Goal: Contribute content: Contribute content

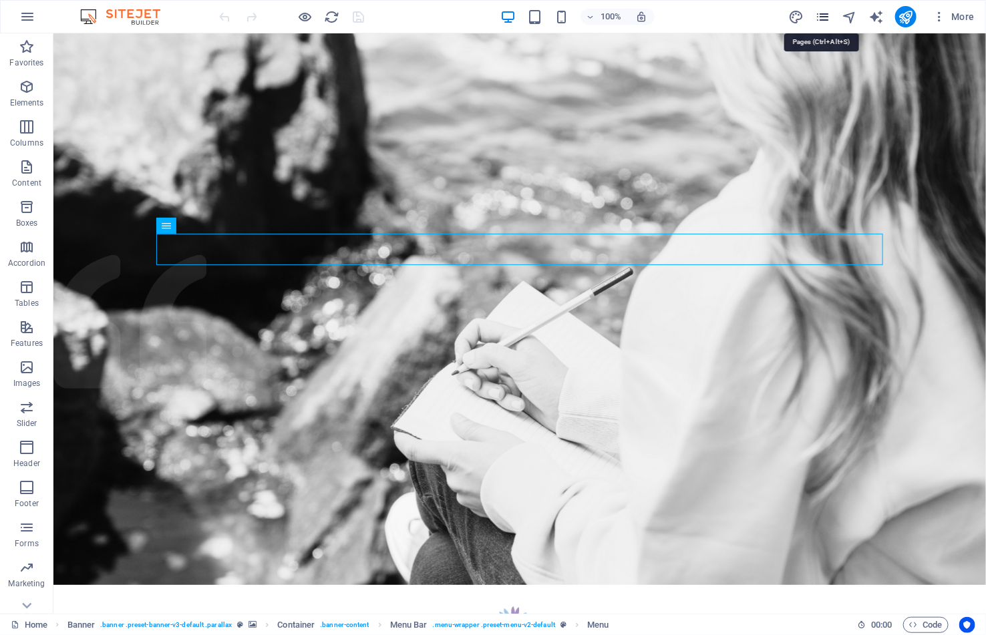
click at [818, 20] on icon "pages" at bounding box center [822, 16] width 15 height 15
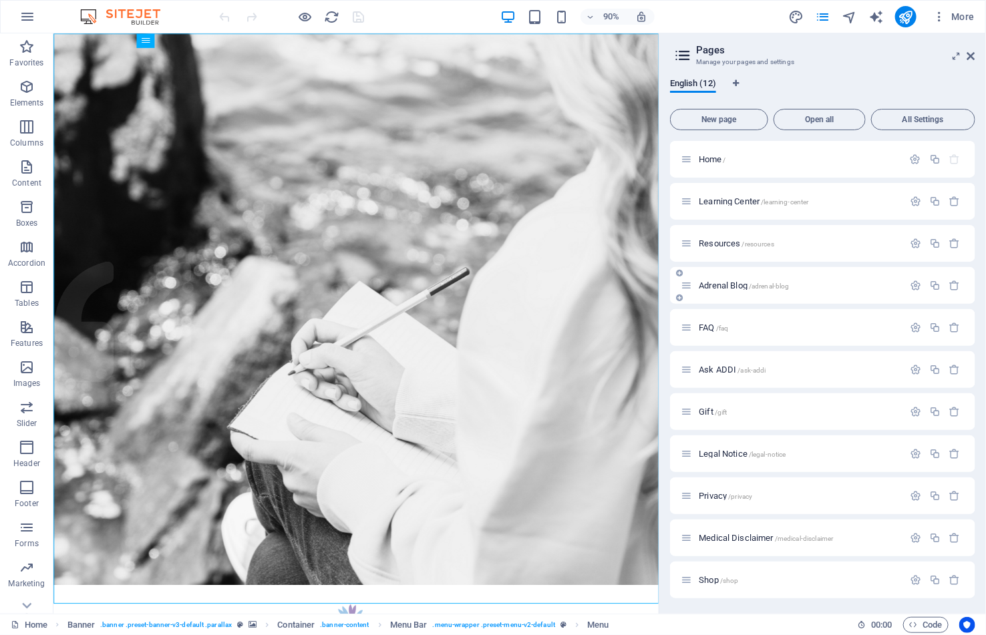
click at [726, 281] on span "Adrenal Blog /adrenal-blog" at bounding box center [744, 285] width 90 height 10
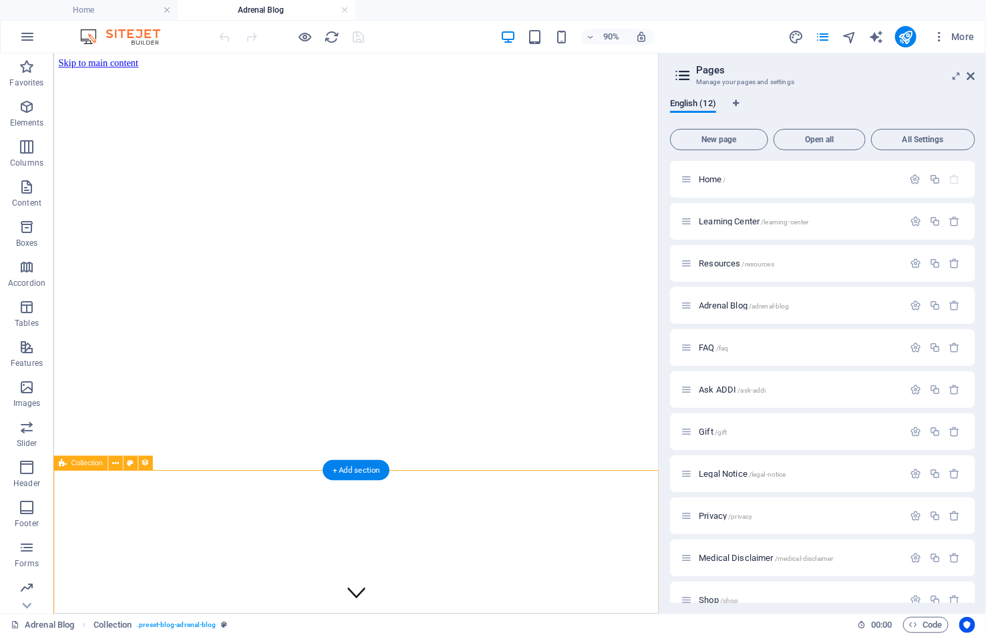
select select "columns.publishing_date_DESC"
select select "columns.status"
select select "columns.publishing_date"
select select "past"
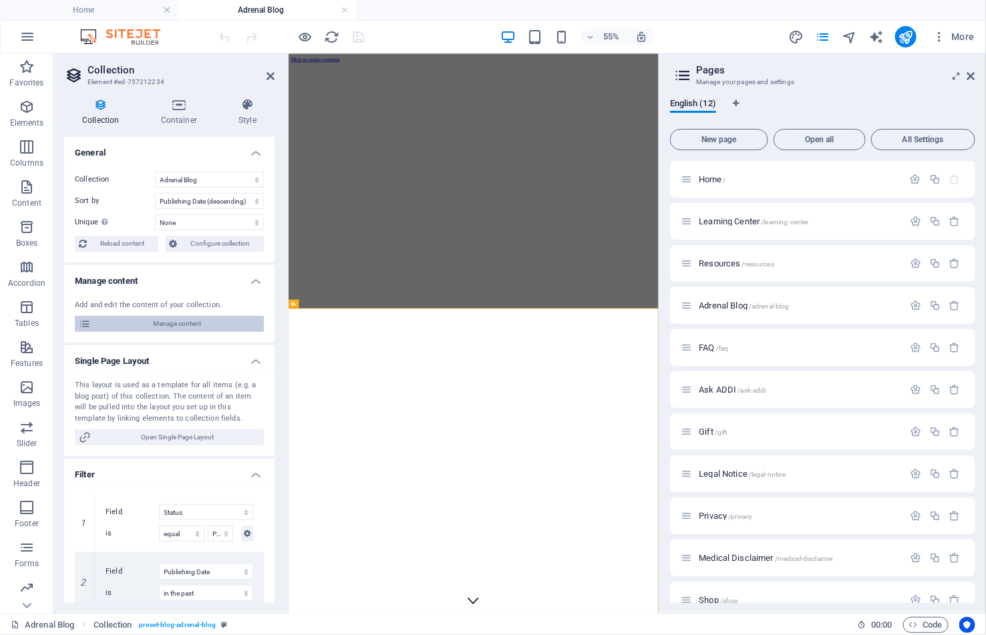
click at [162, 319] on span "Manage content" at bounding box center [177, 324] width 165 height 16
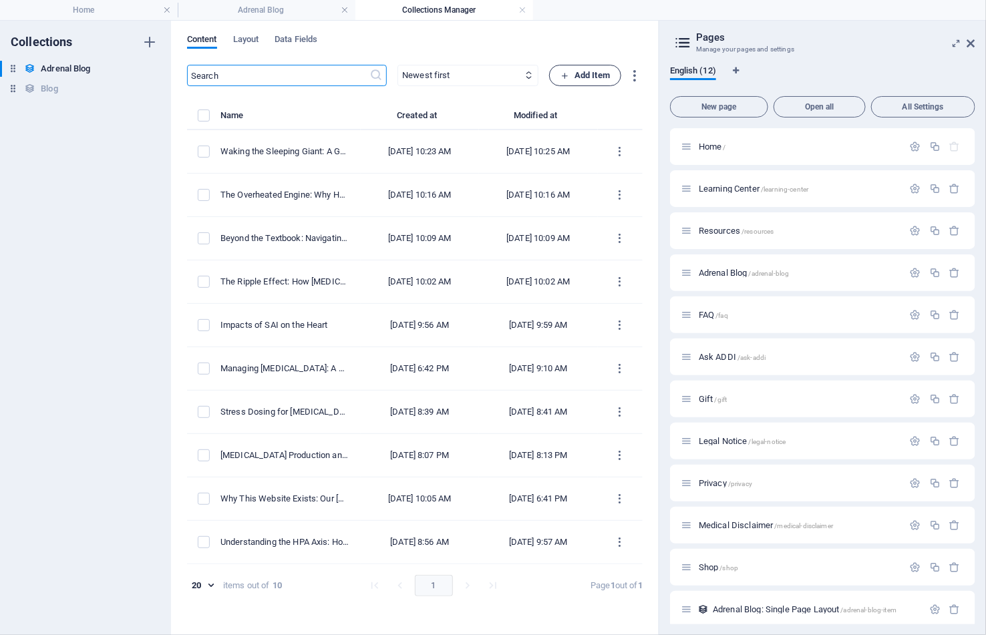
click at [594, 69] on span "Add Item" at bounding box center [584, 75] width 49 height 16
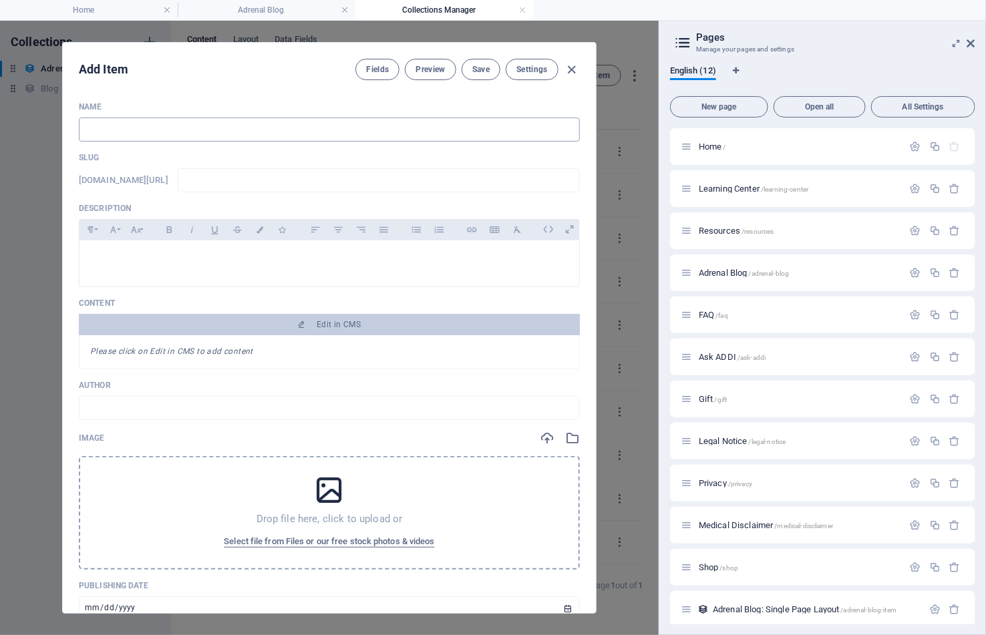
click at [114, 134] on input "text" at bounding box center [329, 130] width 501 height 24
paste input "Beyond the Drill: A Vital Guide to [MEDICAL_DATA] and [MEDICAL_DATA]"
type input "Beyond the Drill: A Vital Guide to [MEDICAL_DATA] and [MEDICAL_DATA]"
type input "beyond-the-drill-a-vital-guide-to-[MEDICAL_DATA]-and-[MEDICAL_DATA]"
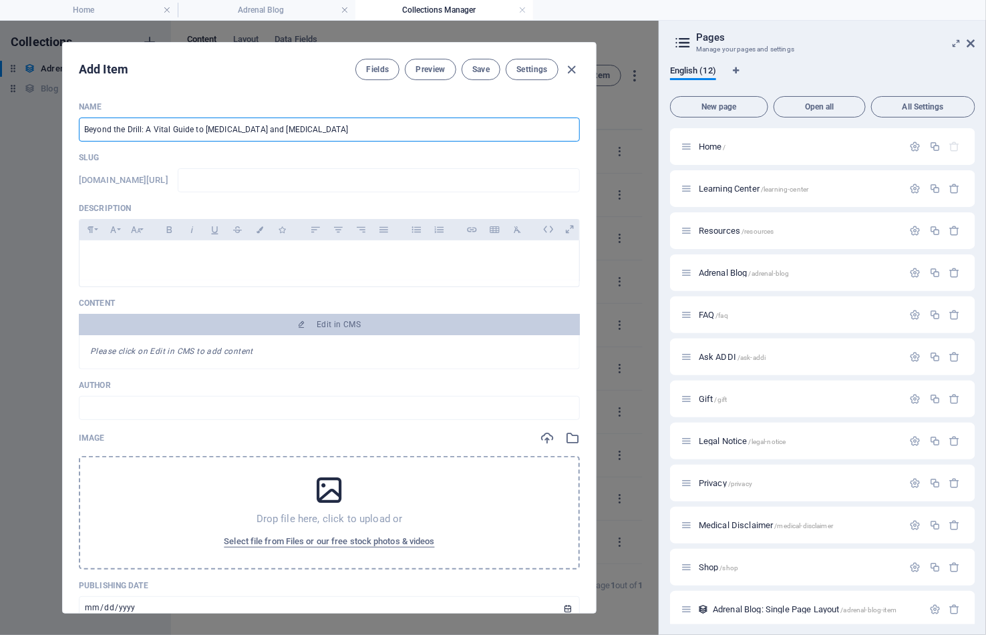
type input "beyond-the-drill-a-vital-guide-to-[MEDICAL_DATA]-and-[MEDICAL_DATA]"
type input "Beyond the Drill: A Vital Guide to [MEDICAL_DATA] and [MEDICAL_DATA]"
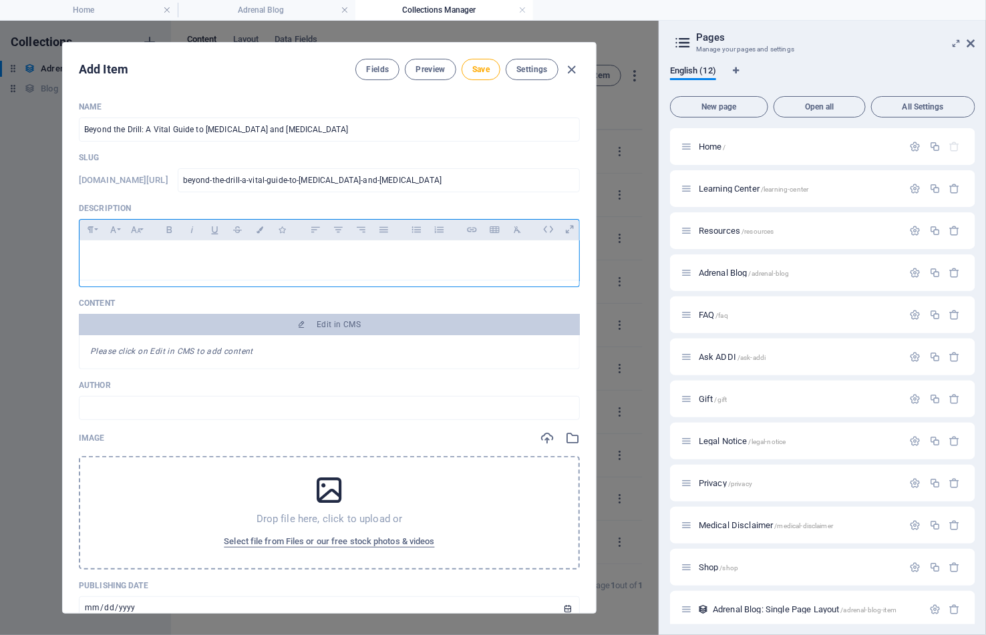
click at [286, 258] on p at bounding box center [329, 257] width 478 height 13
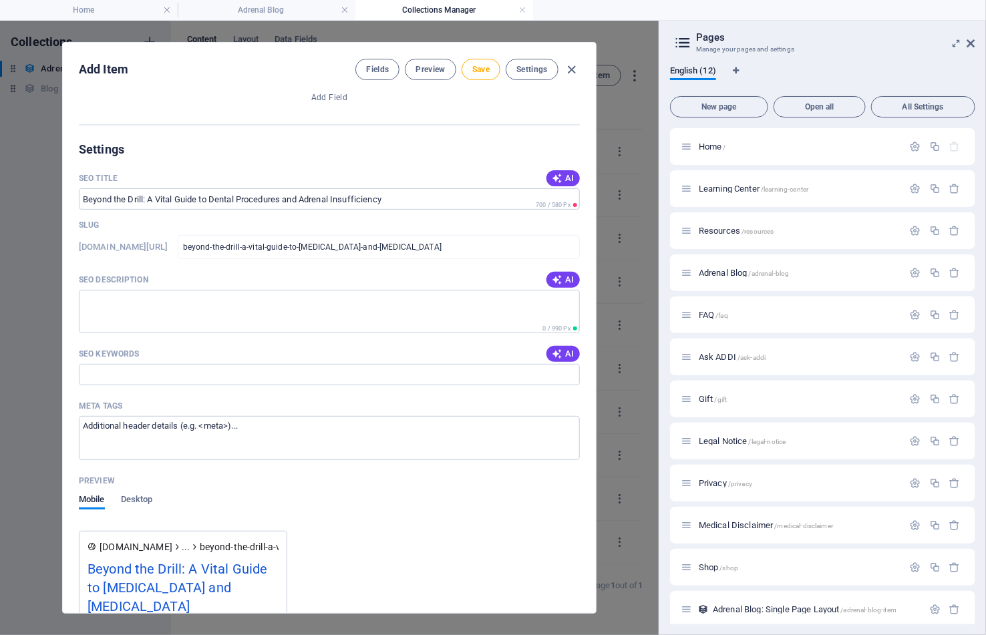
scroll to position [664, 0]
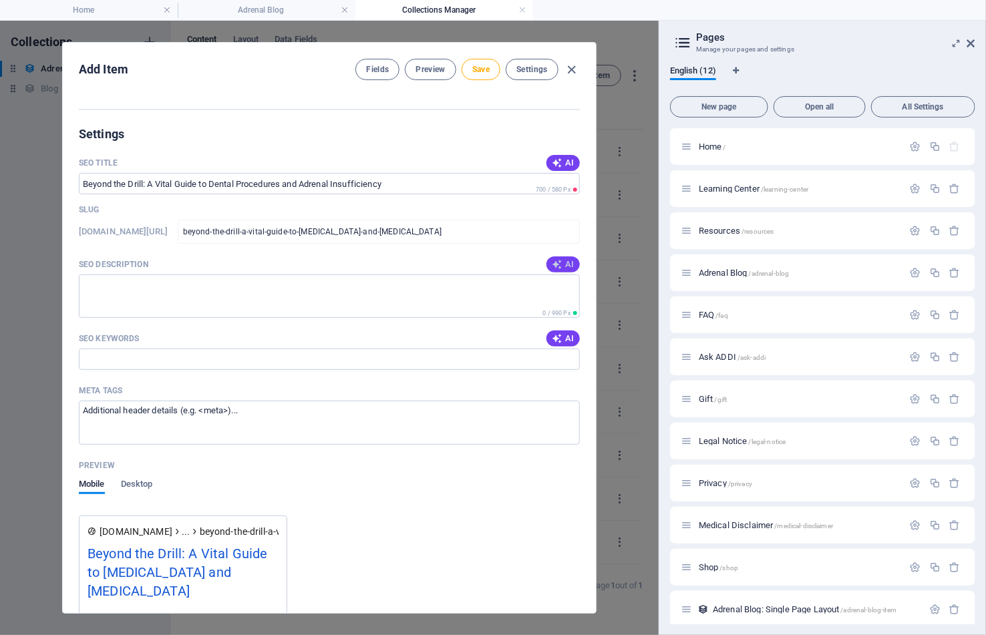
click at [554, 269] on icon "button" at bounding box center [557, 264] width 11 height 11
type textarea "Navigate dental care with confidence! Discover essential tips for patients with…"
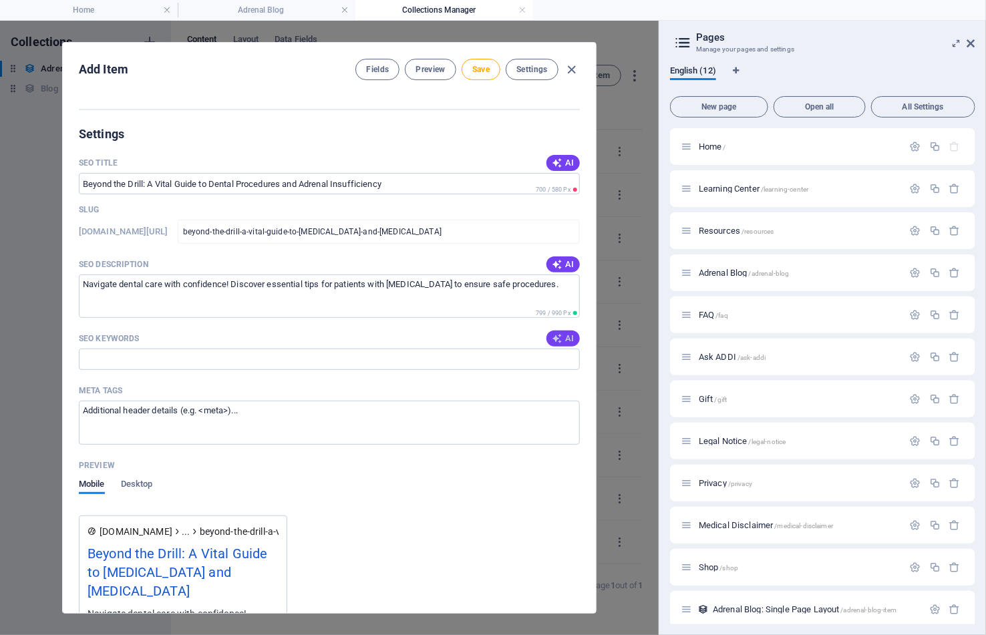
click at [559, 344] on icon "button" at bounding box center [557, 338] width 11 height 11
type input "[MEDICAL_DATA], [MEDICAL_DATA], stress dosing, dental care safety, routine dent…"
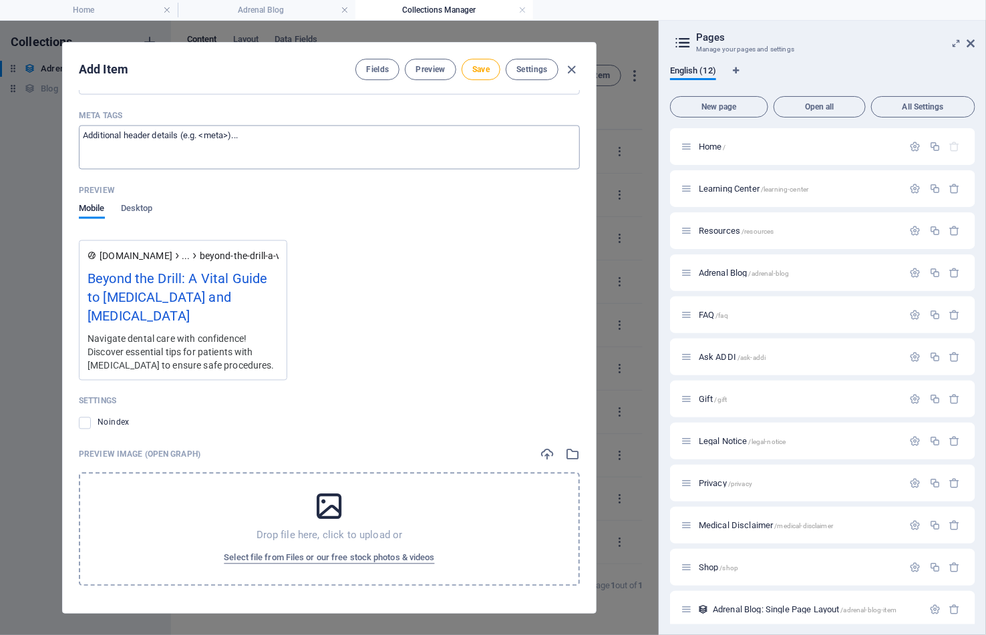
scroll to position [960, 0]
click at [337, 558] on span "Select file from Files or our free stock photos & videos" at bounding box center [329, 558] width 210 height 16
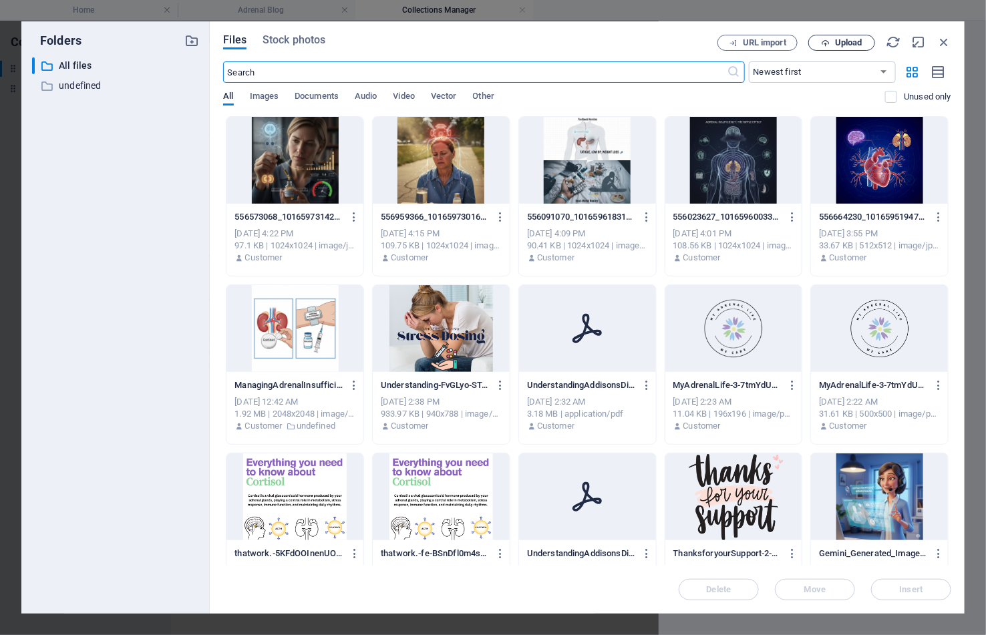
click at [852, 39] on span "Upload" at bounding box center [848, 43] width 27 height 8
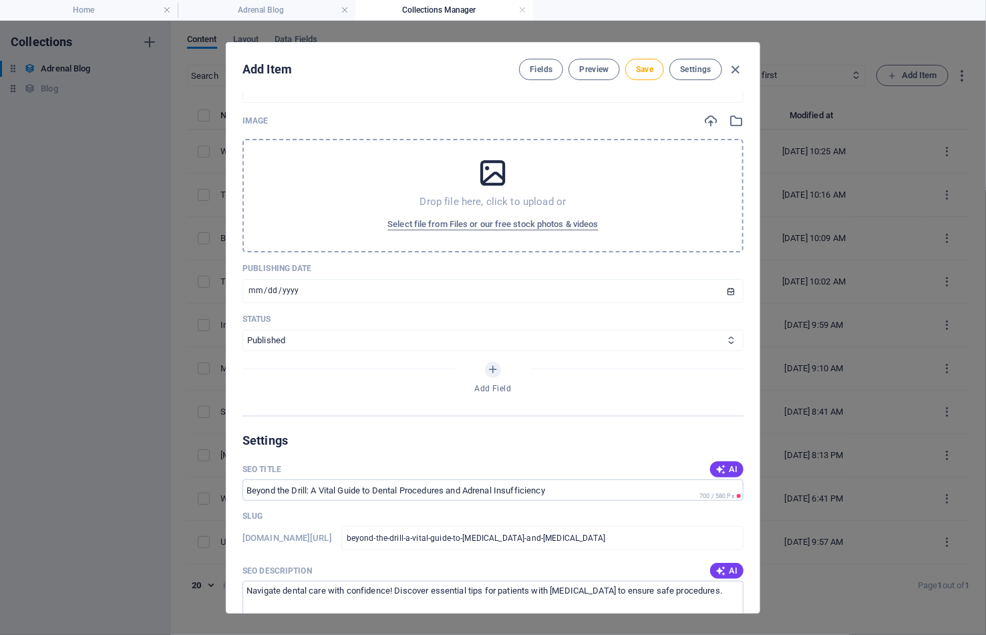
scroll to position [270, 0]
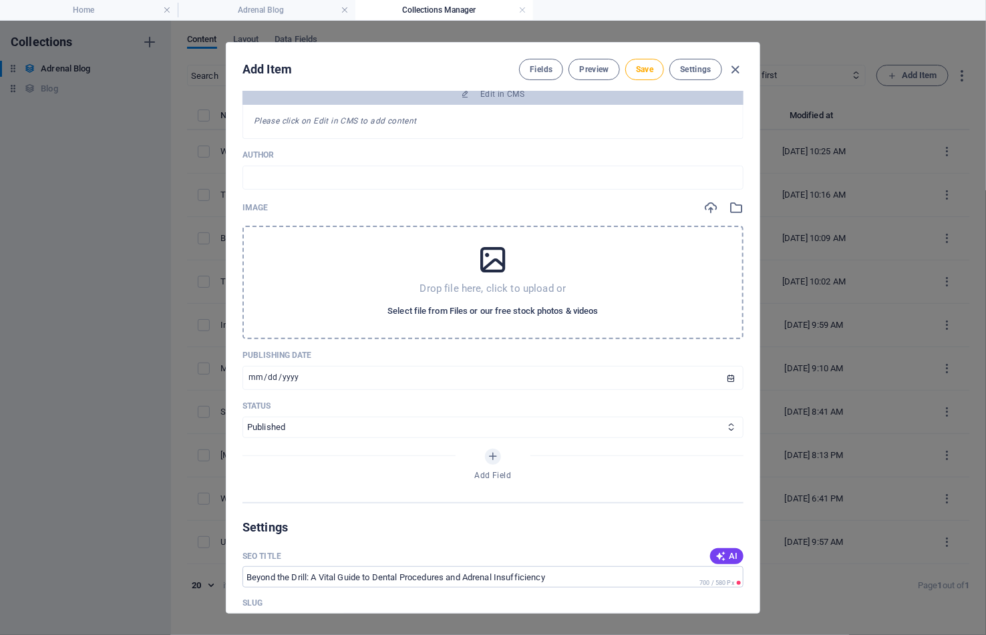
click at [500, 317] on span "Select file from Files or our free stock photos & videos" at bounding box center [492, 311] width 210 height 16
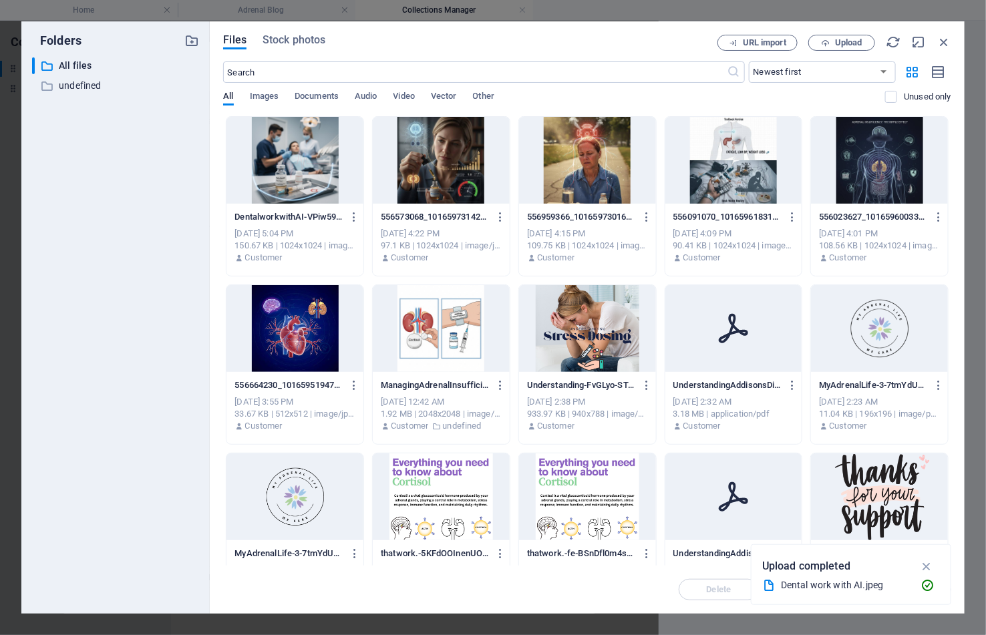
click at [313, 144] on div at bounding box center [294, 160] width 137 height 87
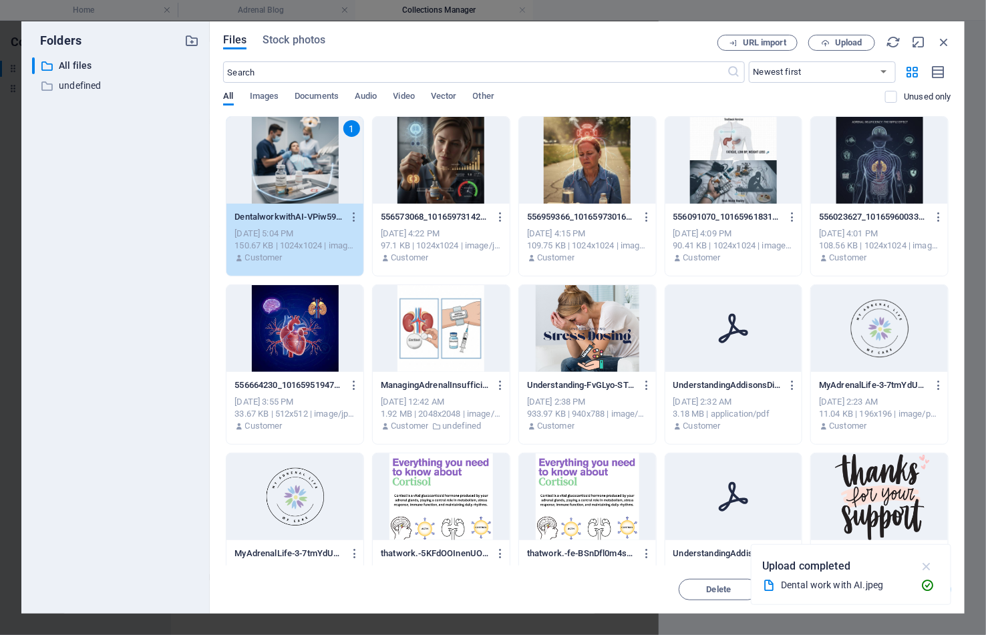
click at [928, 560] on icon "button" at bounding box center [926, 566] width 15 height 15
click at [921, 592] on span "Insert" at bounding box center [911, 590] width 23 height 8
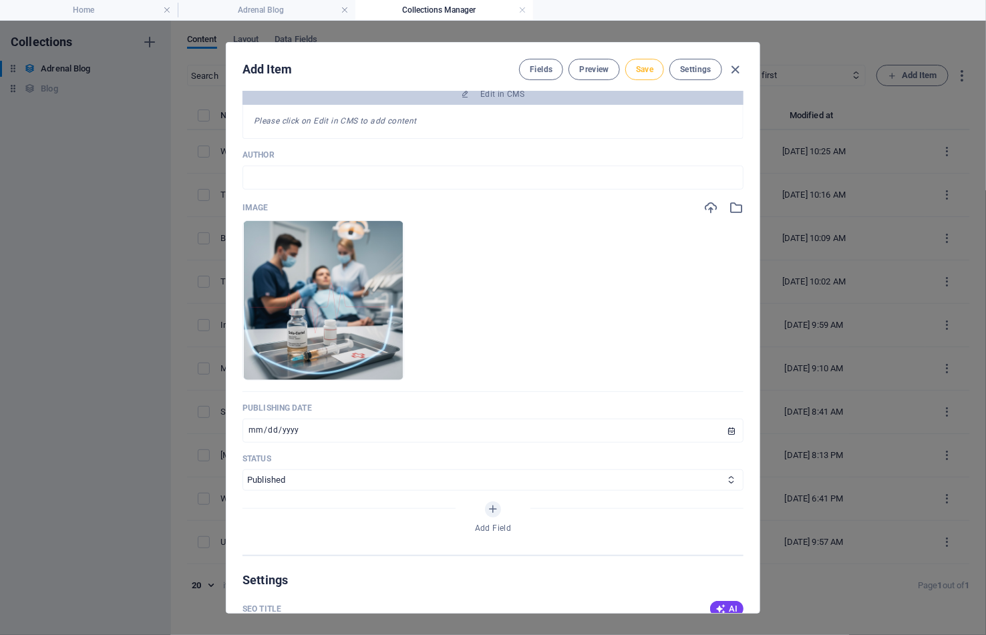
click at [652, 69] on span "Save" at bounding box center [644, 69] width 17 height 11
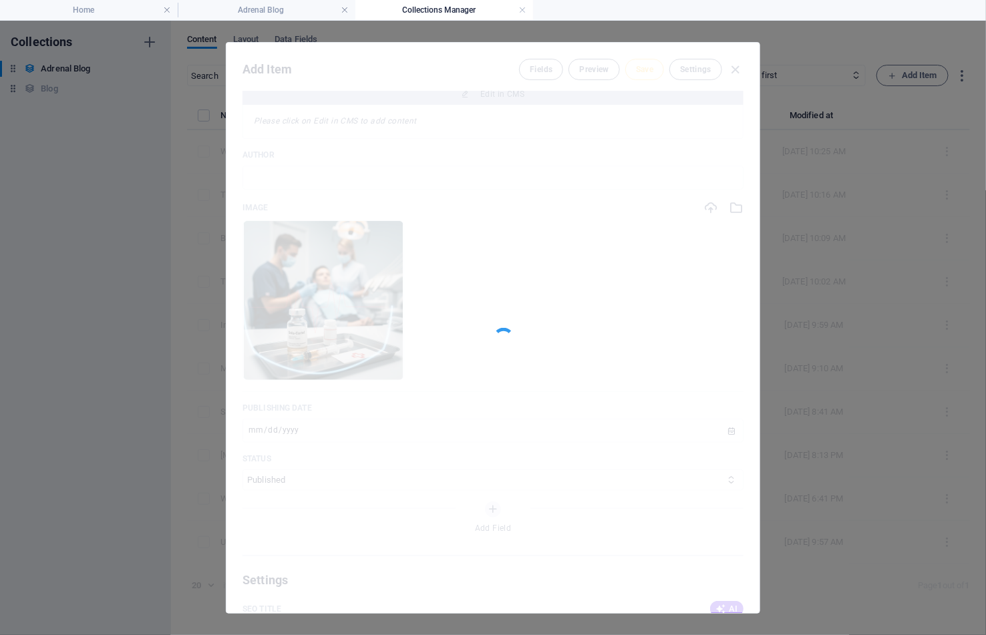
type input "beyond-the-drill-a-vital-guide-to-[MEDICAL_DATA]-and-[MEDICAL_DATA]"
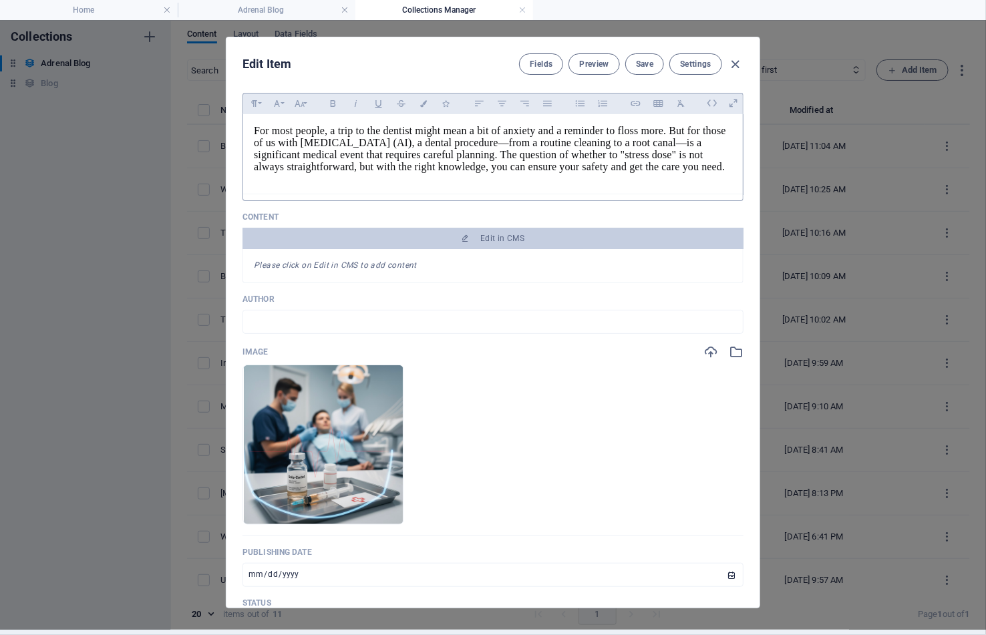
scroll to position [119, 0]
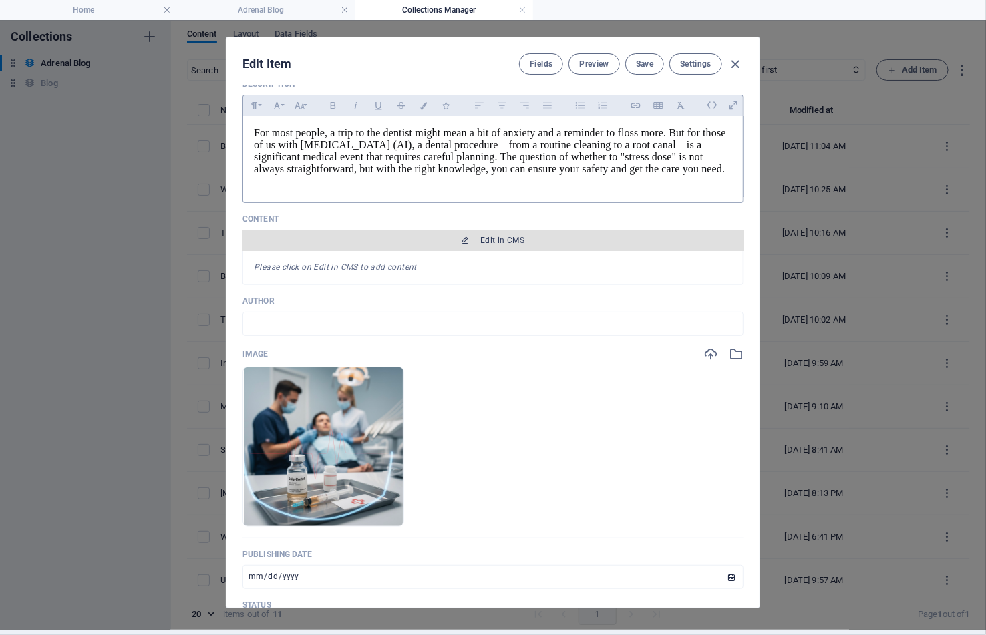
click at [513, 246] on span "Edit in CMS" at bounding box center [502, 240] width 44 height 11
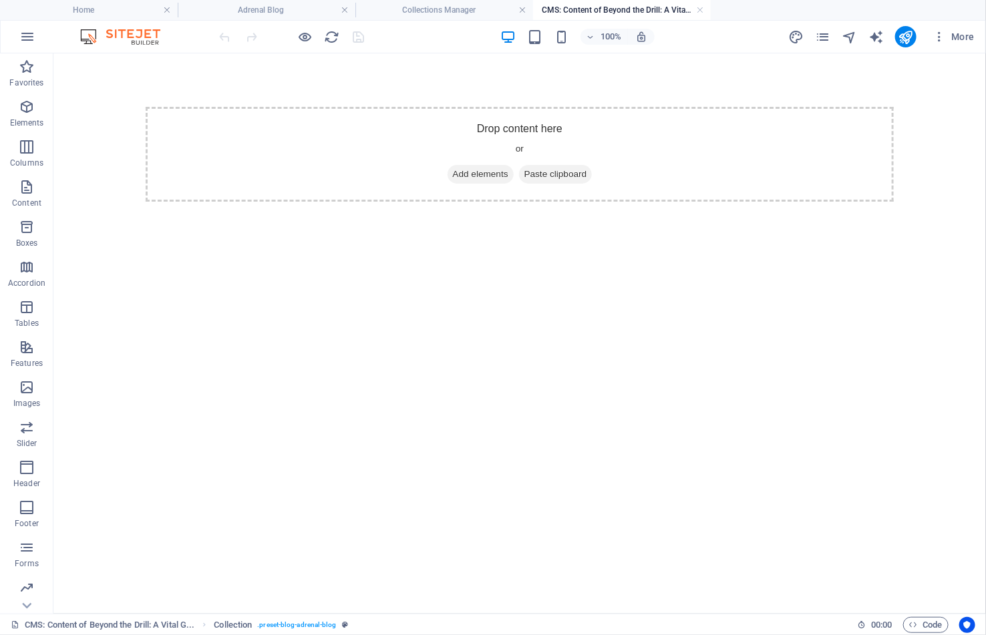
scroll to position [0, 0]
click at [24, 108] on icon "button" at bounding box center [27, 107] width 16 height 16
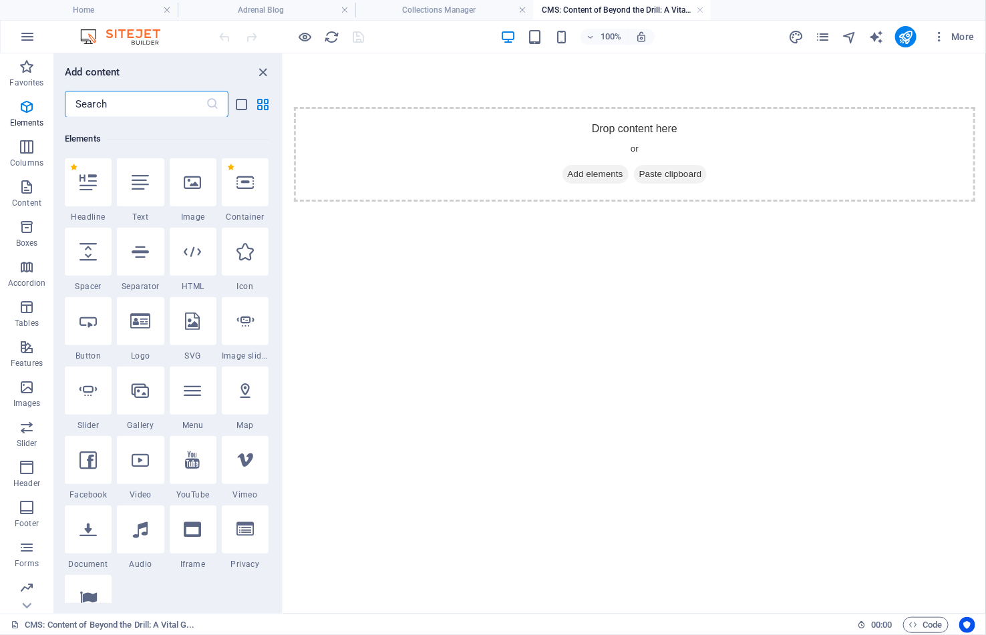
scroll to position [141, 0]
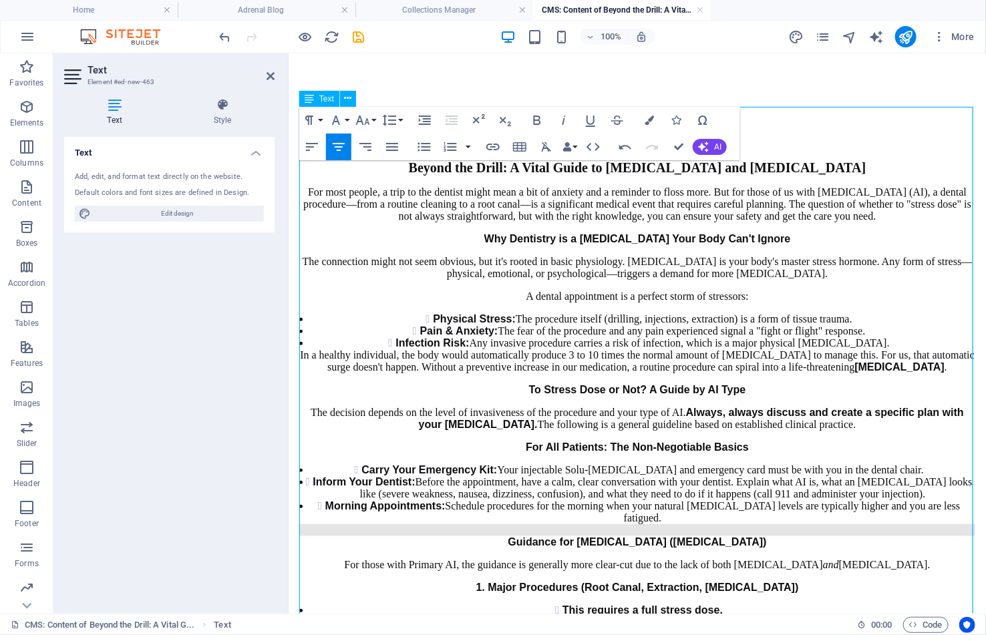
click at [392, 325] on li "Physical Stress: The procedure itself (drilling, injections, extraction) is a f…" at bounding box center [641, 319] width 665 height 12
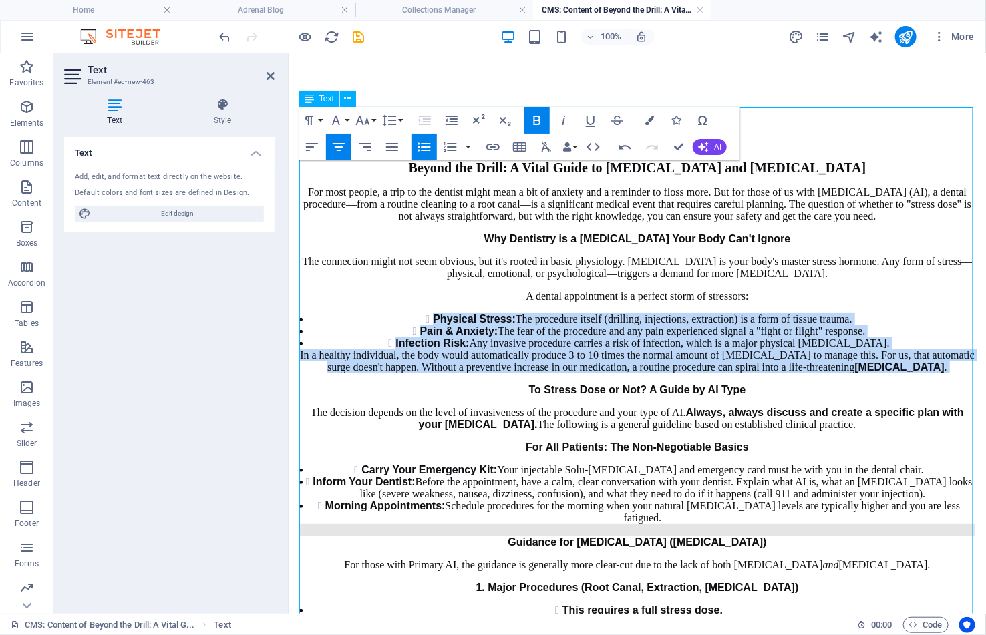
drag, startPoint x: 293, startPoint y: 325, endPoint x: 405, endPoint y: 397, distance: 132.8
click at [426, 149] on icon "button" at bounding box center [424, 147] width 16 height 16
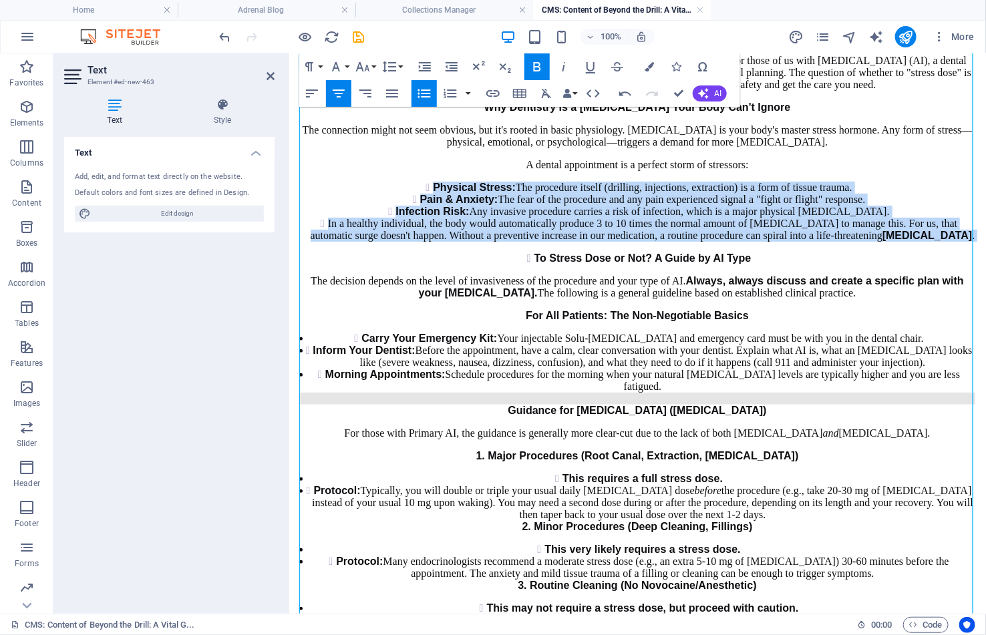
scroll to position [135, 0]
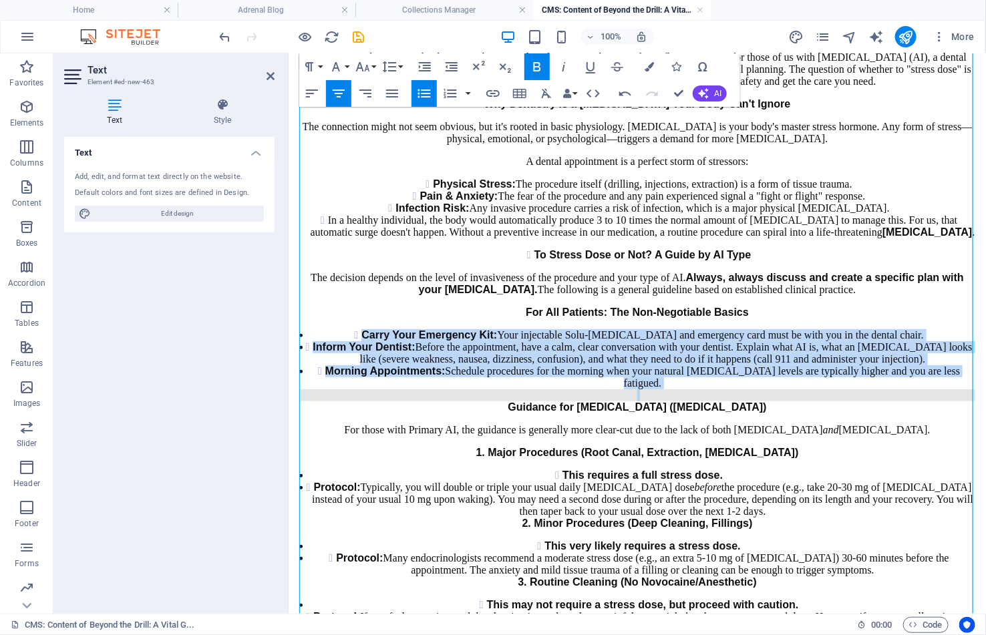
drag, startPoint x: 329, startPoint y: 346, endPoint x: 458, endPoint y: 414, distance: 146.4
click at [458, 414] on div "Beyond the Drill: A Vital Guide to Dental Procedures and Adrenal Insufficiency …" at bounding box center [637, 595] width 676 height 1140
click at [422, 88] on icon "button" at bounding box center [424, 93] width 16 height 16
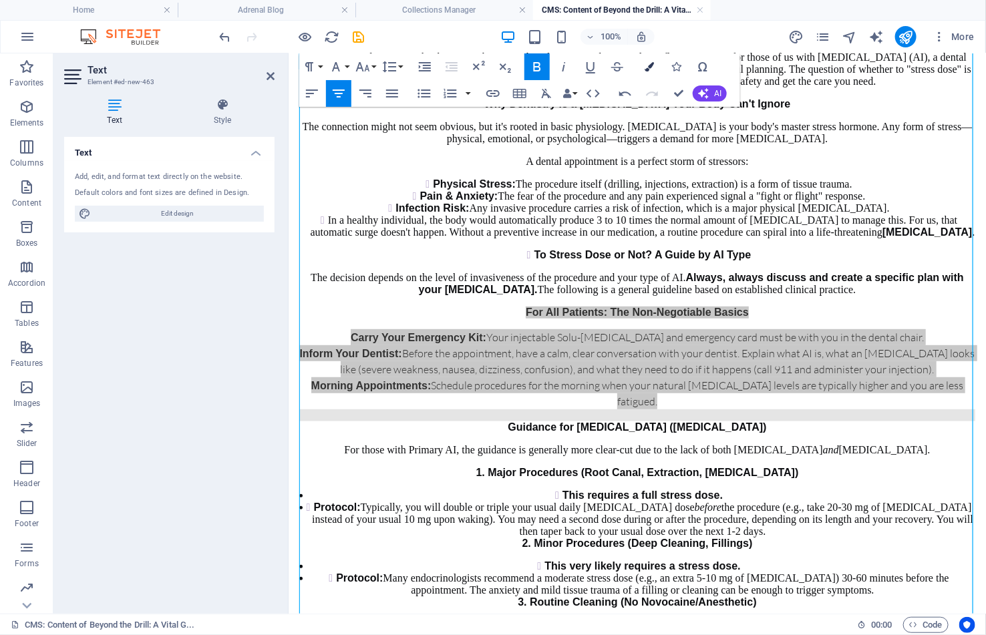
click at [647, 66] on icon "button" at bounding box center [648, 66] width 9 height 9
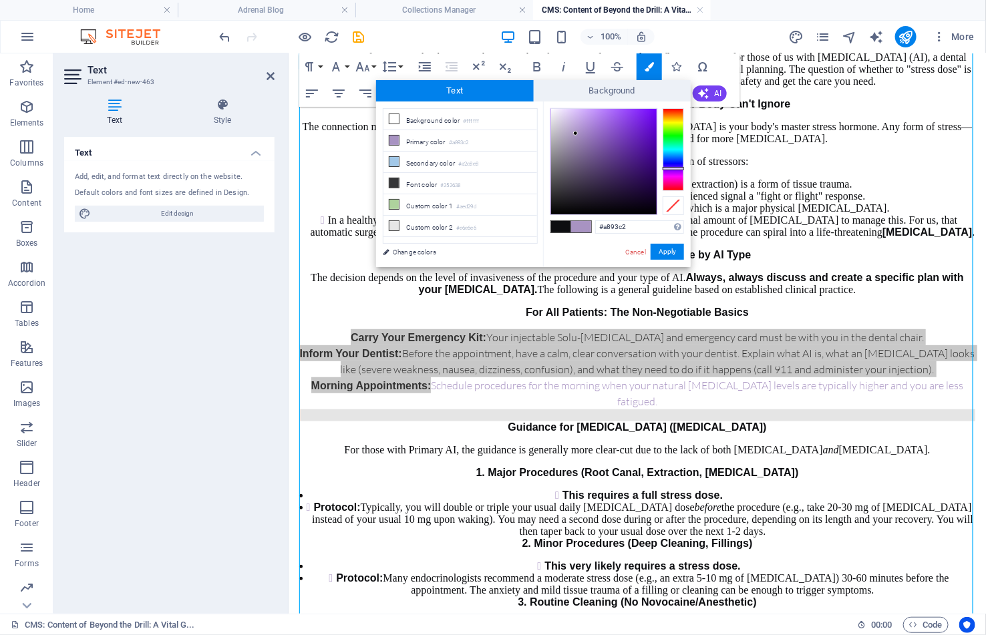
click at [558, 228] on span at bounding box center [561, 226] width 20 height 11
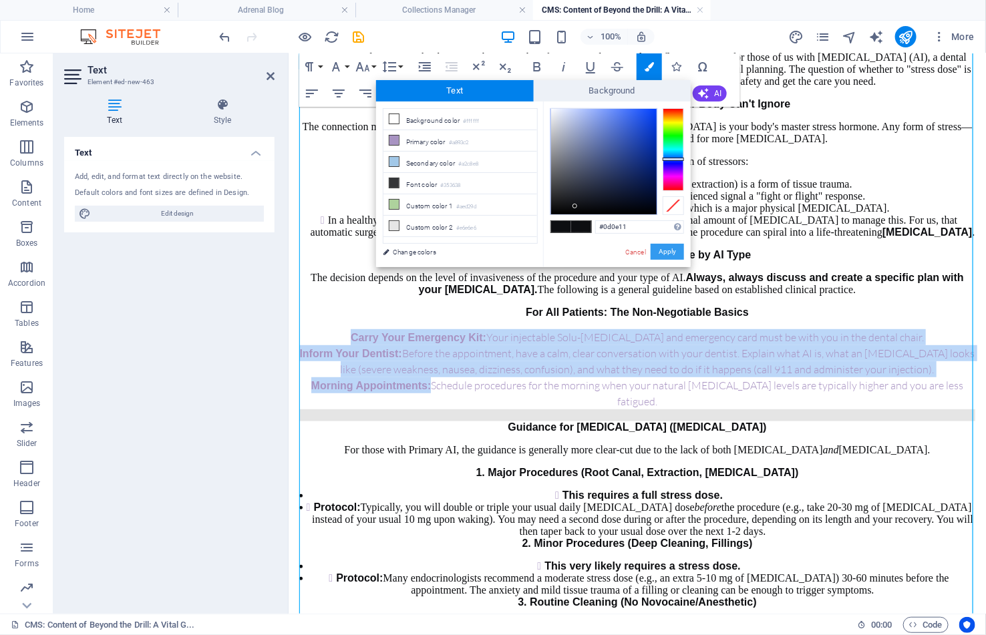
click at [664, 250] on button "Apply" at bounding box center [666, 252] width 33 height 16
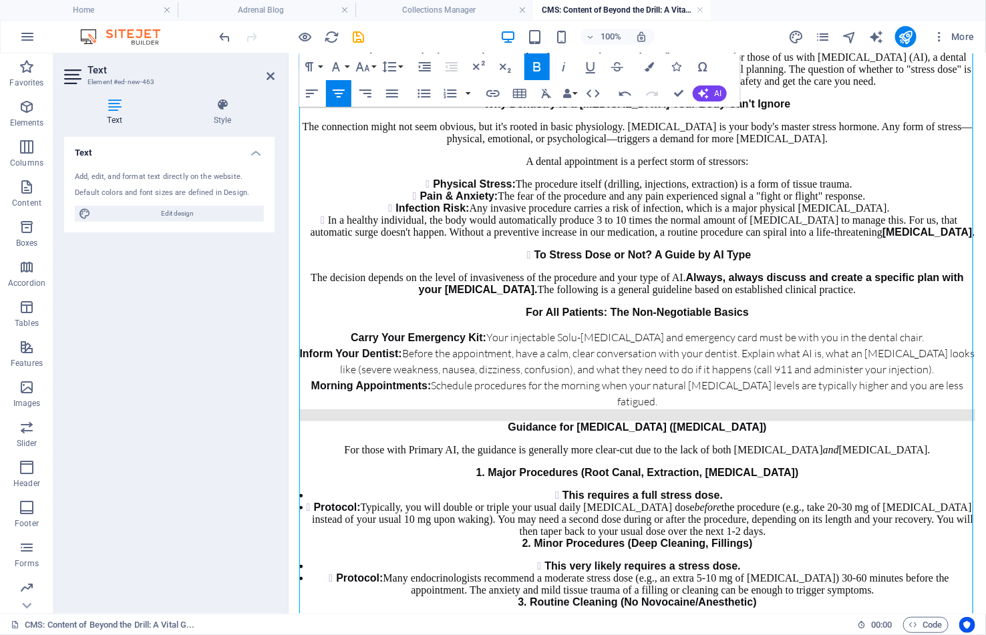
click at [498, 318] on p "For All Patients: The Non-Negotiable Basics" at bounding box center [637, 312] width 676 height 12
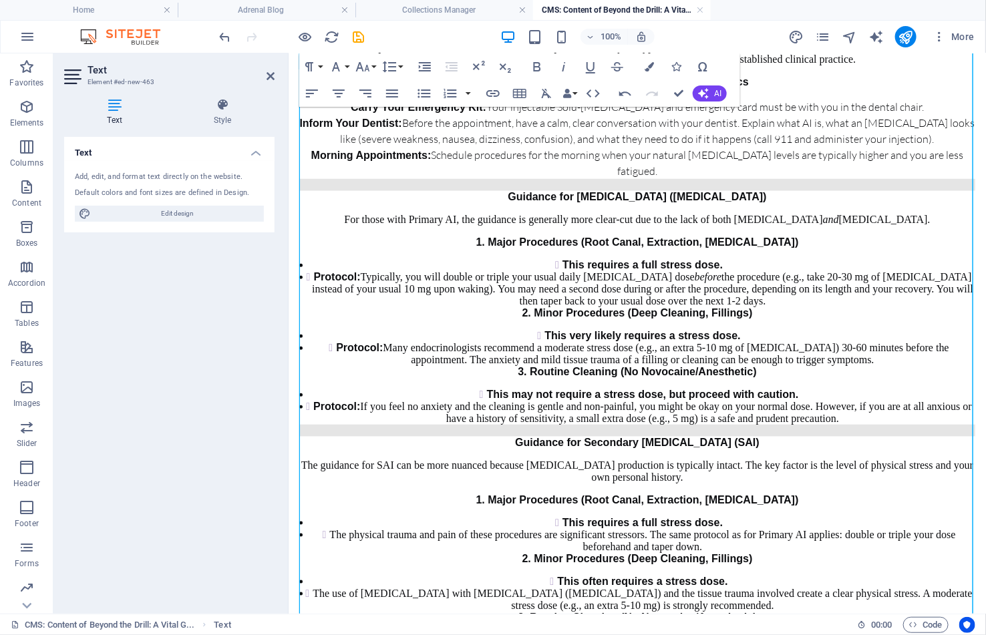
scroll to position [375, 0]
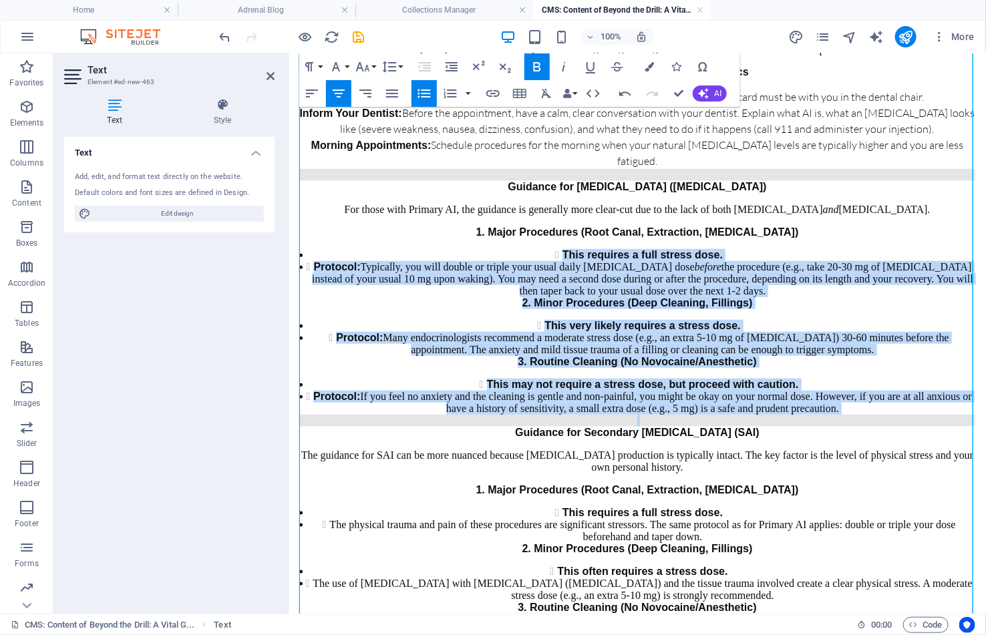
drag, startPoint x: 313, startPoint y: 252, endPoint x: 557, endPoint y: 421, distance: 297.1
click at [557, 421] on div "Beyond the Drill: A Vital Guide to Dental Procedures and Adrenal Insufficiency …" at bounding box center [637, 364] width 676 height 1160
click at [425, 94] on icon "button" at bounding box center [423, 93] width 13 height 9
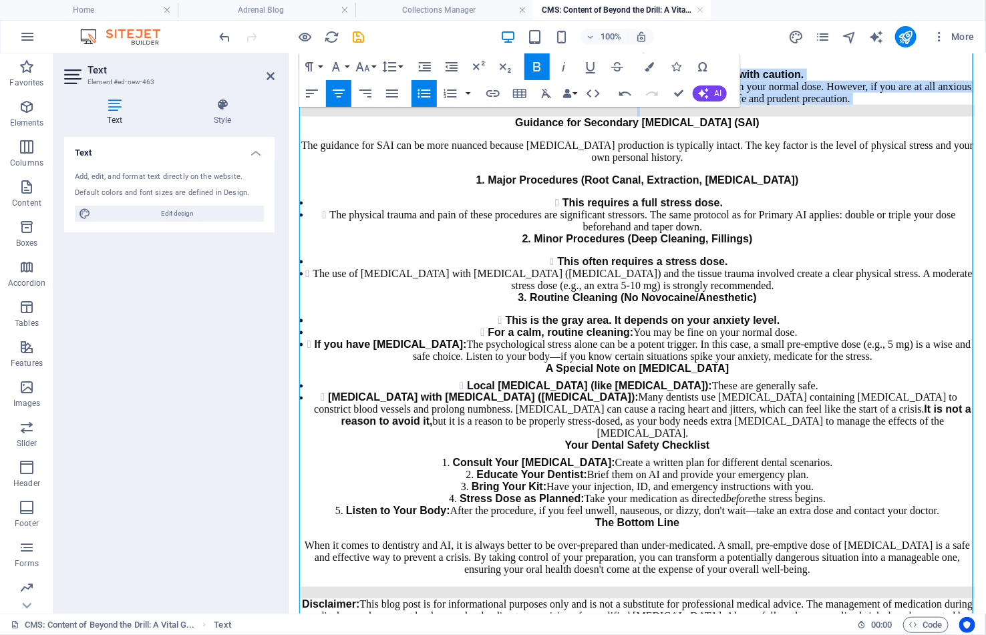
scroll to position [701, 0]
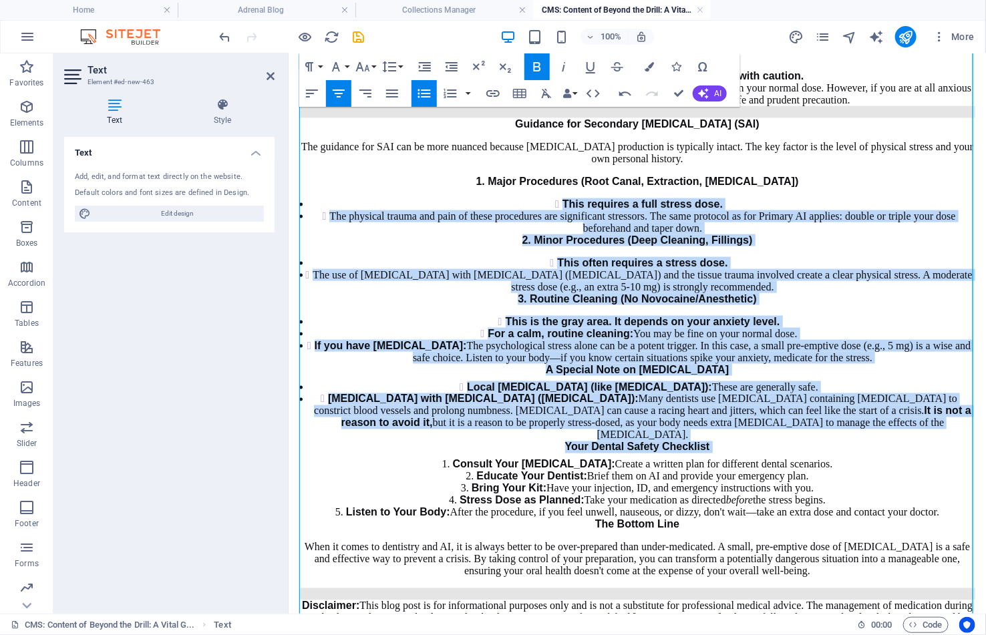
drag, startPoint x: 308, startPoint y: 198, endPoint x: 429, endPoint y: 452, distance: 281.4
click at [429, 452] on div "Beyond the Drill: A Vital Guide to Dental Procedures and Adrenal Insufficiency …" at bounding box center [637, 47] width 676 height 1177
click at [424, 90] on icon "button" at bounding box center [423, 93] width 13 height 9
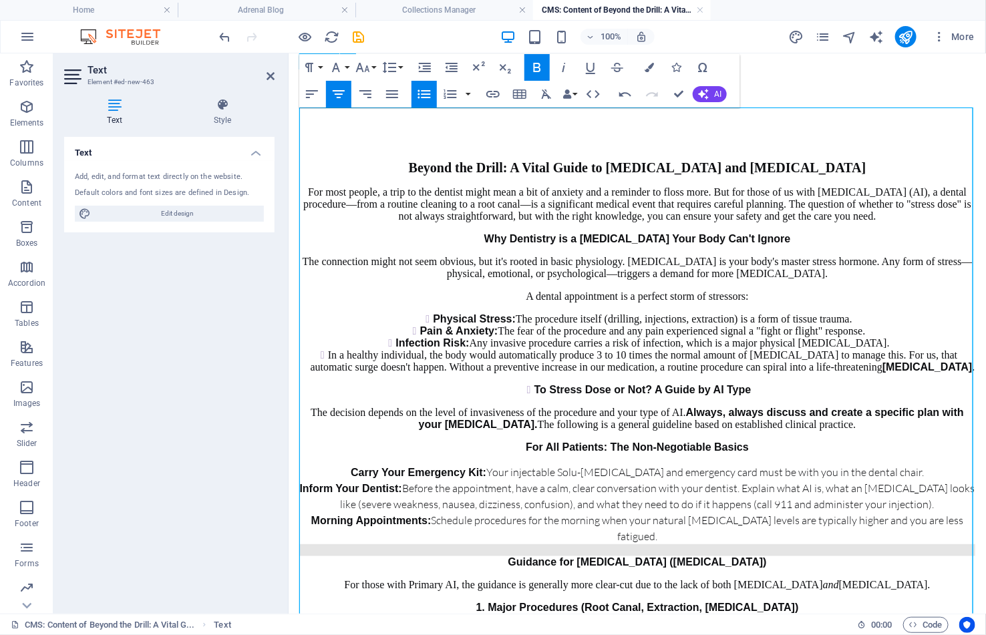
scroll to position [0, 0]
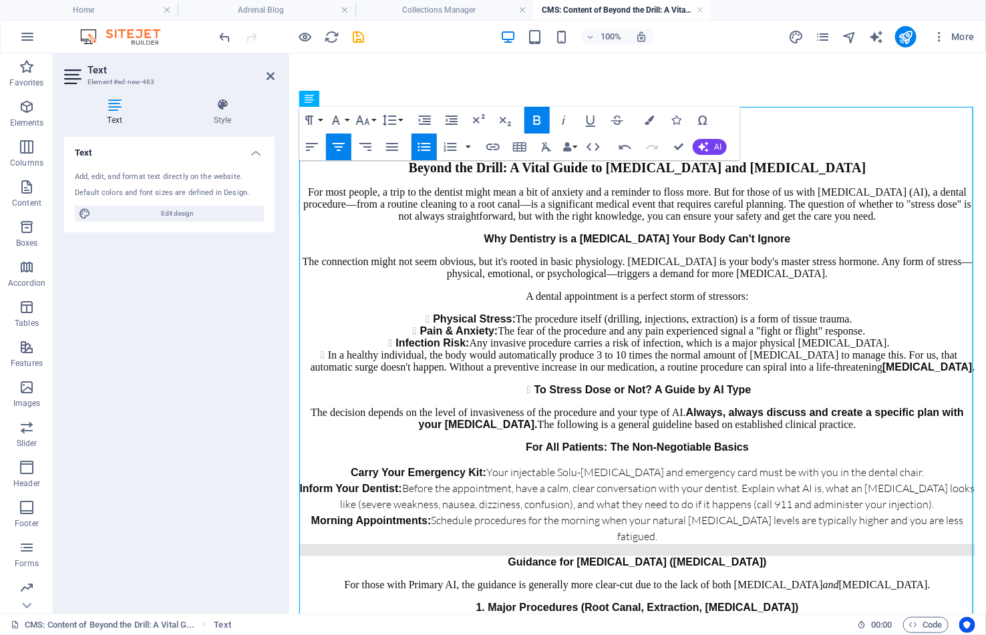
drag, startPoint x: 890, startPoint y: 172, endPoint x: 707, endPoint y: 62, distance: 213.3
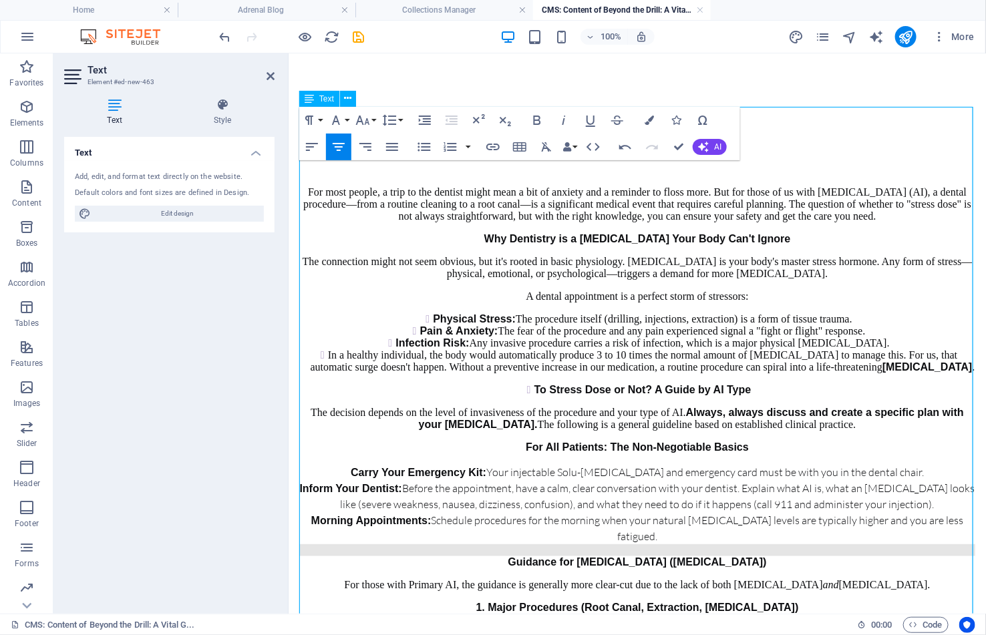
click at [300, 196] on p "For most people, a trip to the dentist might mean a bit of anxiety and a remind…" at bounding box center [637, 204] width 676 height 36
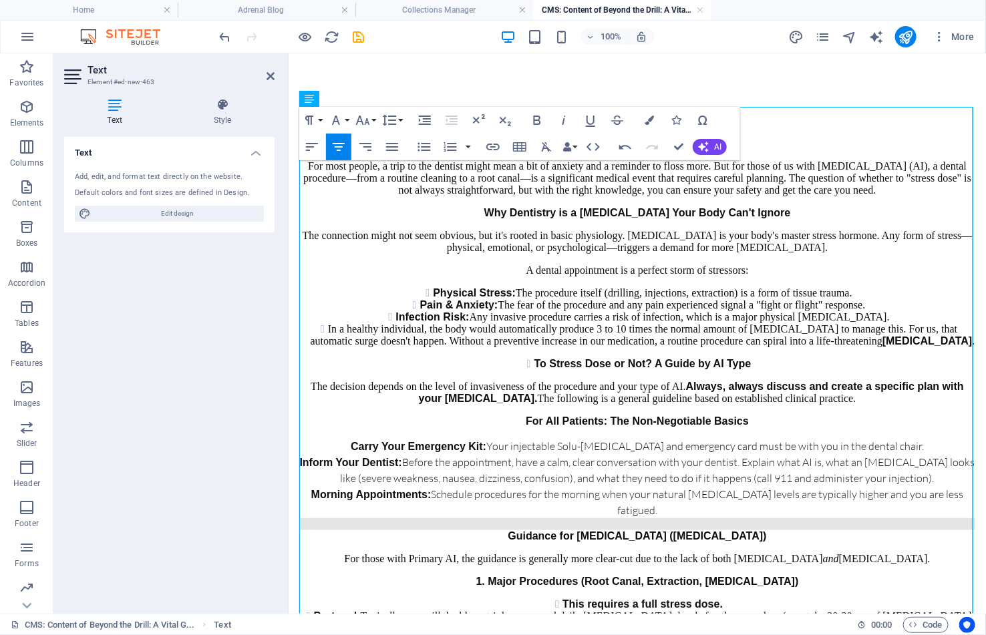
click at [853, 253] on p "The connection might not seem obvious, but it's rooted in basic physiology. [ME…" at bounding box center [637, 241] width 676 height 24
click at [315, 144] on icon "button" at bounding box center [312, 147] width 16 height 16
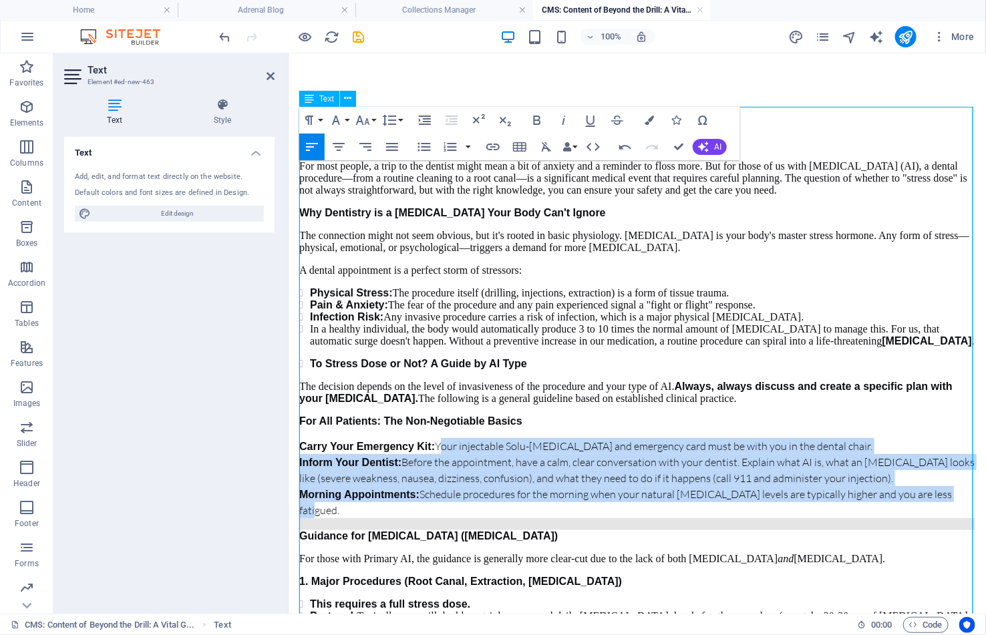
drag, startPoint x: 436, startPoint y: 465, endPoint x: 946, endPoint y: 506, distance: 511.2
click at [946, 506] on p "Morning Appointments: Schedule procedures for the morning when your natural cor…" at bounding box center [637, 502] width 676 height 32
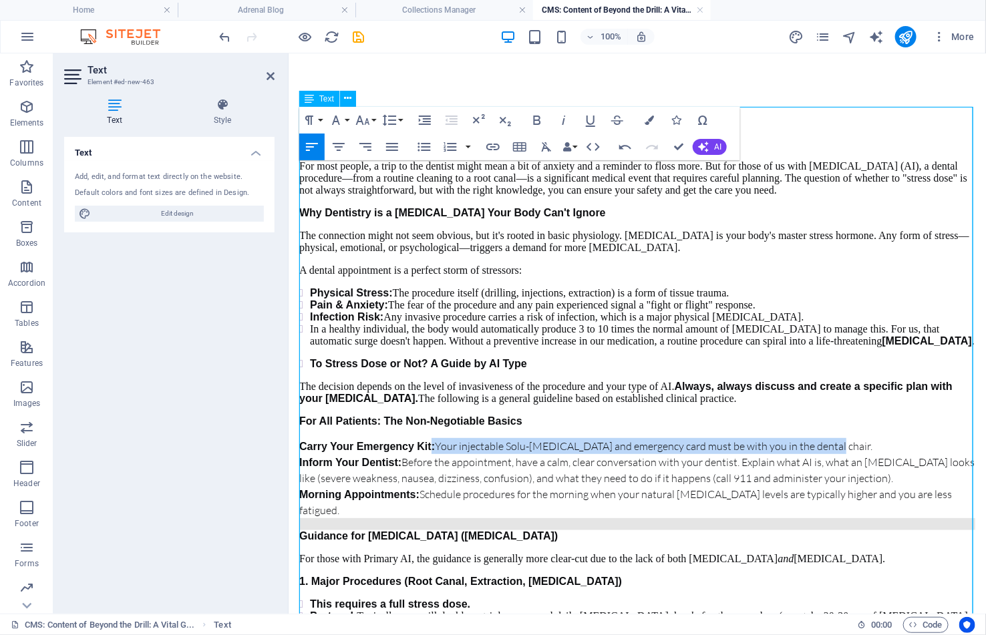
drag, startPoint x: 825, startPoint y: 463, endPoint x: 428, endPoint y: 463, distance: 397.4
click at [428, 453] on p "Carry Your Emergency Kit: Your injectable Solu-Cortef and emergency card must b…" at bounding box center [637, 445] width 676 height 16
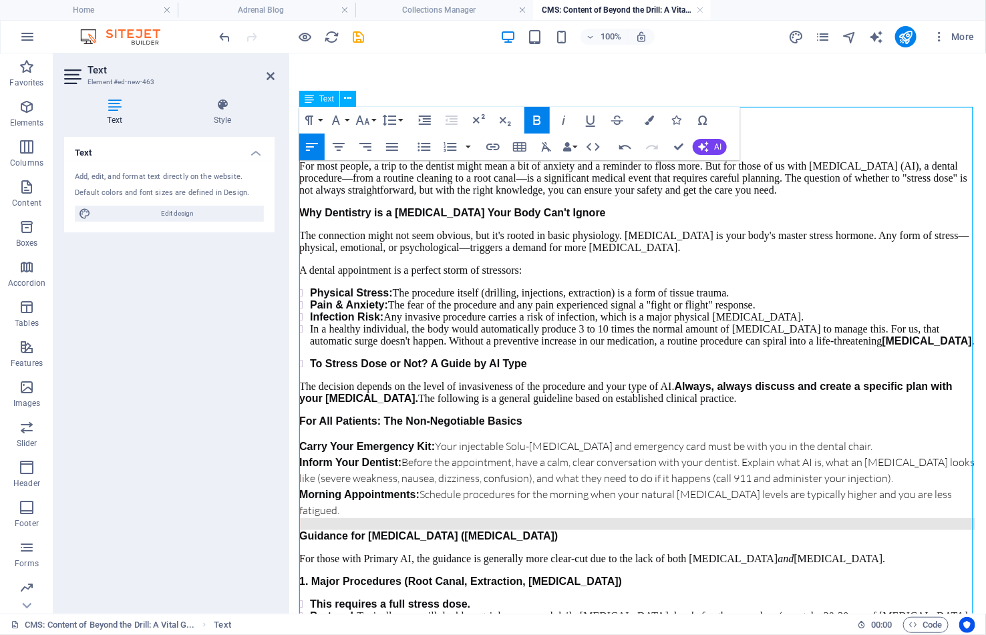
click at [303, 451] on span "Carry Your Emergency Kit:" at bounding box center [367, 445] width 136 height 11
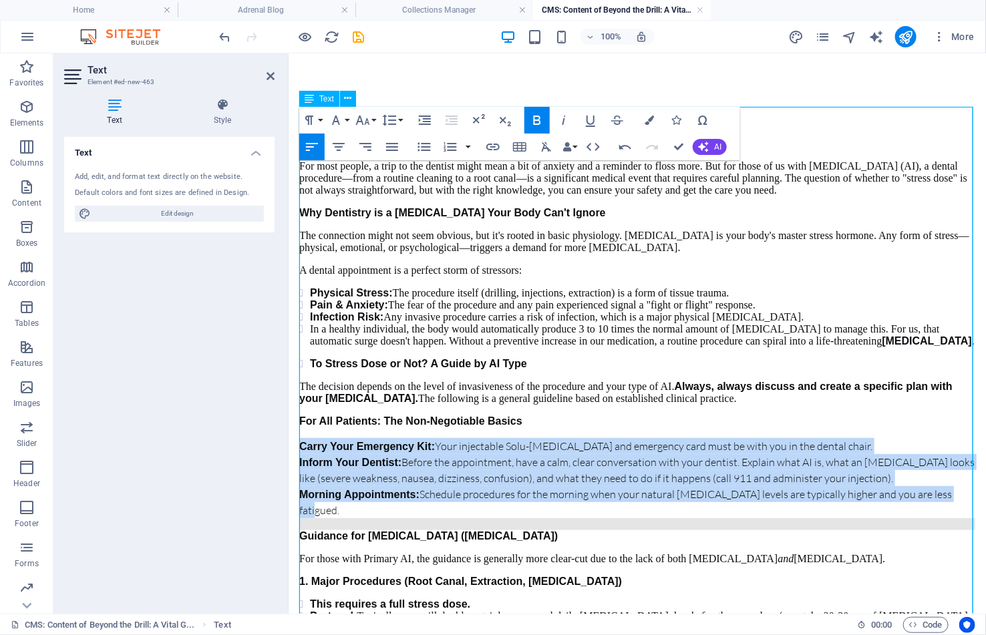
drag, startPoint x: 300, startPoint y: 463, endPoint x: 954, endPoint y: 506, distance: 655.8
copy div "Carry Your Emergency Kit: Your injectable Solu-Cortef and emergency card must b…"
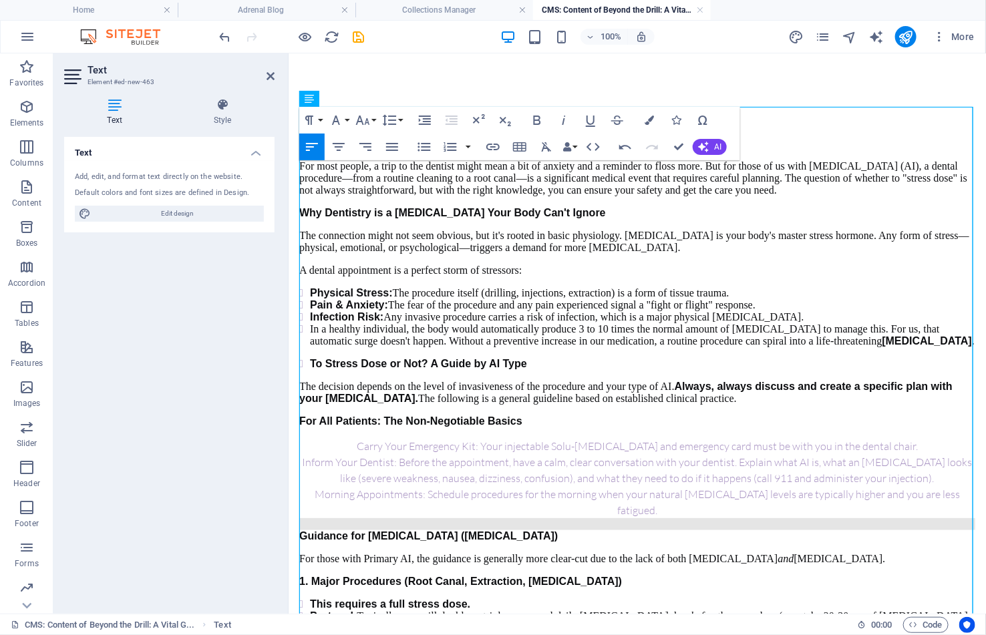
scroll to position [6111, 1]
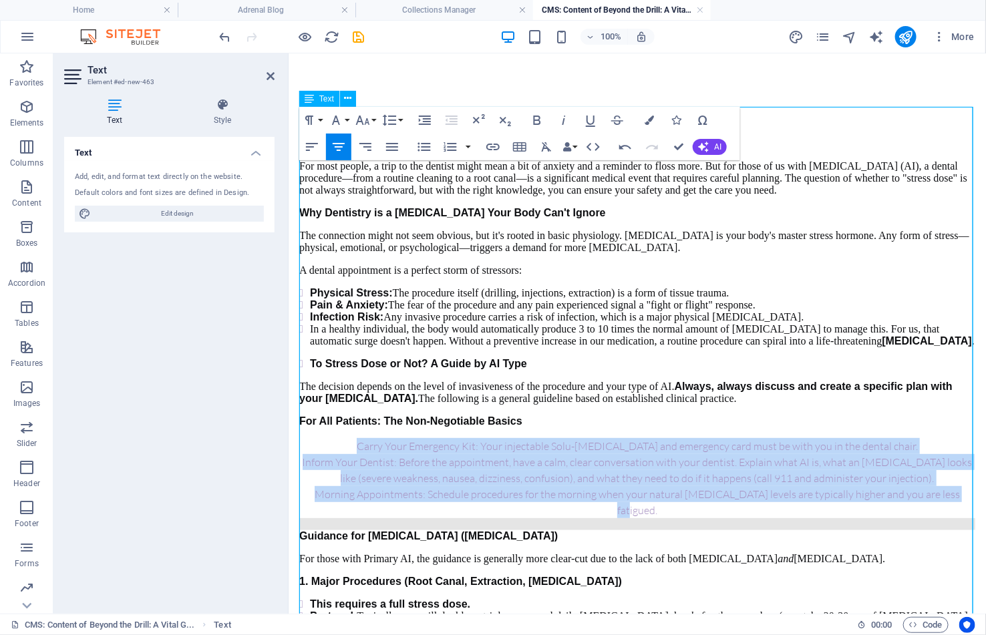
drag, startPoint x: 956, startPoint y: 513, endPoint x: 362, endPoint y: 466, distance: 596.2
click at [317, 136] on button "Align Left" at bounding box center [311, 147] width 25 height 27
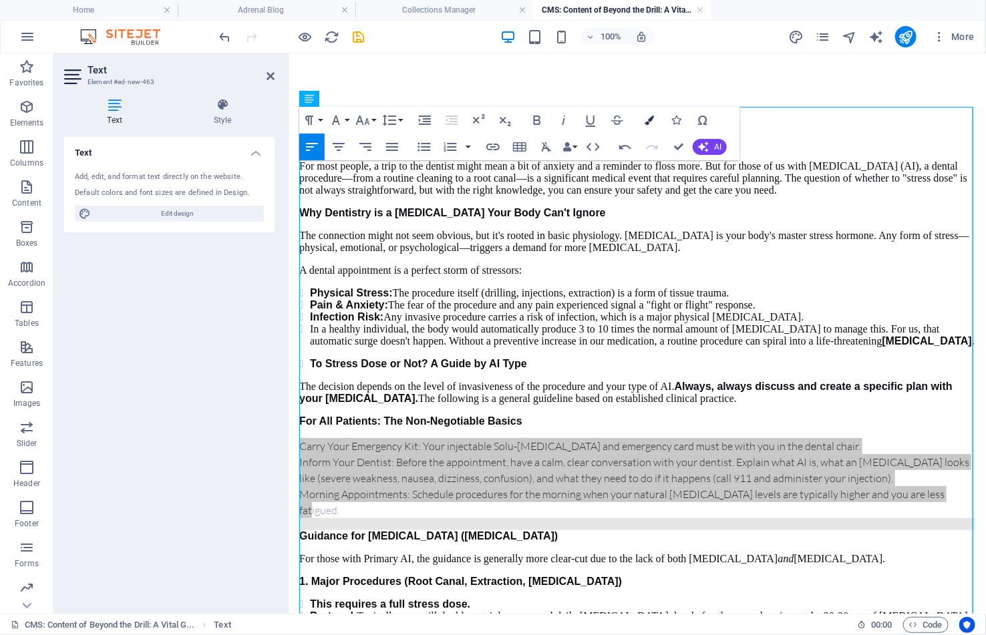
click at [652, 116] on icon "button" at bounding box center [648, 120] width 9 height 9
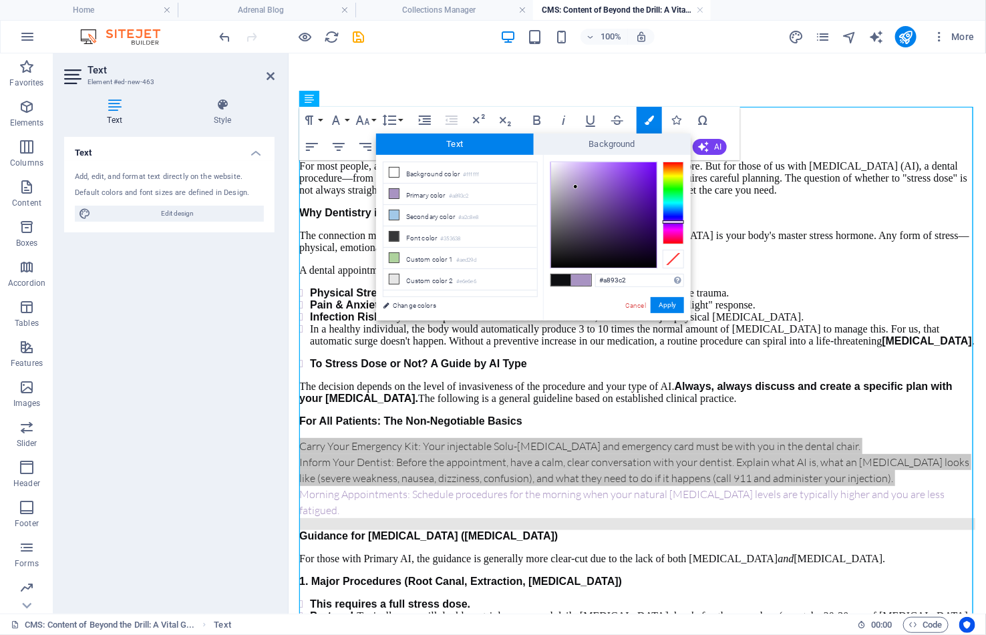
click at [563, 281] on span at bounding box center [561, 279] width 20 height 11
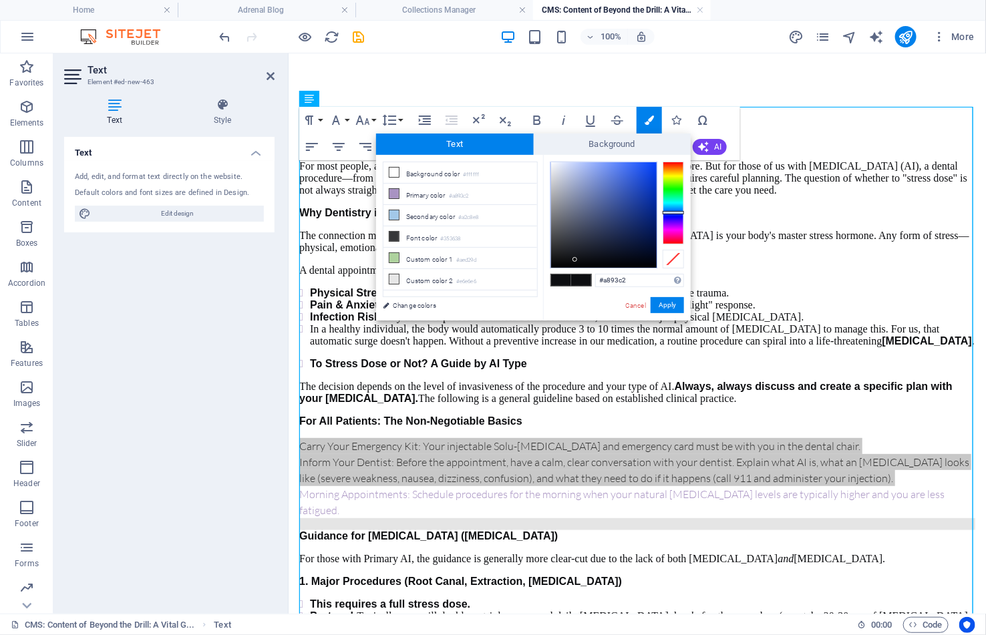
type input "#0d0e11"
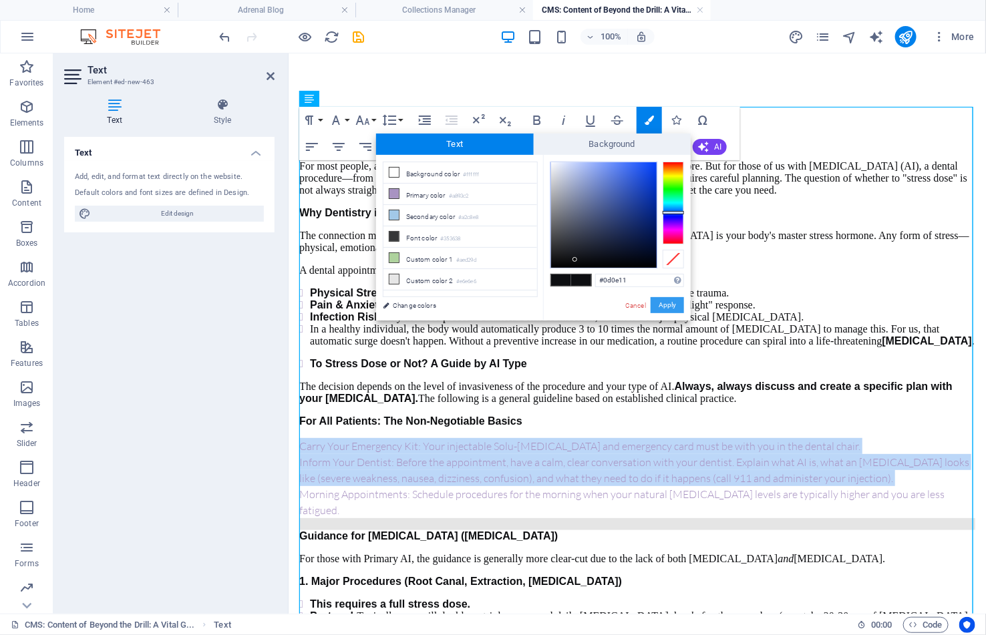
click at [669, 308] on button "Apply" at bounding box center [666, 305] width 33 height 16
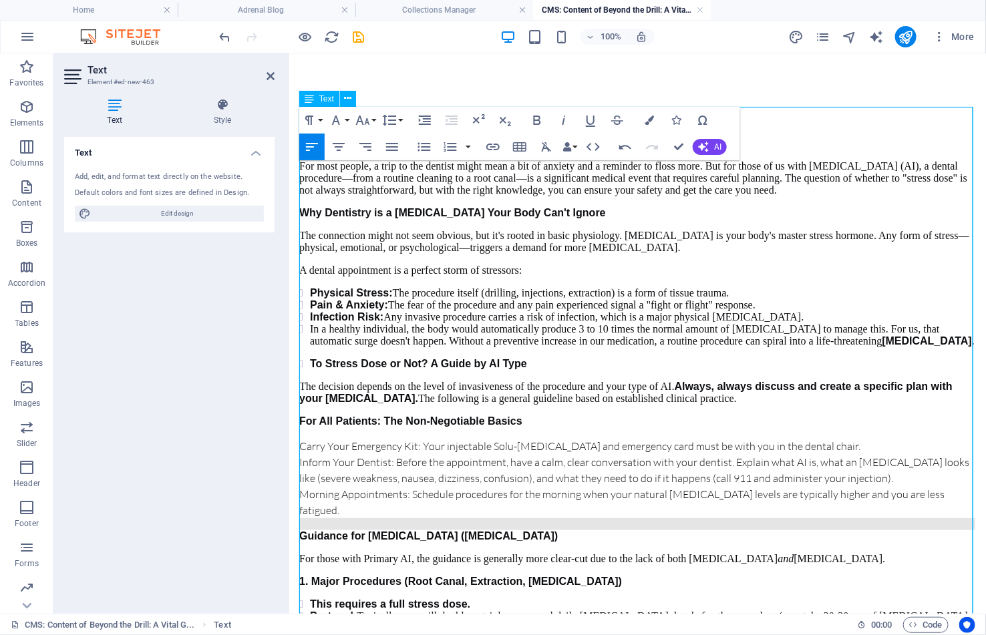
click at [618, 427] on p "For All Patients: The Non-Negotiable Basics" at bounding box center [637, 421] width 676 height 12
drag, startPoint x: 419, startPoint y: 465, endPoint x: 300, endPoint y: 467, distance: 119.6
click at [300, 452] on span "Carry Your Emergency Kit: Your injectable Solu-Cortef and emergency card must b…" at bounding box center [579, 445] width 561 height 13
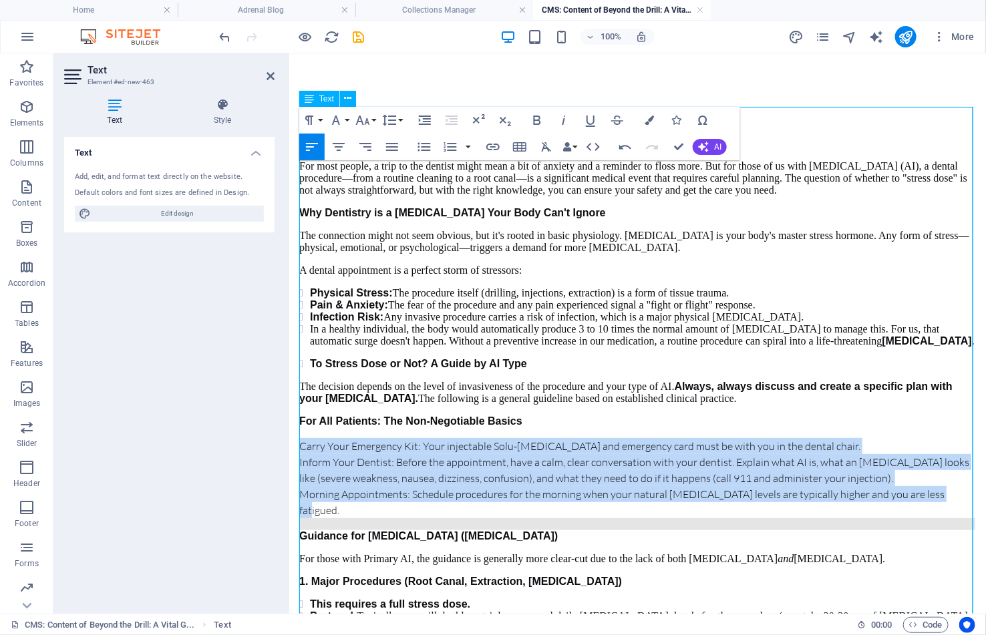
drag, startPoint x: 926, startPoint y: 510, endPoint x: 299, endPoint y: 466, distance: 628.6
copy div "Carry Your Emergency Kit: Your injectable Solu-Cortef and emergency card must b…"
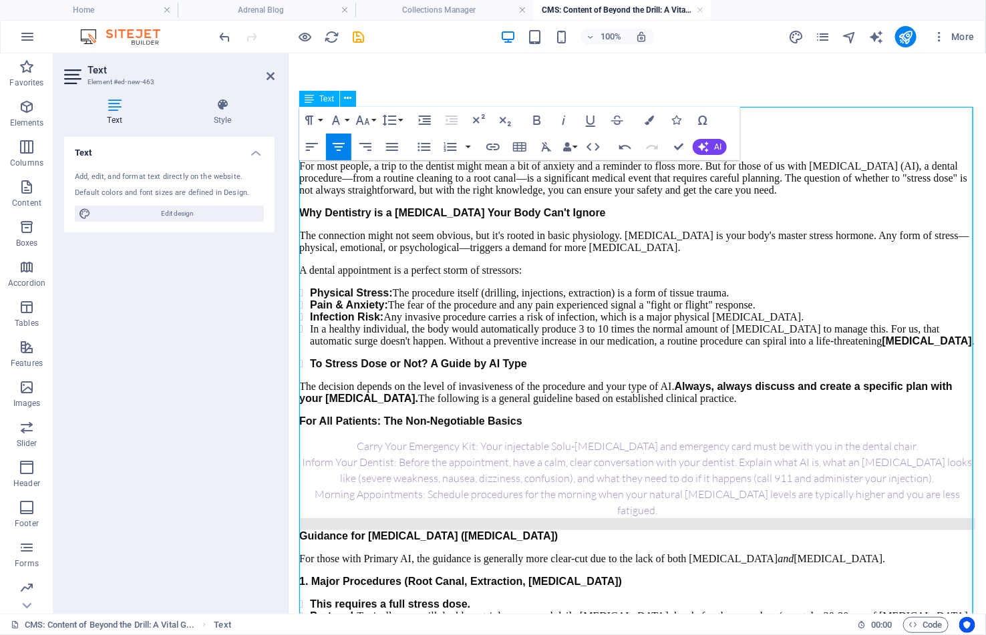
click at [379, 453] on p "Carry Your Emergency Kit: Your injectable Solu-Cortef and emergency card must b…" at bounding box center [637, 445] width 676 height 16
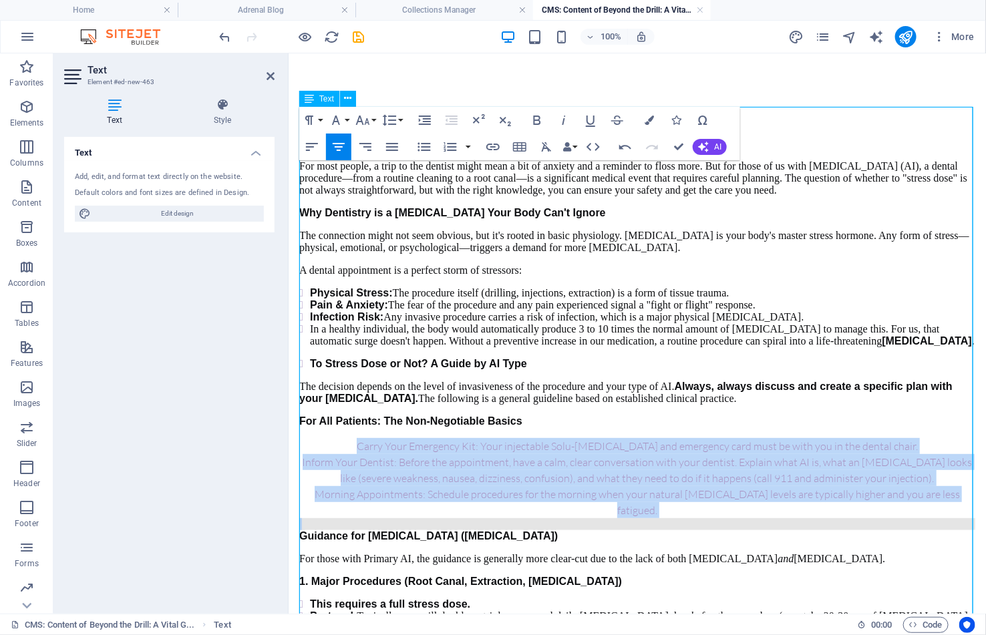
drag, startPoint x: 379, startPoint y: 465, endPoint x: 971, endPoint y: 512, distance: 593.6
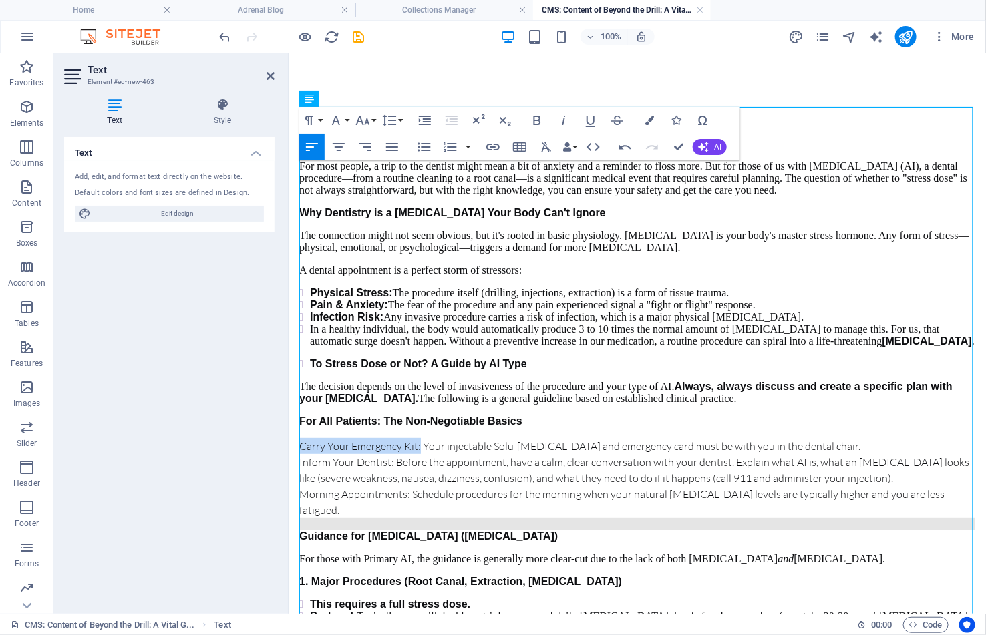
drag, startPoint x: 419, startPoint y: 463, endPoint x: 282, endPoint y: 456, distance: 137.1
drag, startPoint x: 391, startPoint y: 479, endPoint x: 268, endPoint y: 481, distance: 122.9
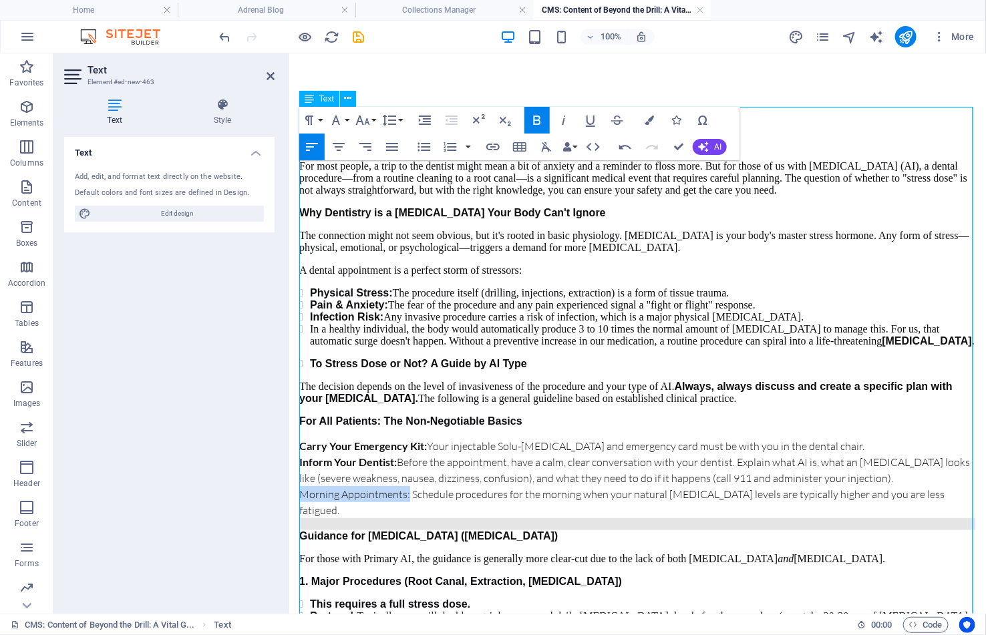
drag, startPoint x: 405, startPoint y: 513, endPoint x: 298, endPoint y: 513, distance: 107.5
click at [299, 513] on span "Morning Appointments: Schedule procedures for the morning when your natural cor…" at bounding box center [621, 501] width 645 height 29
click at [952, 512] on p "Morning Appointments: Schedule procedures for the morning when your natural cor…" at bounding box center [637, 502] width 676 height 32
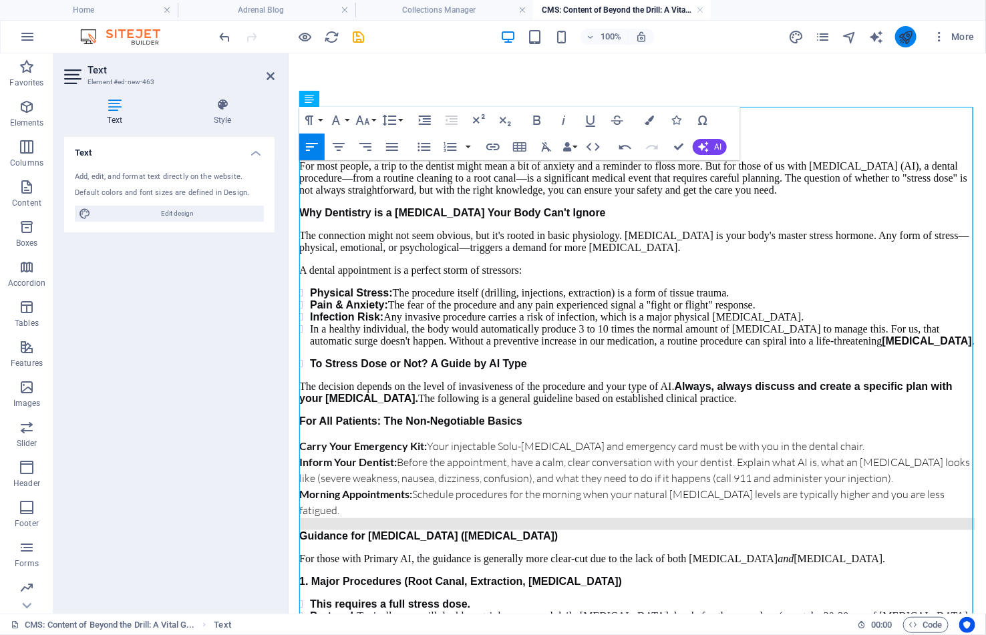
click at [906, 39] on icon "publish" at bounding box center [905, 36] width 15 height 15
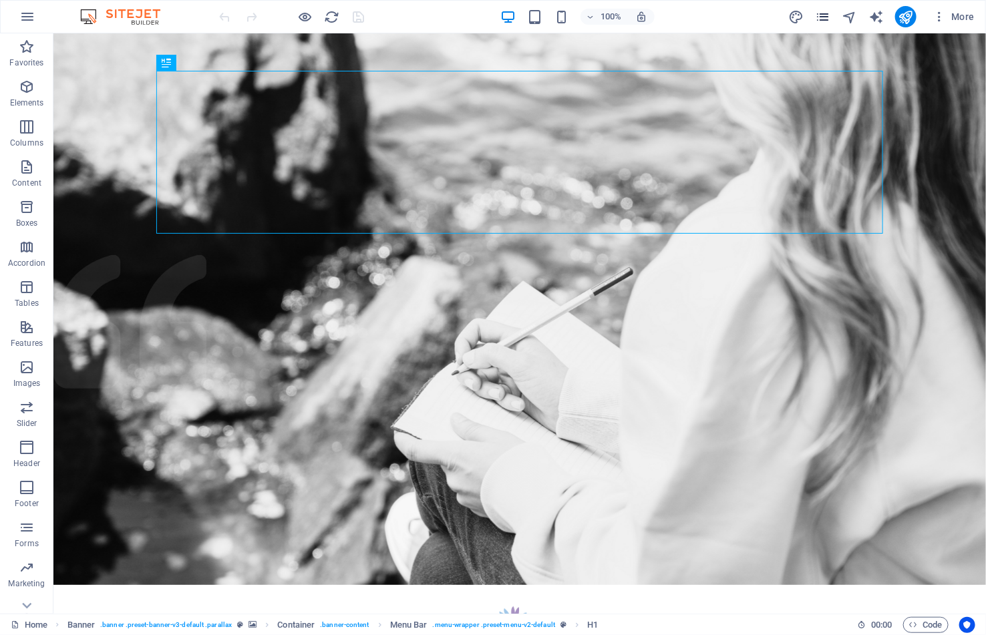
click at [824, 11] on icon "pages" at bounding box center [822, 16] width 15 height 15
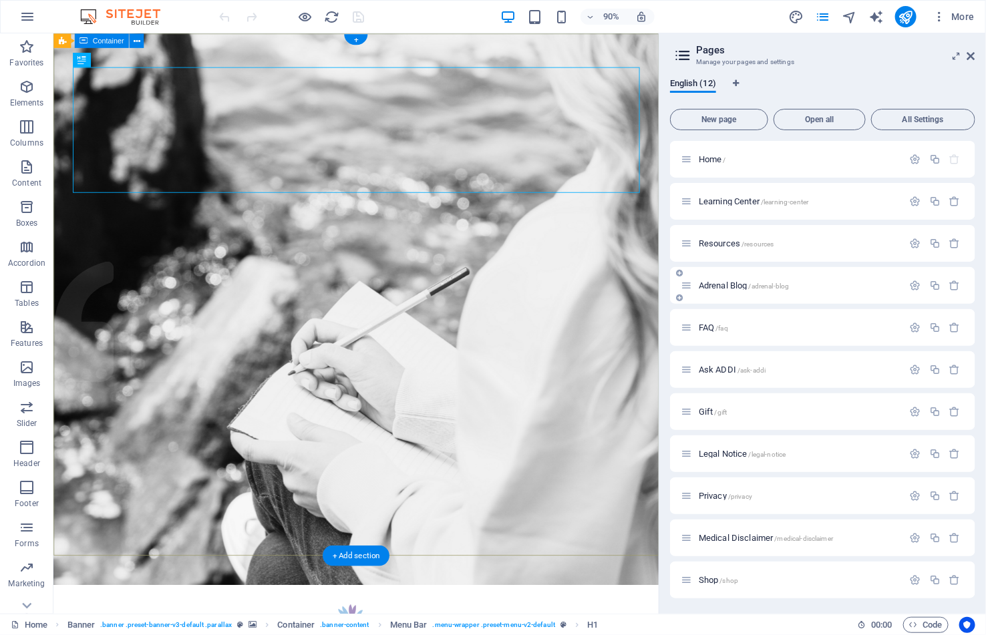
click at [719, 280] on div "Adrenal Blog /adrenal-blog" at bounding box center [792, 285] width 222 height 15
click at [721, 284] on span "Adrenal Blog /adrenal-blog" at bounding box center [744, 285] width 90 height 10
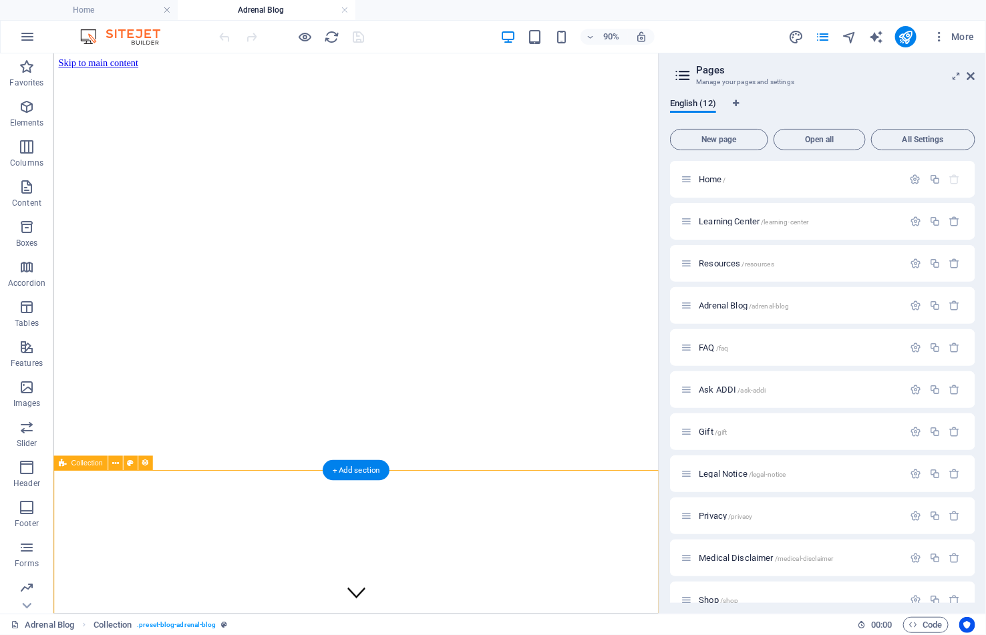
select select "columns.publishing_date_DESC"
select select "columns.status"
select select "columns.publishing_date"
select select "past"
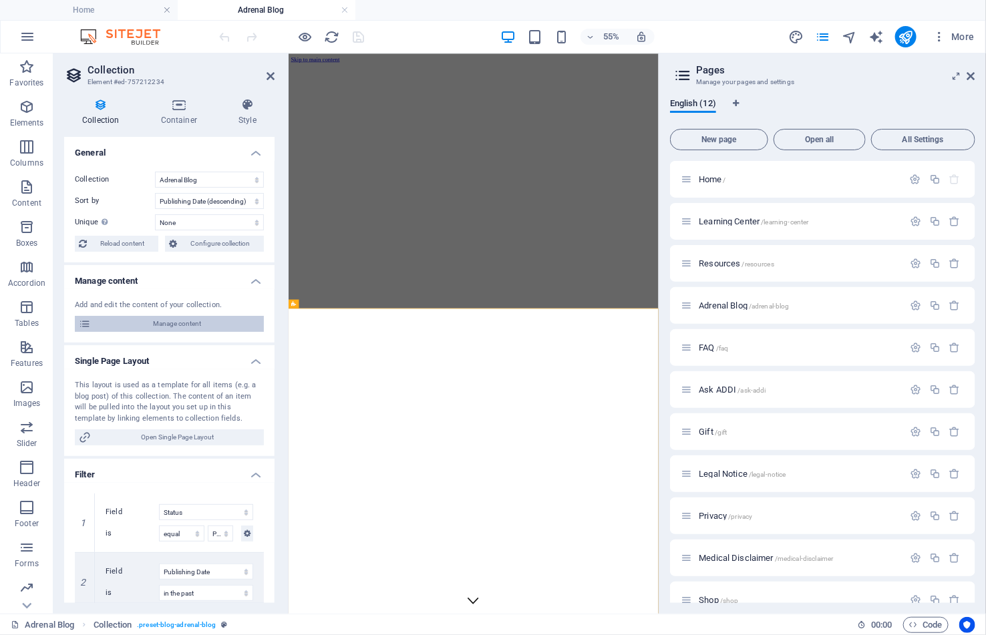
click at [131, 319] on span "Manage content" at bounding box center [177, 324] width 165 height 16
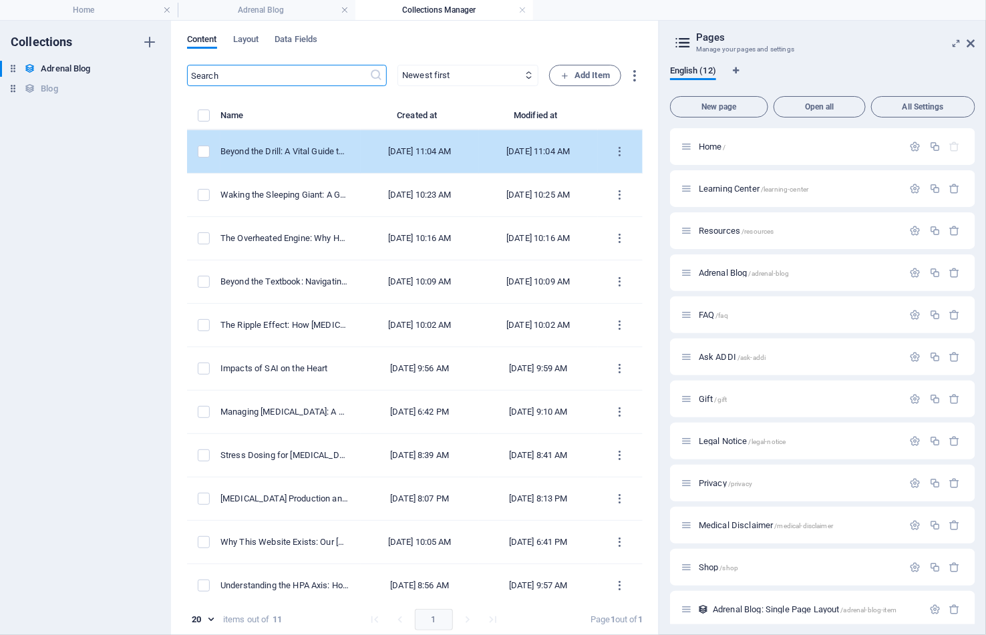
click at [274, 148] on div "Beyond the Drill: A Vital Guide to [MEDICAL_DATA] and [MEDICAL_DATA]" at bounding box center [285, 152] width 130 height 12
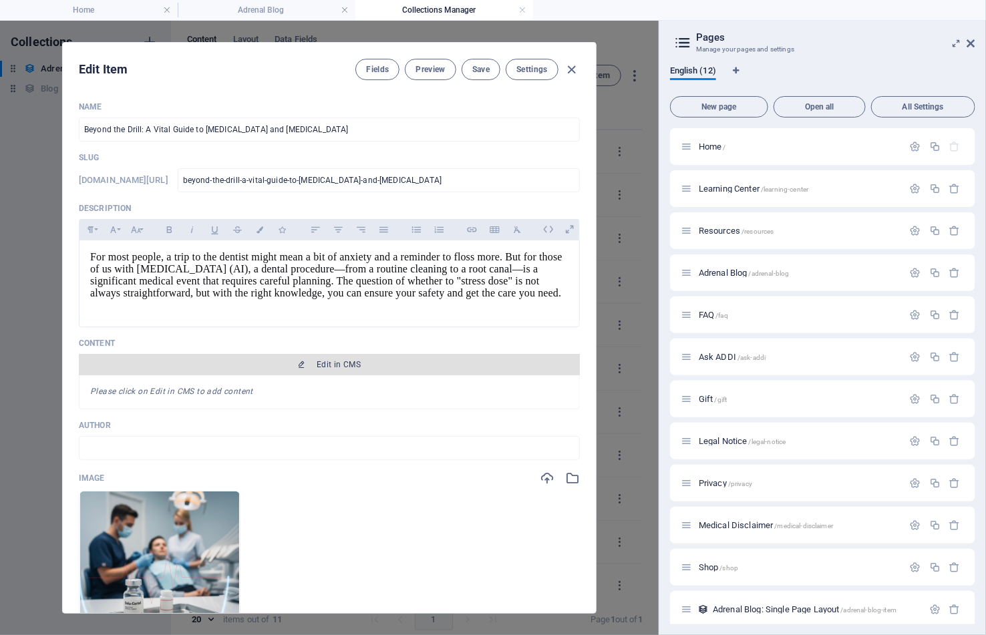
click at [327, 370] on span "Edit in CMS" at bounding box center [339, 364] width 44 height 11
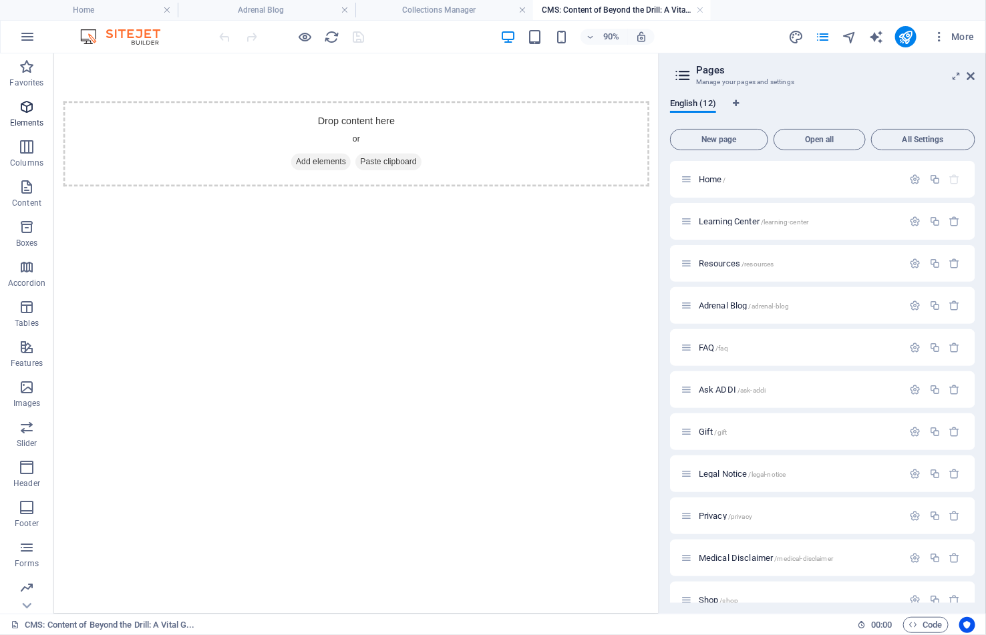
drag, startPoint x: 23, startPoint y: 192, endPoint x: 10, endPoint y: 125, distance: 68.6
click at [10, 125] on div "Favorites Elements Columns Content Boxes Accordion Tables Features Images Slide…" at bounding box center [26, 353] width 53 height 601
click at [27, 100] on icon "button" at bounding box center [27, 107] width 16 height 16
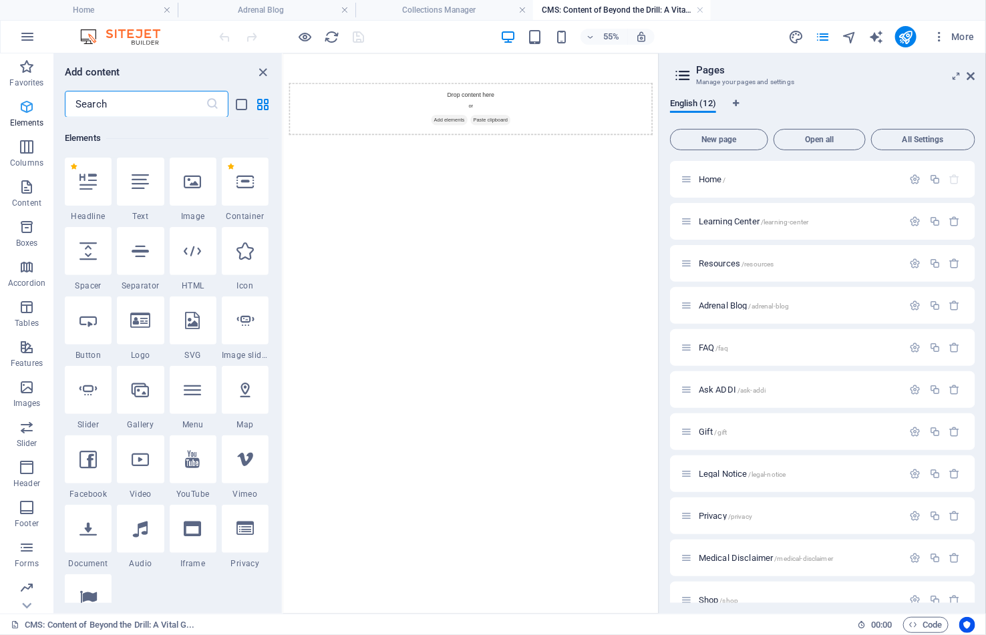
scroll to position [141, 0]
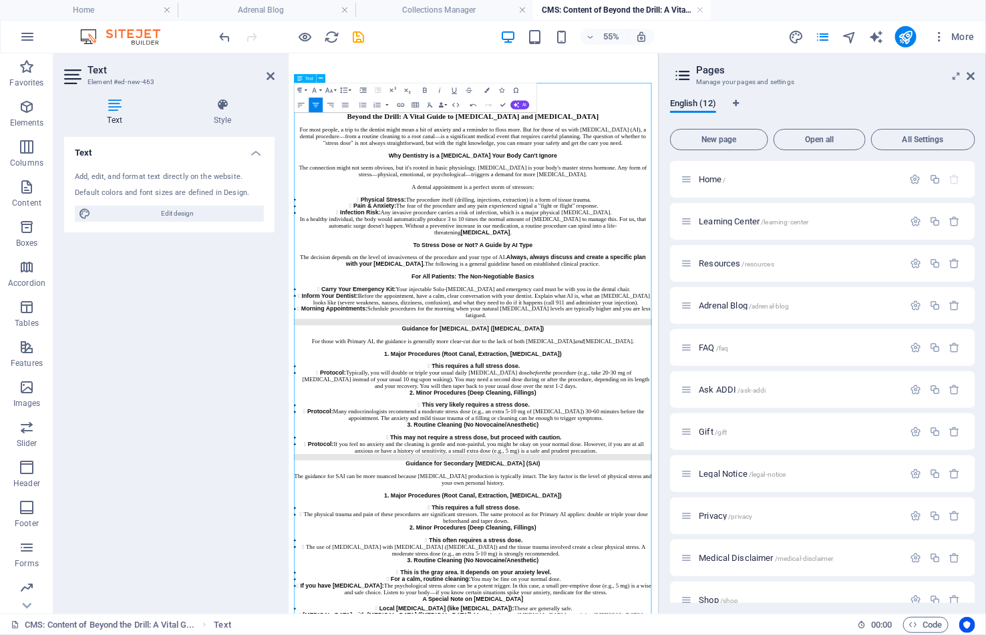
drag, startPoint x: 370, startPoint y: 166, endPoint x: 887, endPoint y: 162, distance: 516.9
click at [887, 162] on p "Beyond the Drill: A Vital Guide to [MEDICAL_DATA] and [MEDICAL_DATA]" at bounding box center [624, 167] width 651 height 15
click at [323, 187] on p "For most people, a trip to the dentist might mean a bit of anxiety and a remind…" at bounding box center [624, 204] width 651 height 36
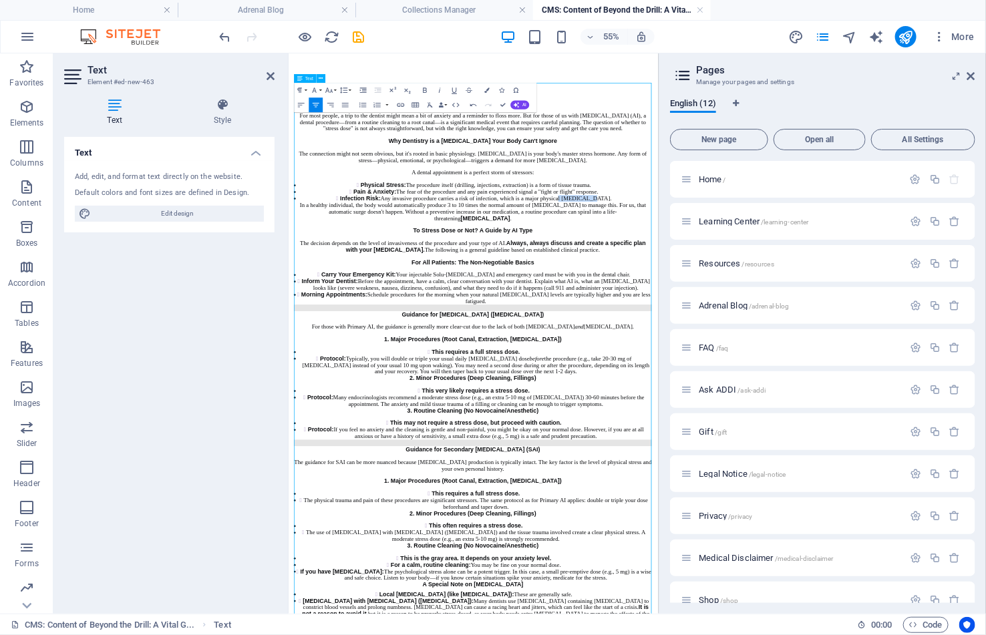
drag, startPoint x: 880, startPoint y: 334, endPoint x: 813, endPoint y: 334, distance: 66.8
click at [813, 323] on li "Infection Risk: Any invasive procedure carries a risk of infection, which is a …" at bounding box center [629, 317] width 640 height 12
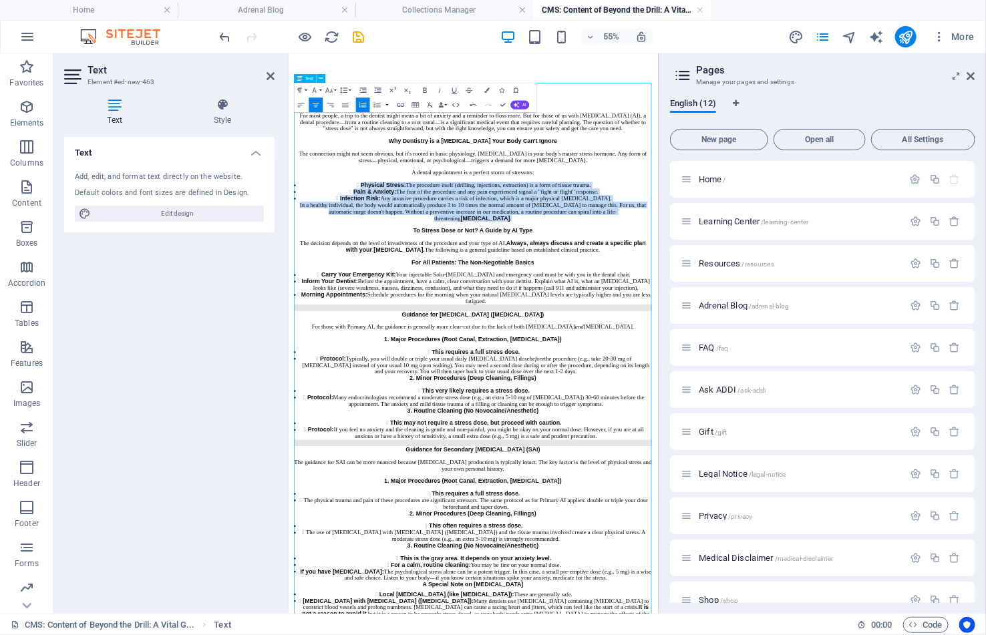
drag, startPoint x: 721, startPoint y: 370, endPoint x: 302, endPoint y: 303, distance: 424.1
click at [362, 110] on button "Unordered List" at bounding box center [363, 105] width 14 height 15
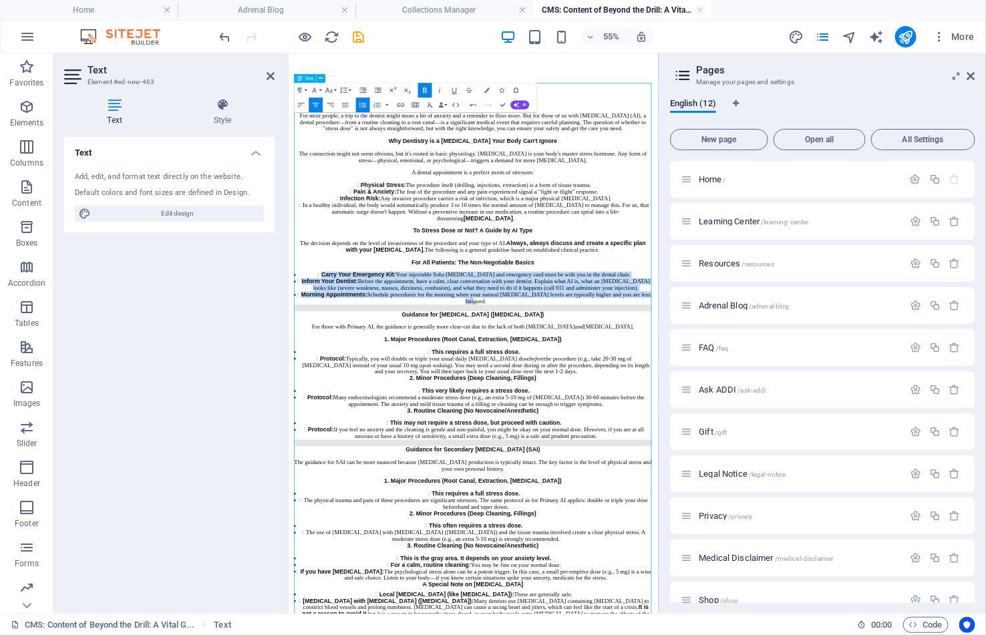
drag, startPoint x: 676, startPoint y: 538, endPoint x: 325, endPoint y: 475, distance: 357.0
click at [325, 475] on ul "Carry Your Emergency Kit: Your injectable Solu-Cortef and emergency card must b…" at bounding box center [624, 479] width 651 height 60
click at [361, 104] on icon "button" at bounding box center [363, 104] width 9 height 9
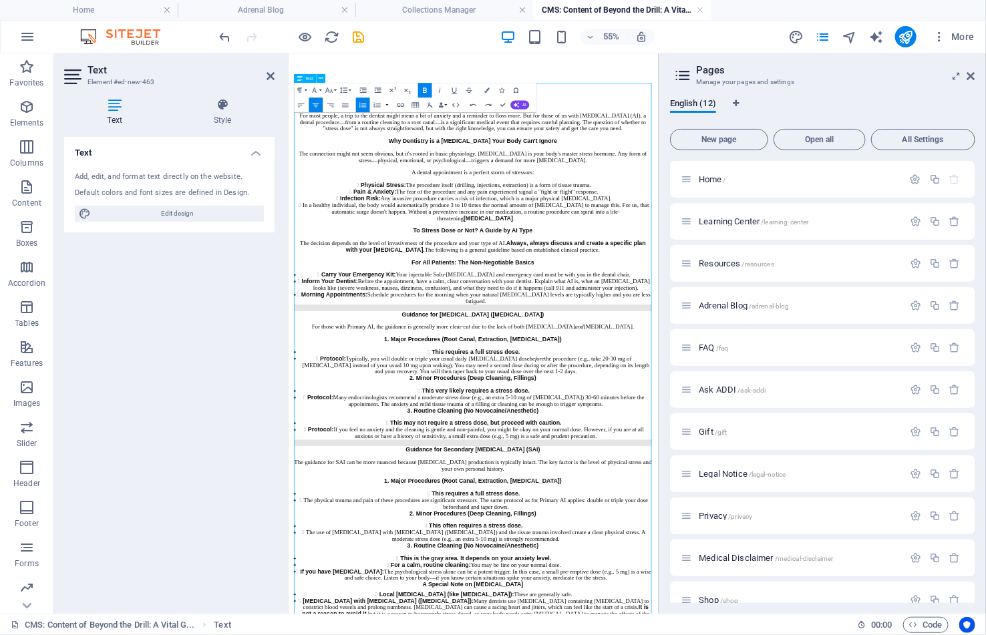
click at [386, 486] on li "Inform Your Dentist: Before the appointment, have a calm, clear conversation wi…" at bounding box center [629, 473] width 640 height 24
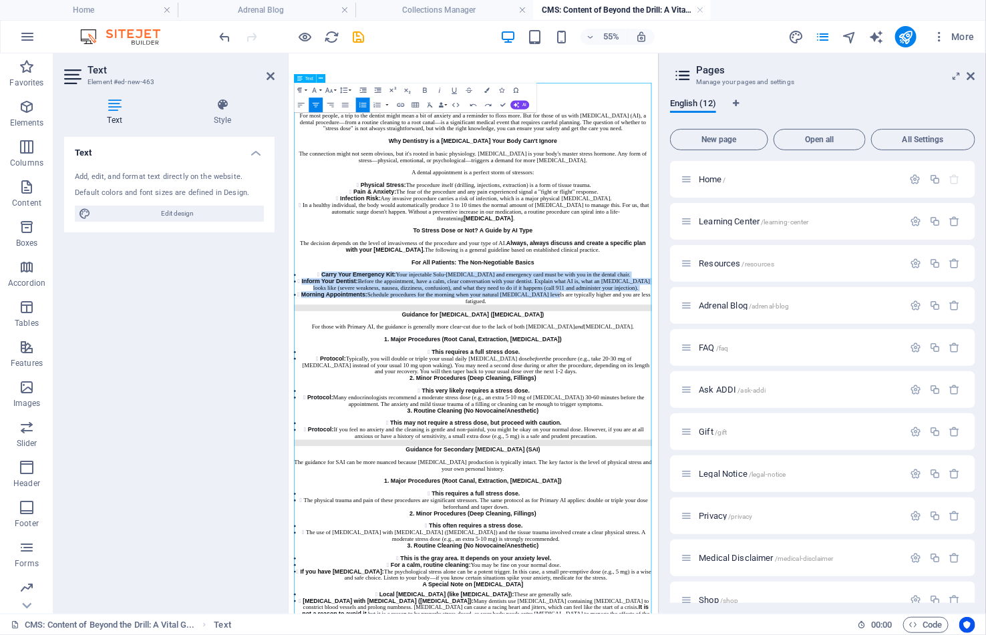
drag, startPoint x: 299, startPoint y: 472, endPoint x: 780, endPoint y: 524, distance: 484.2
click at [780, 510] on ul "Carry Your Emergency Kit: Your injectable Solu-Cortef and emergency card must b…" at bounding box center [624, 479] width 651 height 60
click at [364, 108] on icon "button" at bounding box center [363, 104] width 9 height 9
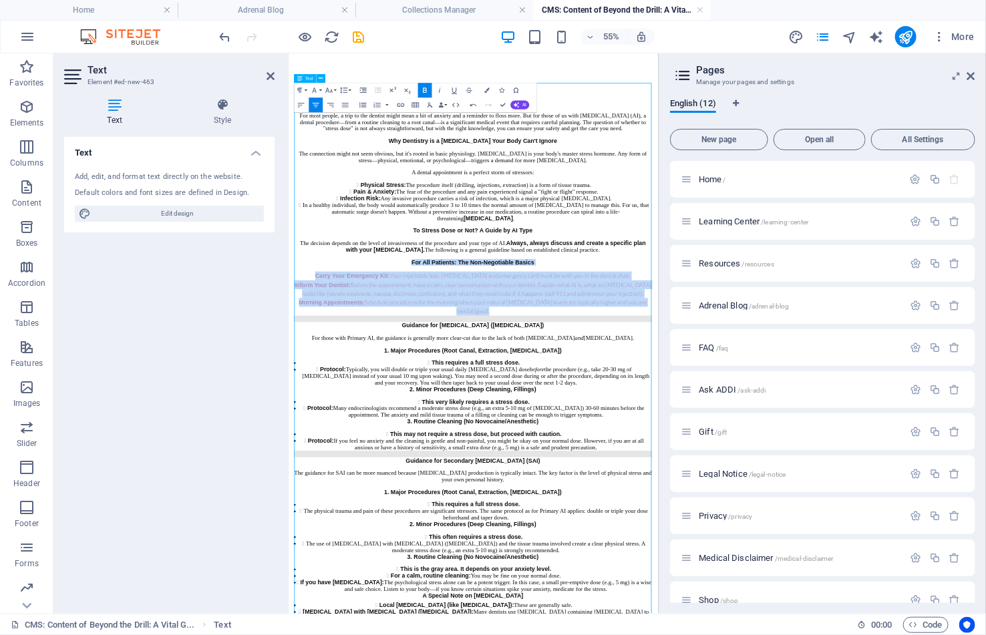
click at [363, 106] on icon "button" at bounding box center [363, 104] width 9 height 9
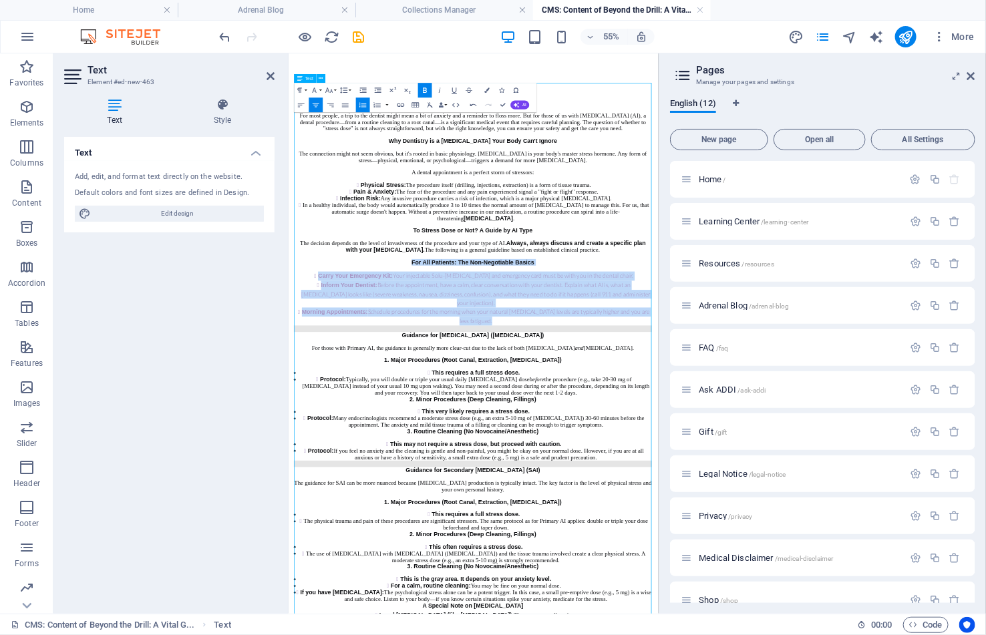
click at [363, 106] on icon "button" at bounding box center [363, 104] width 9 height 9
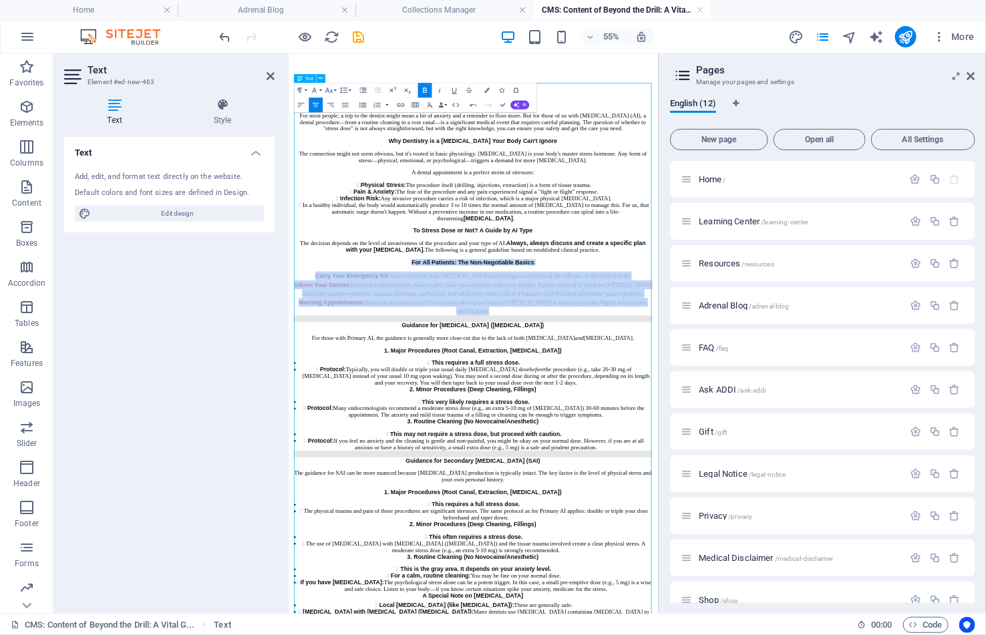
click at [363, 106] on icon "button" at bounding box center [363, 104] width 9 height 9
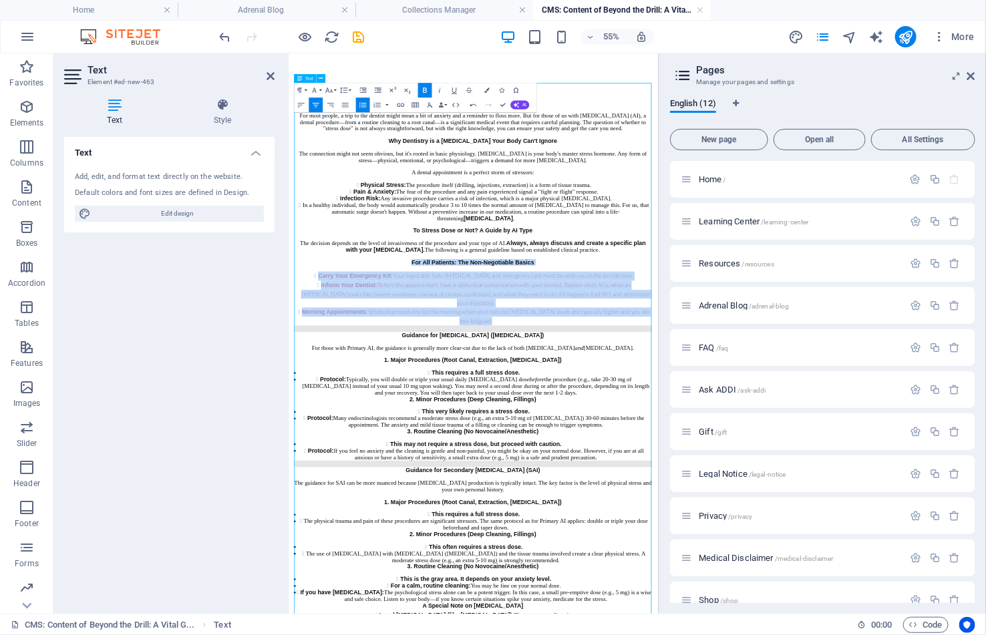
click at [716, 496] on li "Inform Your Dentist: Before the appointment, have a calm, clear conversation wi…" at bounding box center [629, 490] width 640 height 49
drag, startPoint x: 681, startPoint y: 541, endPoint x: 346, endPoint y: 465, distance: 343.8
click at [301, 104] on icon "button" at bounding box center [301, 104] width 9 height 9
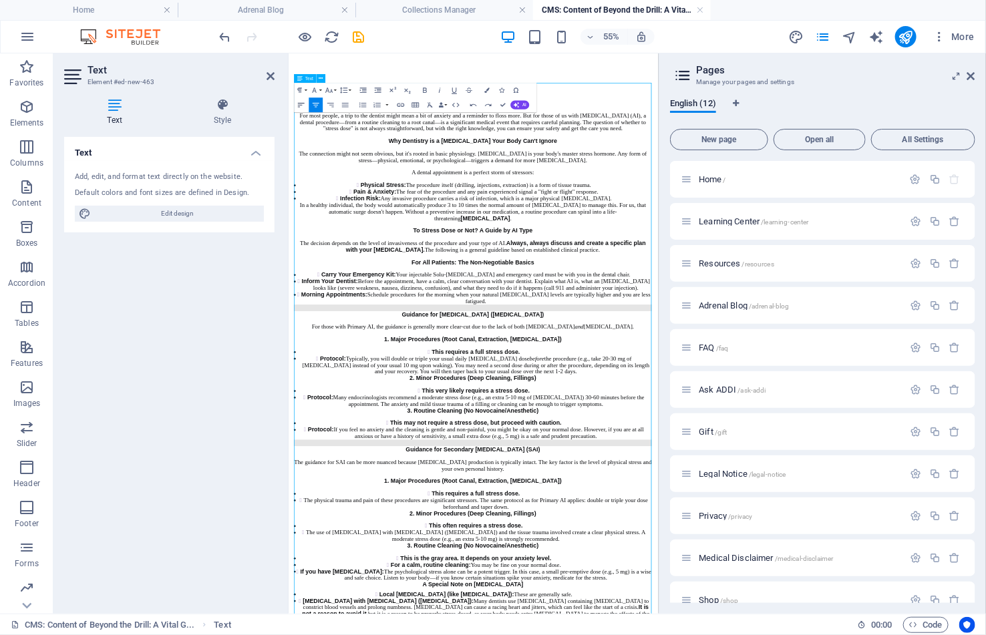
click at [299, 104] on icon "button" at bounding box center [301, 104] width 9 height 9
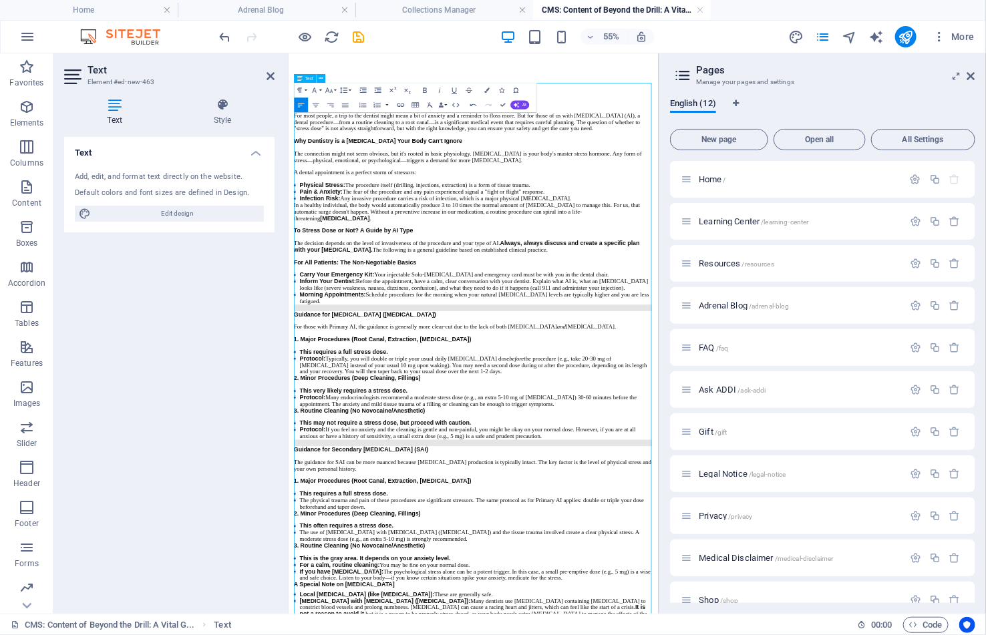
click at [492, 299] on li "Physical Stress: The procedure itself (drilling, injections, extraction) is a f…" at bounding box center [629, 292] width 640 height 12
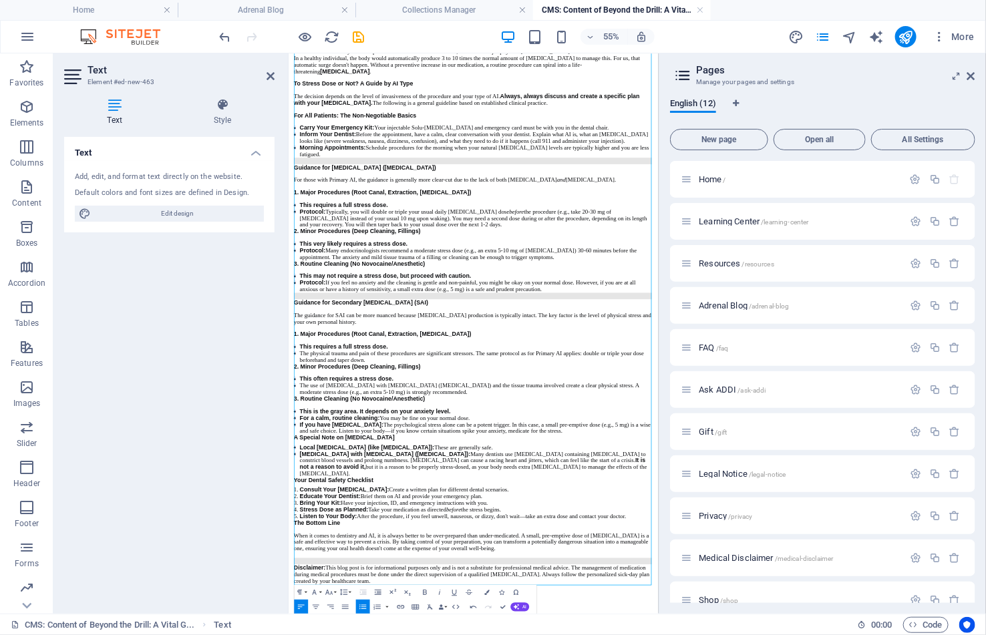
scroll to position [317, 0]
click at [906, 38] on icon "publish" at bounding box center [905, 36] width 15 height 15
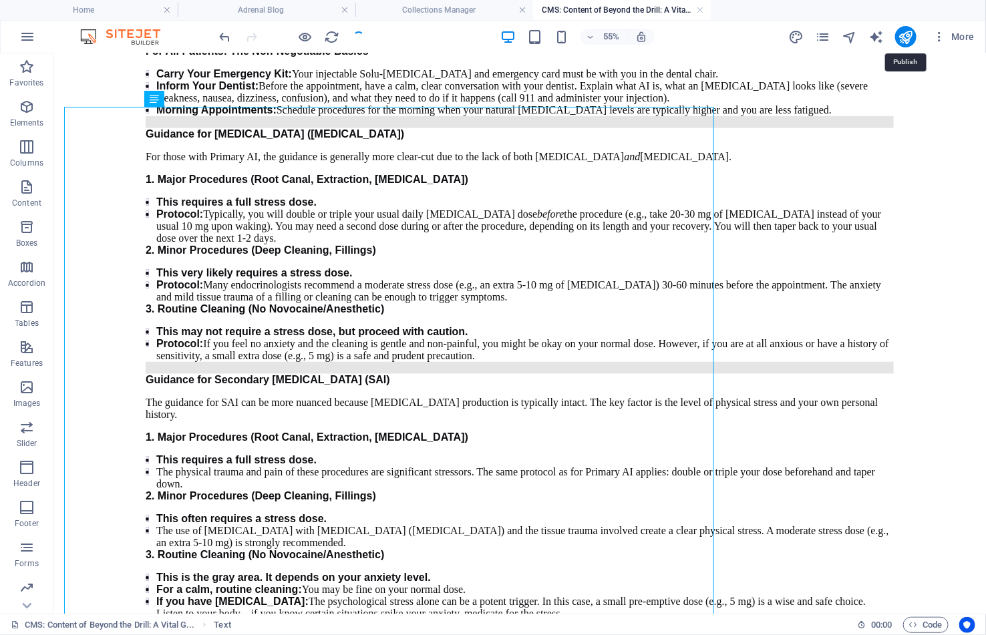
scroll to position [0, 0]
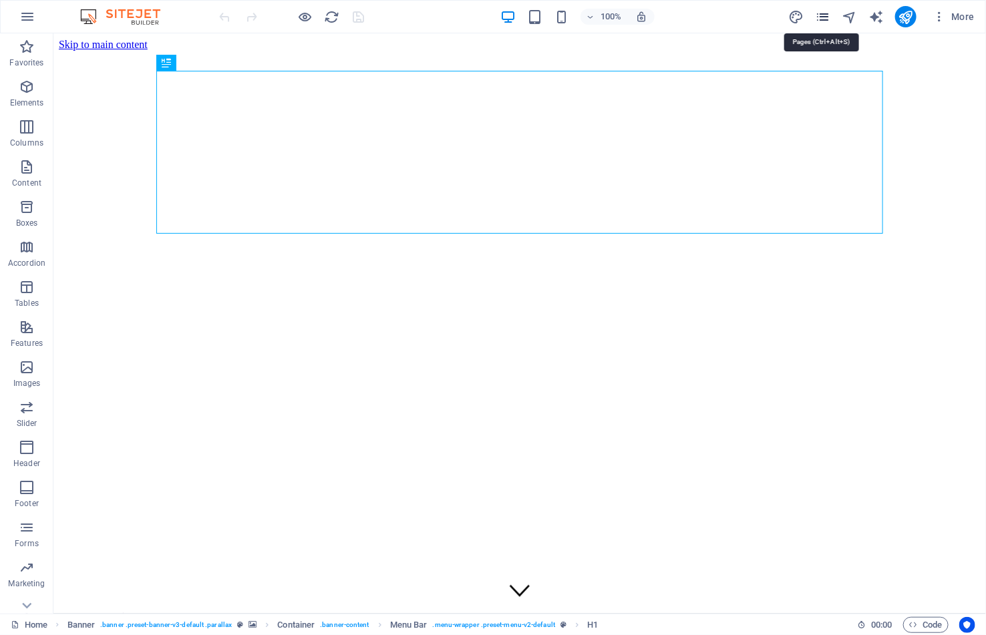
click at [822, 17] on icon "pages" at bounding box center [822, 16] width 15 height 15
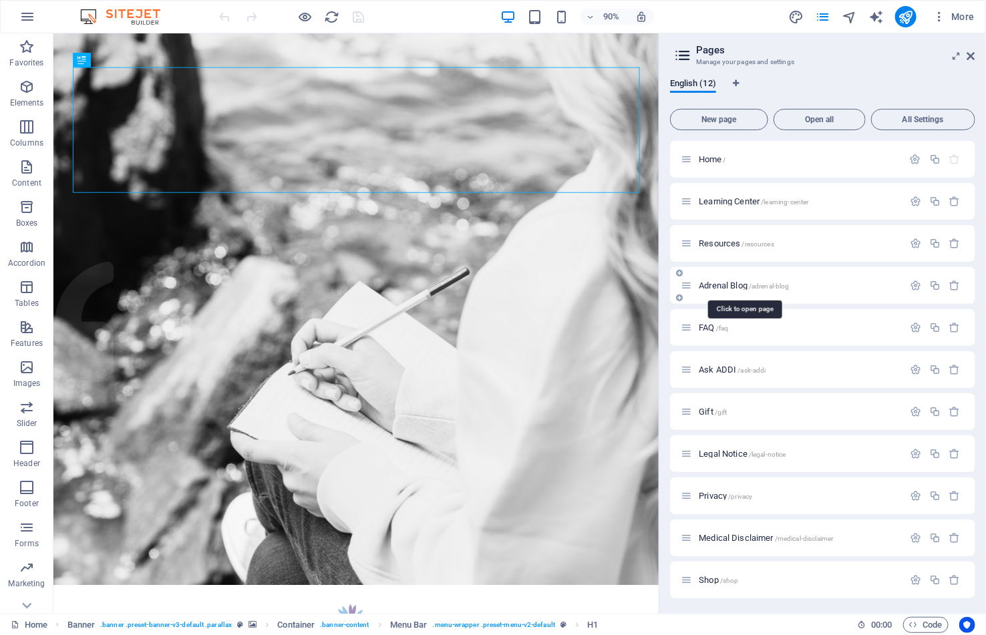
click at [723, 285] on span "Adrenal Blog /adrenal-blog" at bounding box center [744, 285] width 90 height 10
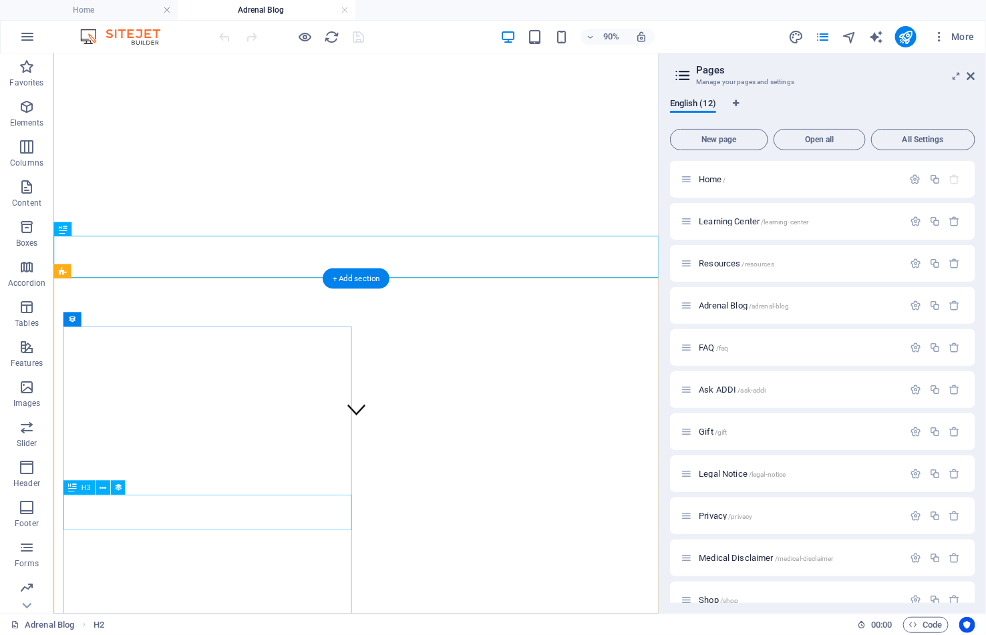
scroll to position [192, 0]
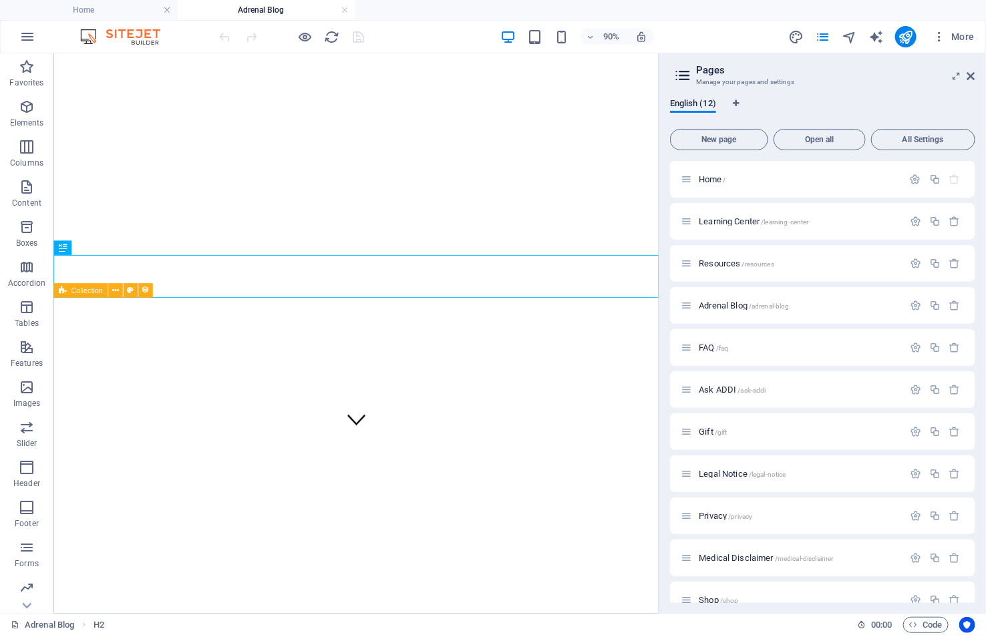
select select "columns.publishing_date_DESC"
select select "columns.status"
select select "columns.publishing_date"
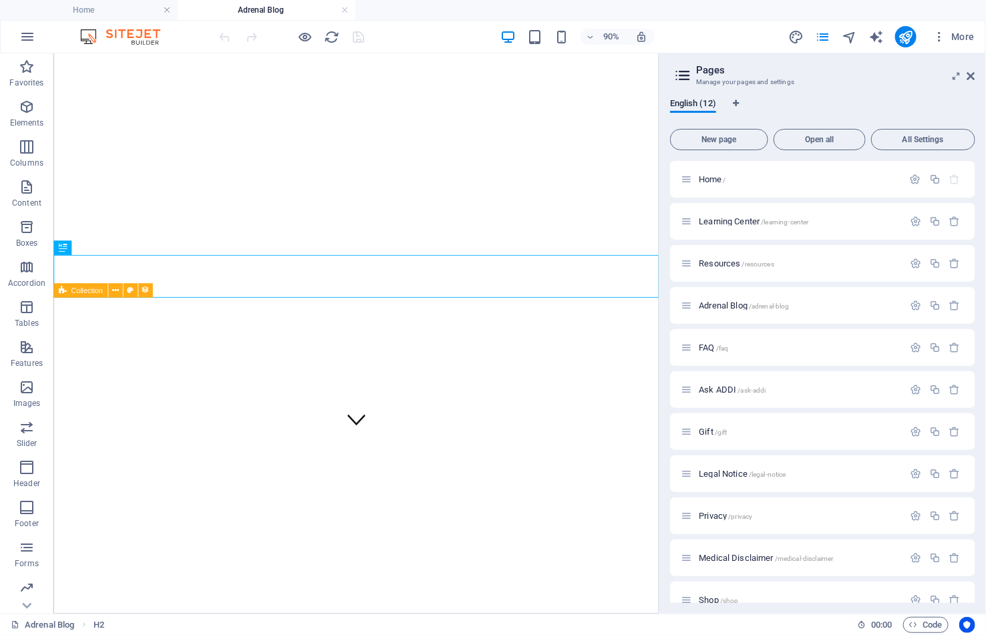
select select "past"
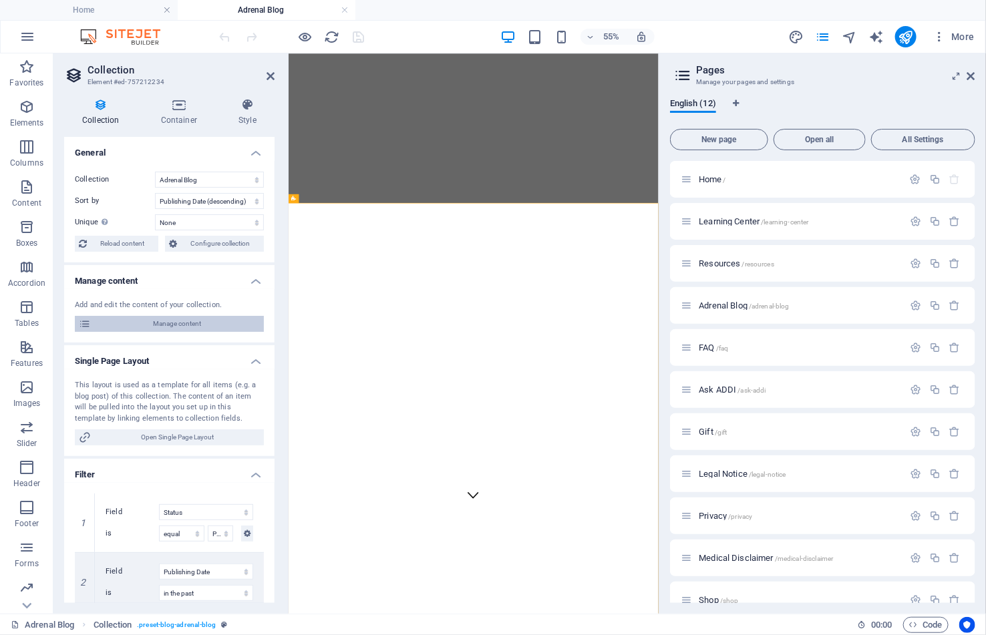
click at [159, 319] on span "Manage content" at bounding box center [177, 324] width 165 height 16
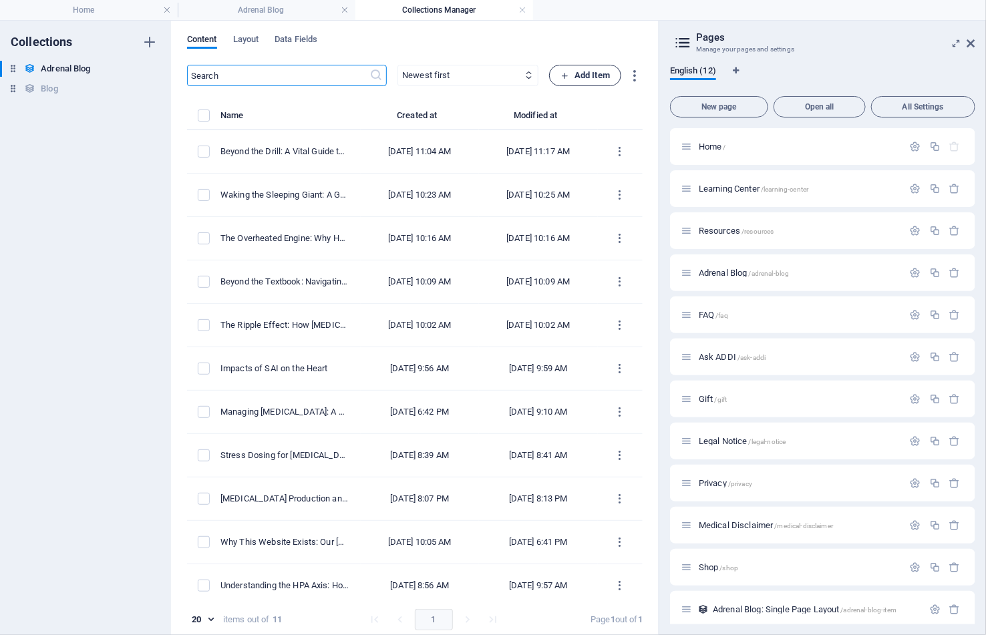
click at [584, 73] on span "Add Item" at bounding box center [584, 75] width 49 height 16
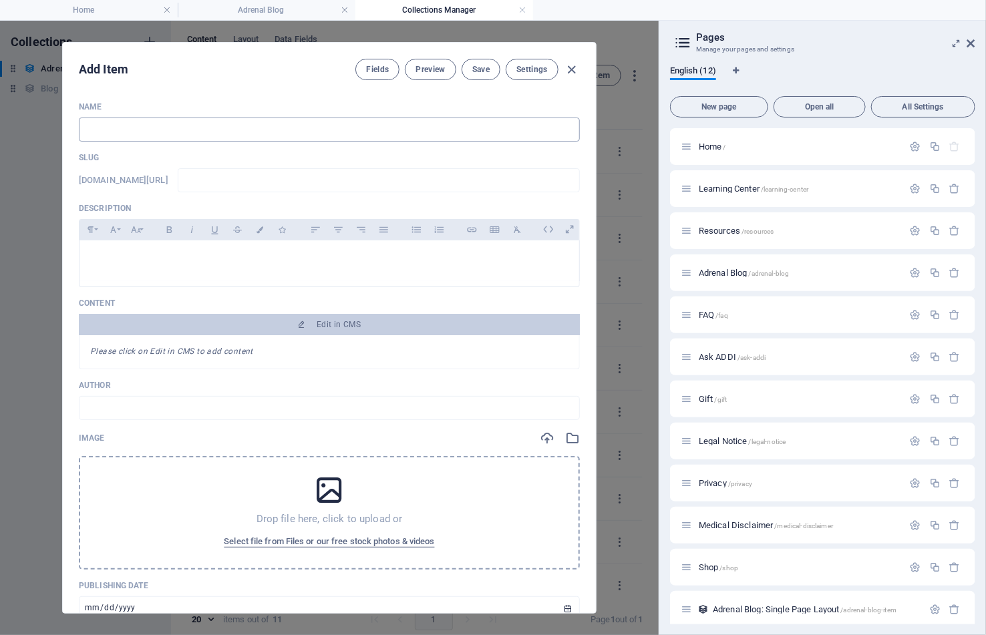
click at [221, 133] on input "text" at bounding box center [329, 130] width 501 height 24
paste input "The Aching Void: Understanding Pain in Adrenal Insufficiency"
type input "The Aching Void: Understanding Pain in Adrenal Insufficiency"
type input "the-aching-void-understanding-pain-in-adrenal-insufficiency"
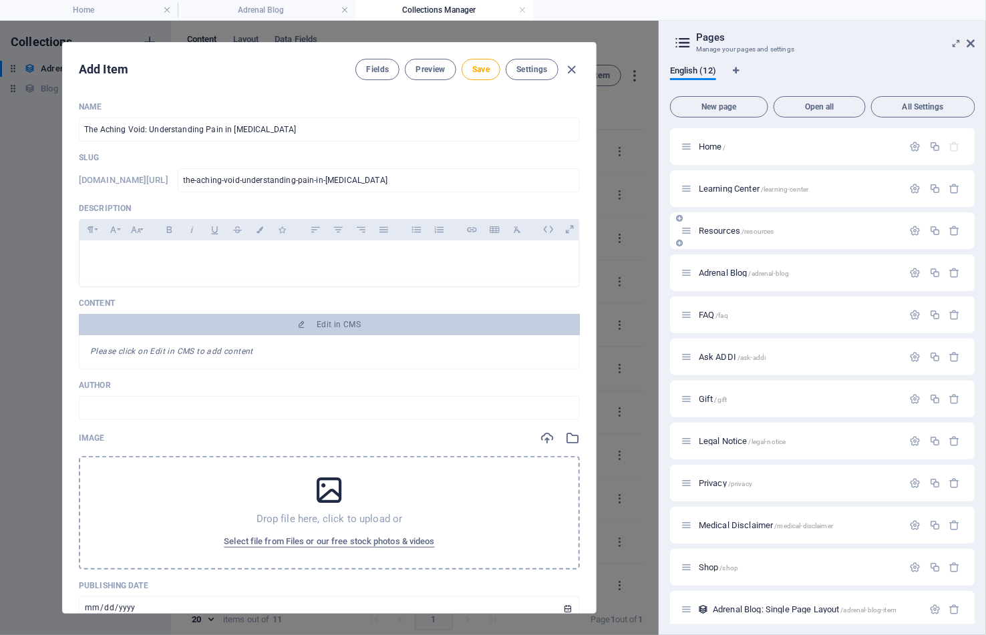
scroll to position [0, 0]
type input "The Aching Void: Understanding Pain in Adrenal Insufficiency"
click at [166, 246] on div at bounding box center [329, 260] width 500 height 40
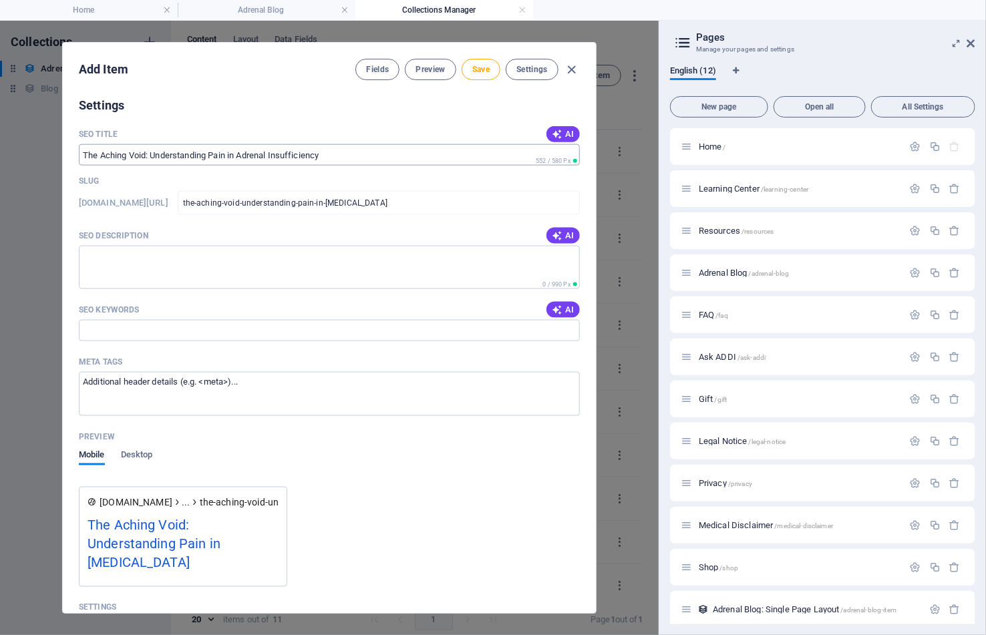
scroll to position [700, 0]
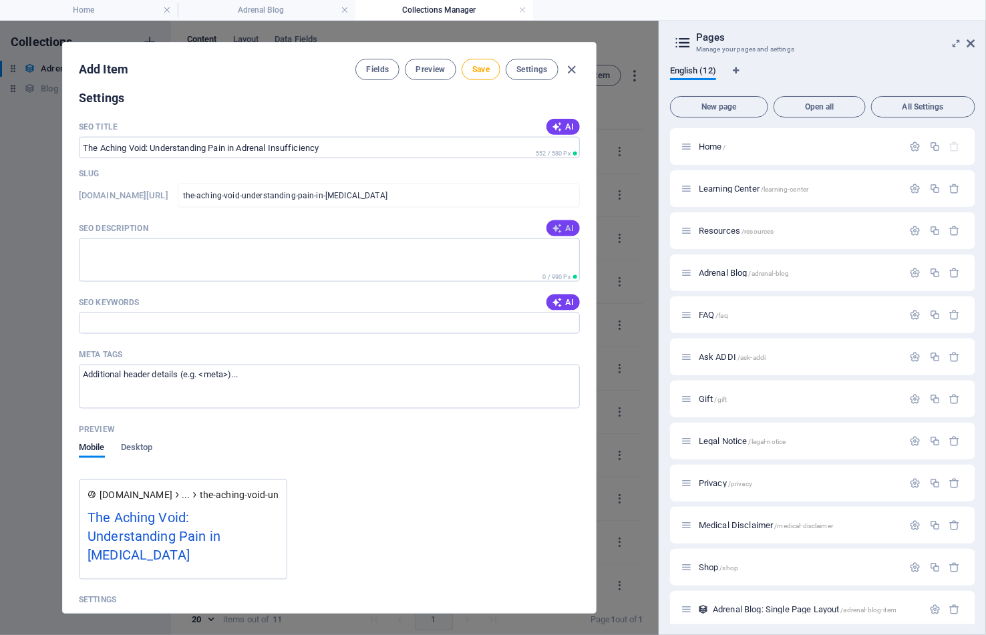
click at [560, 234] on span "AI" at bounding box center [563, 228] width 23 height 11
type textarea "Explore the hidden struggle of chronic pain in Adrenal Insufficiency and learn …"
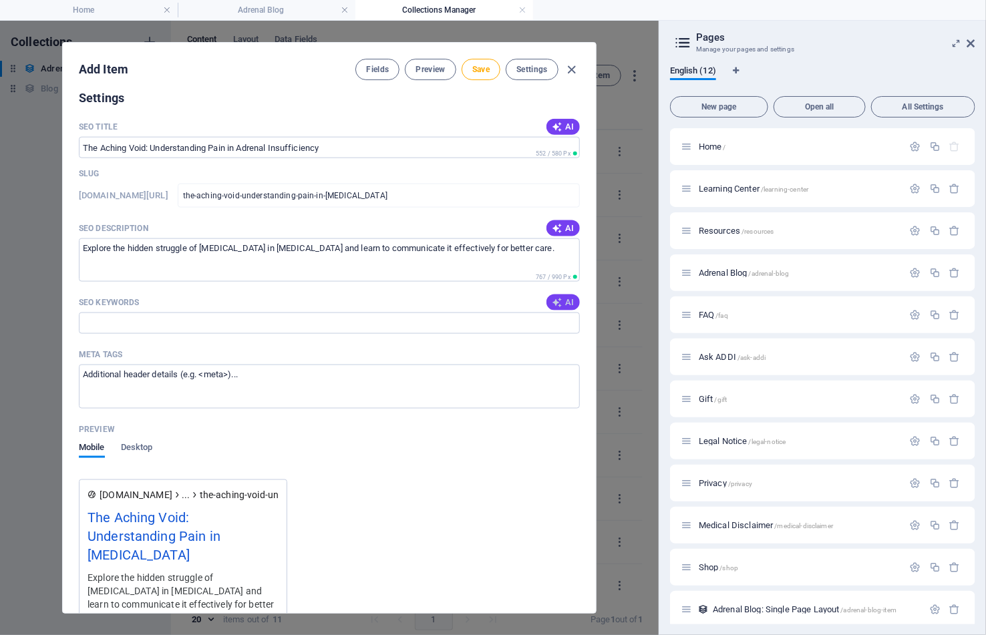
click at [562, 308] on span "AI" at bounding box center [563, 302] width 23 height 11
type input "Adrenal Insufficiency pain, chronic pain in AI, symptoms of adrenal insufficien…"
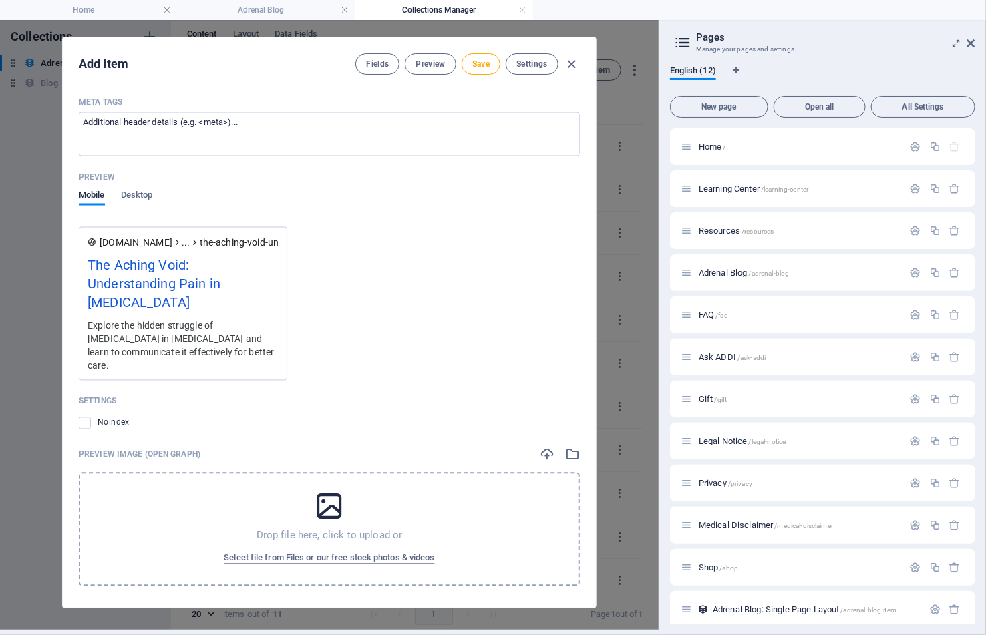
scroll to position [946, 0]
click at [357, 551] on span "Select file from Files or our free stock photos & videos" at bounding box center [329, 559] width 210 height 16
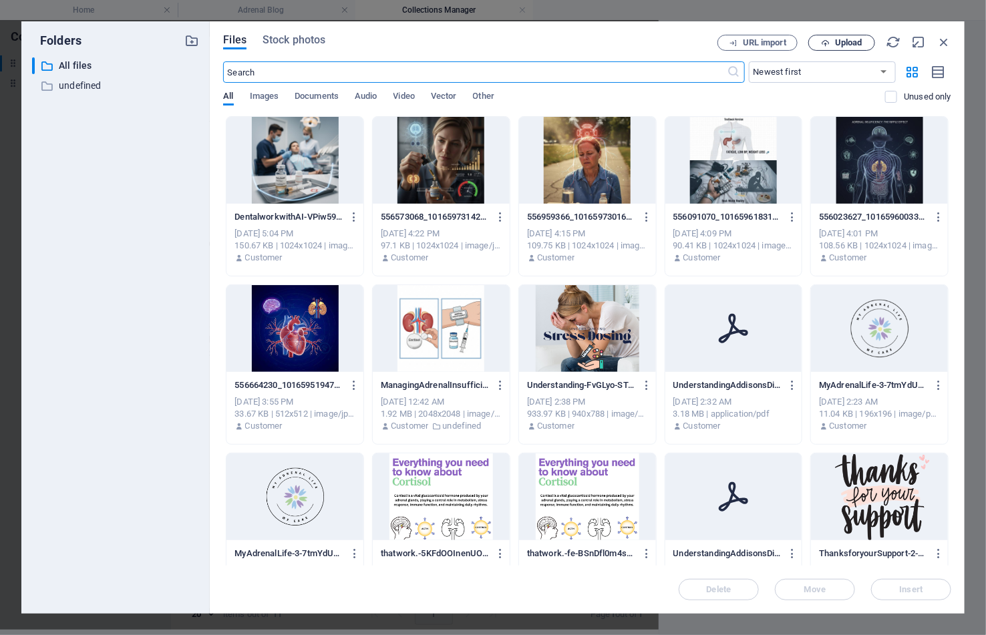
click at [853, 41] on span "Upload" at bounding box center [848, 43] width 27 height 8
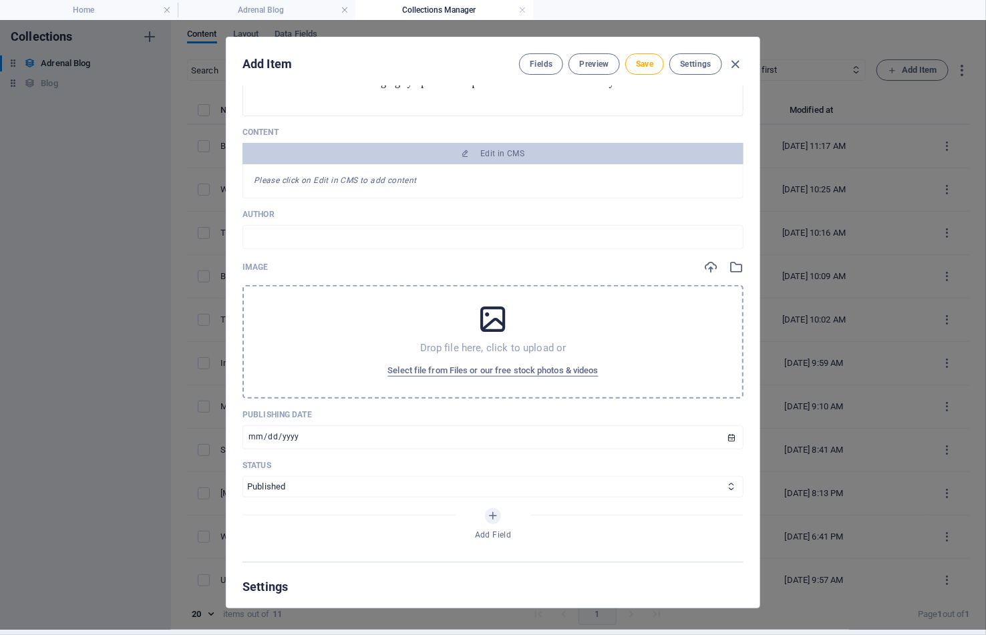
scroll to position [234, 0]
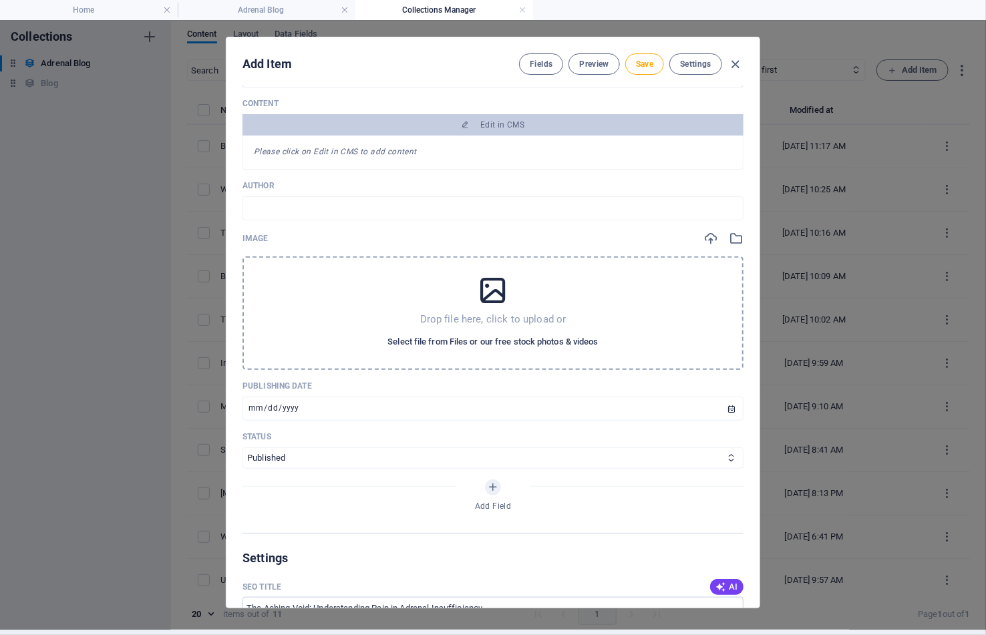
click at [514, 350] on span "Select file from Files or our free stock photos & videos" at bounding box center [492, 342] width 210 height 16
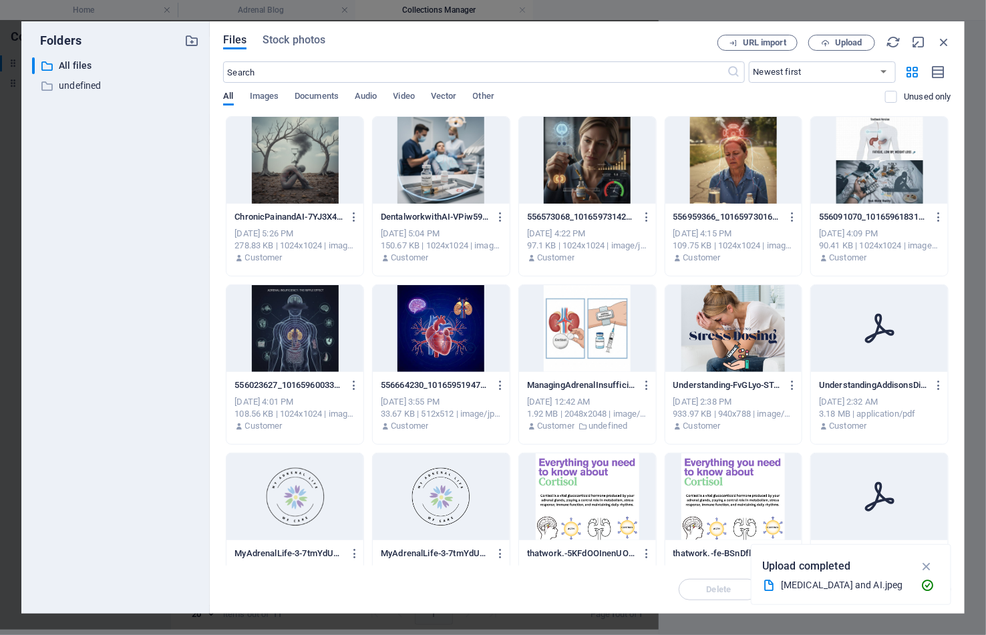
click at [315, 157] on div at bounding box center [294, 160] width 137 height 87
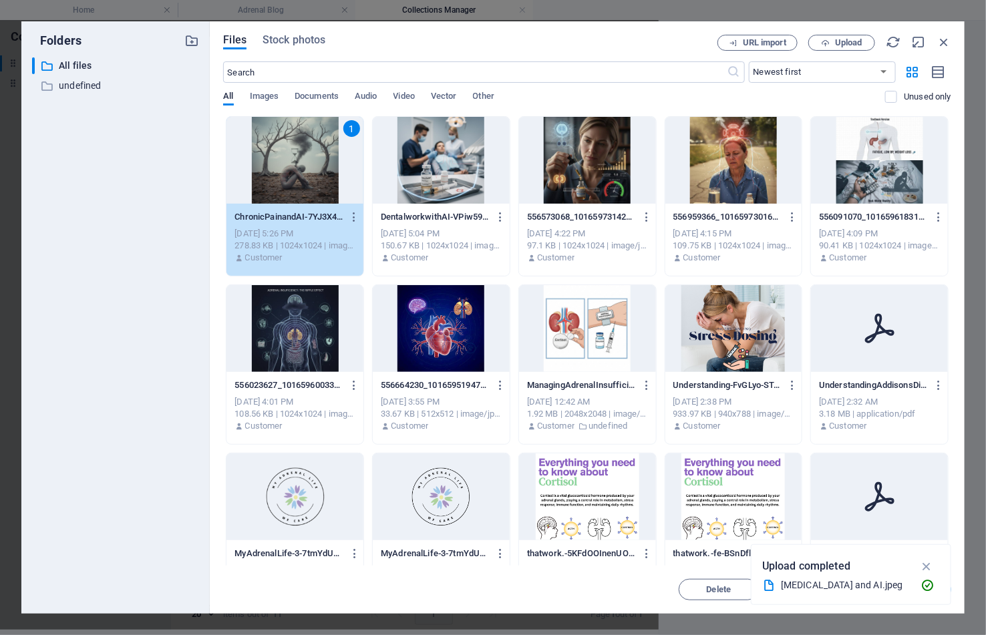
click at [865, 482] on icon at bounding box center [879, 497] width 32 height 32
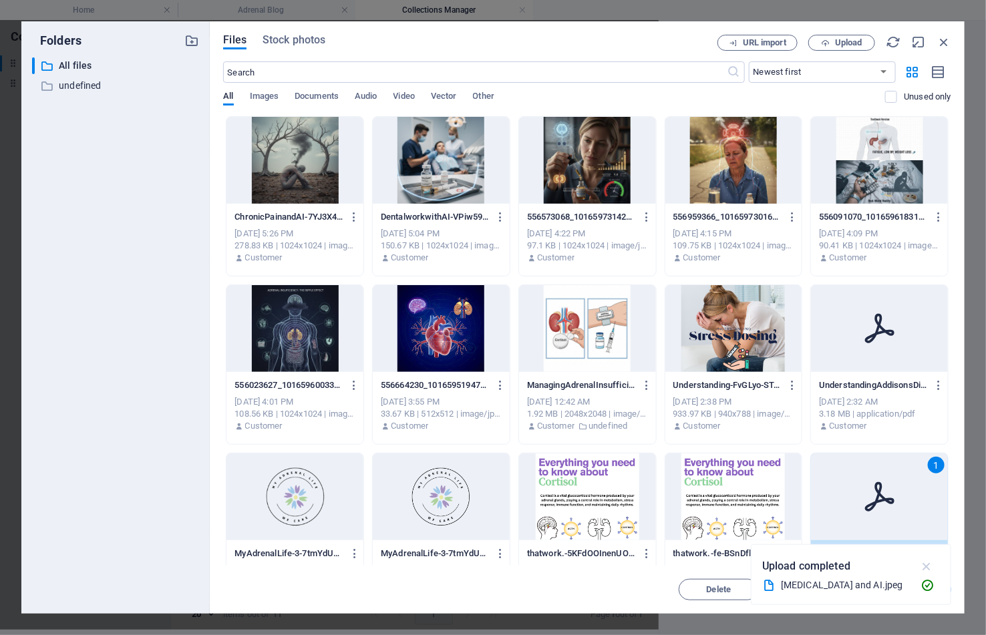
click at [926, 568] on icon "button" at bounding box center [926, 566] width 15 height 15
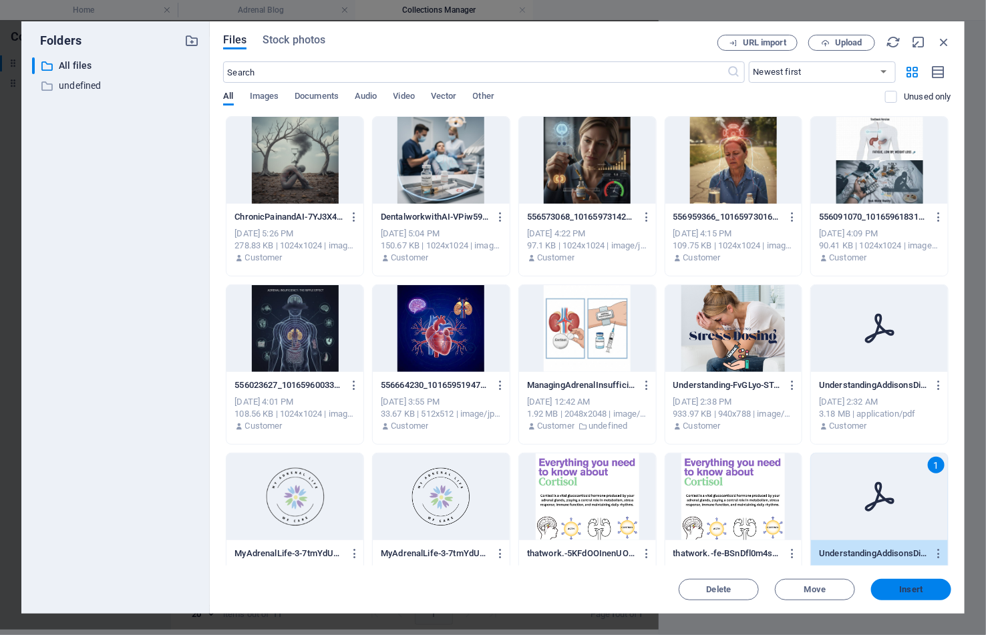
click at [932, 584] on button "Insert" at bounding box center [911, 589] width 80 height 21
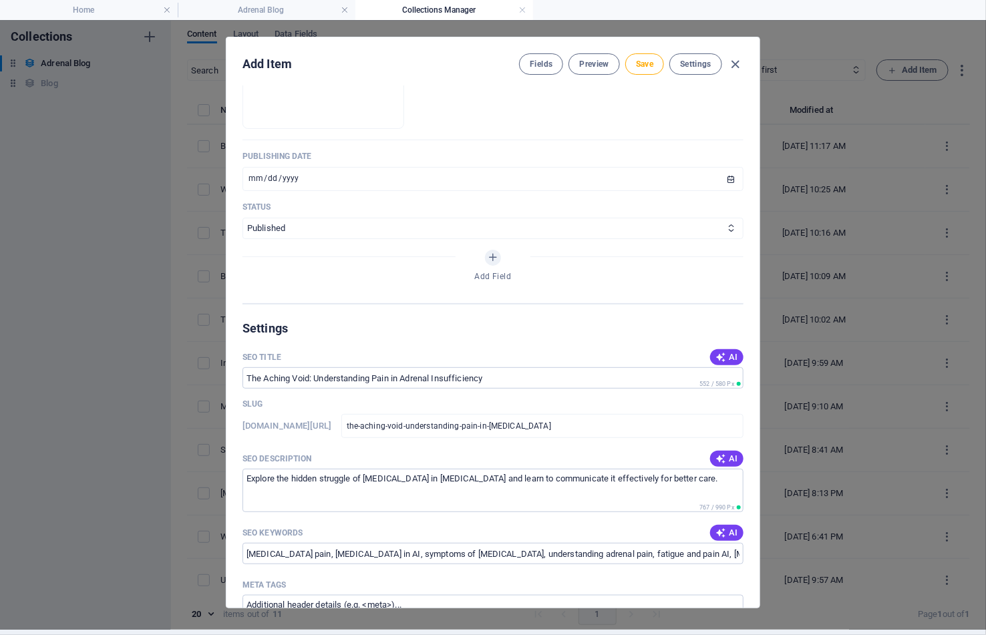
scroll to position [355, 0]
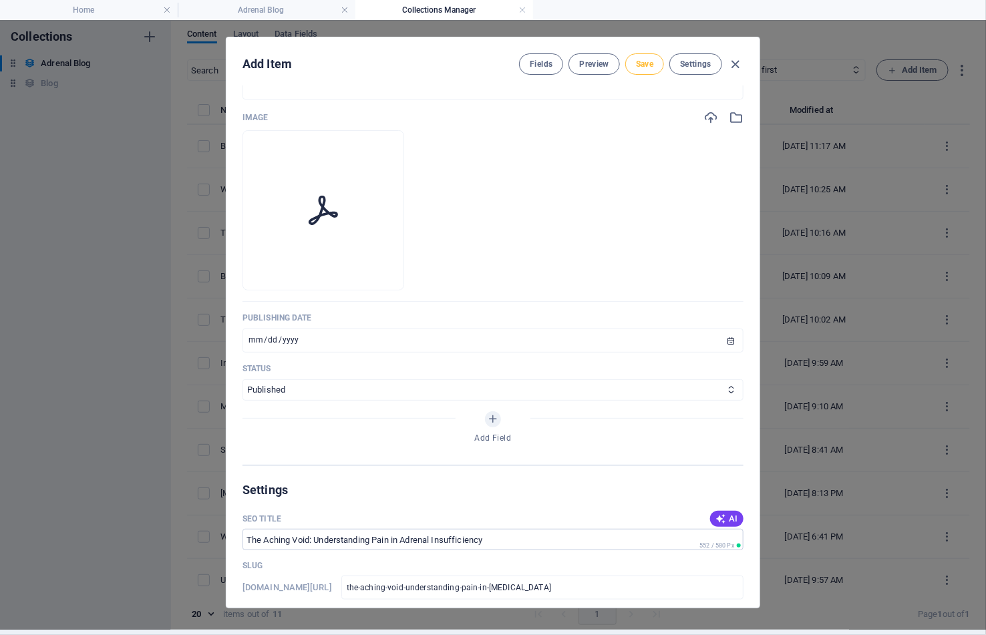
click at [636, 69] on span "Save" at bounding box center [644, 64] width 17 height 11
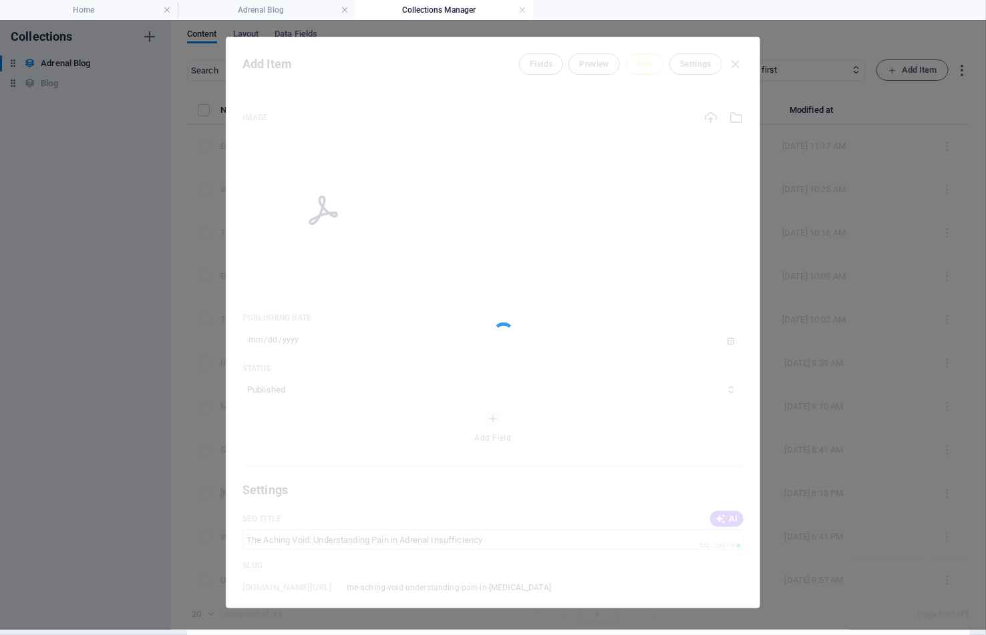
type input "the-aching-void-understanding-pain-in-adrenal-insufficiency"
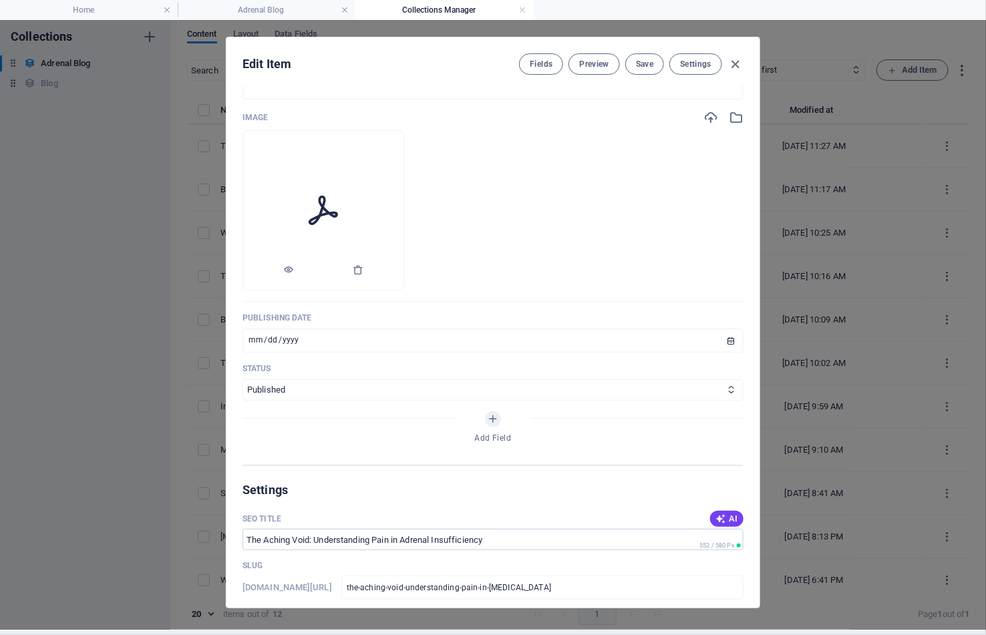
click at [339, 226] on icon at bounding box center [323, 210] width 32 height 32
click at [363, 275] on icon "button" at bounding box center [358, 269] width 11 height 11
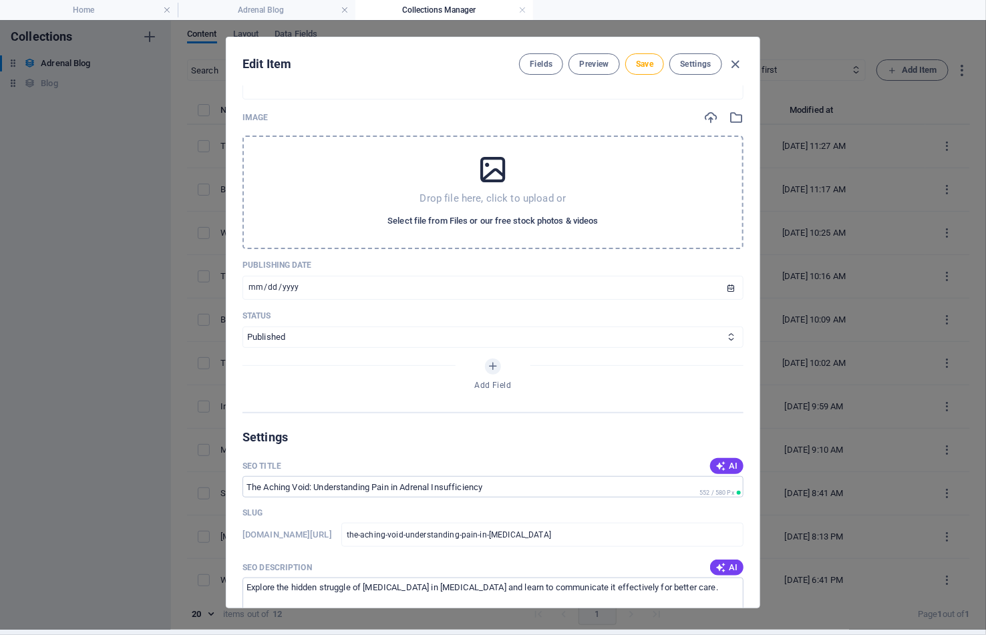
click at [479, 229] on span "Select file from Files or our free stock photos & videos" at bounding box center [492, 221] width 210 height 16
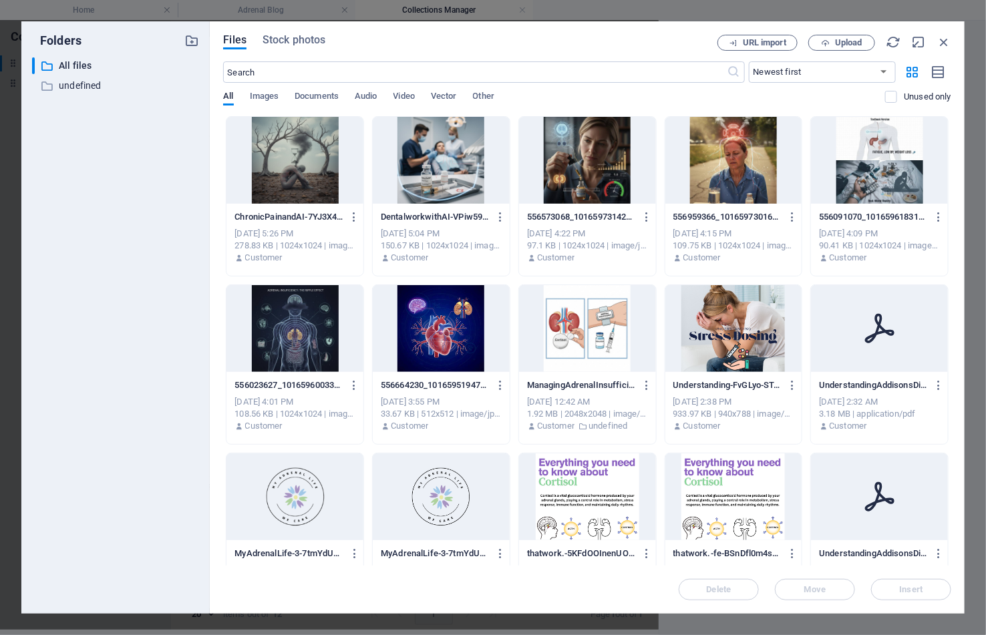
click at [318, 160] on div at bounding box center [294, 160] width 137 height 87
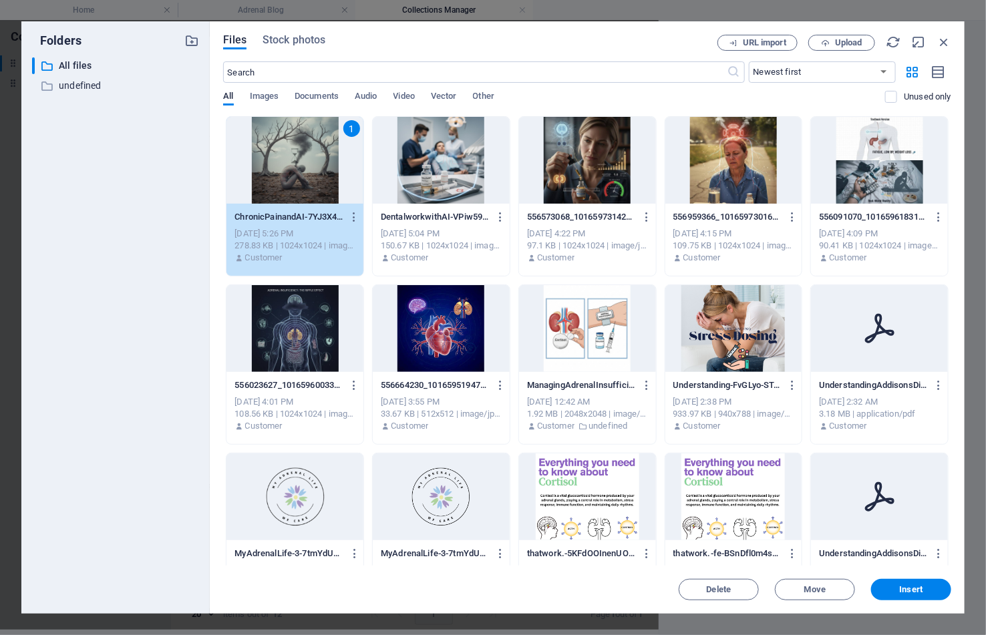
click at [910, 602] on div "Files Stock photos URL import Upload ​ Newest first Oldest first Name (A-Z) Nam…" at bounding box center [587, 317] width 755 height 592
click at [910, 595] on button "Insert" at bounding box center [911, 589] width 80 height 21
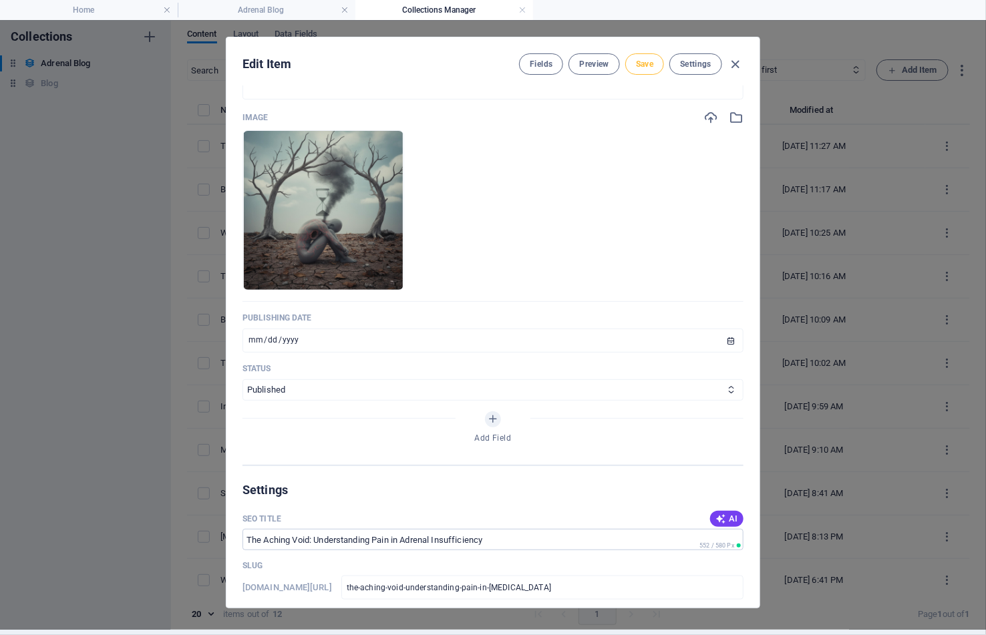
click at [644, 67] on span "Save" at bounding box center [644, 64] width 17 height 11
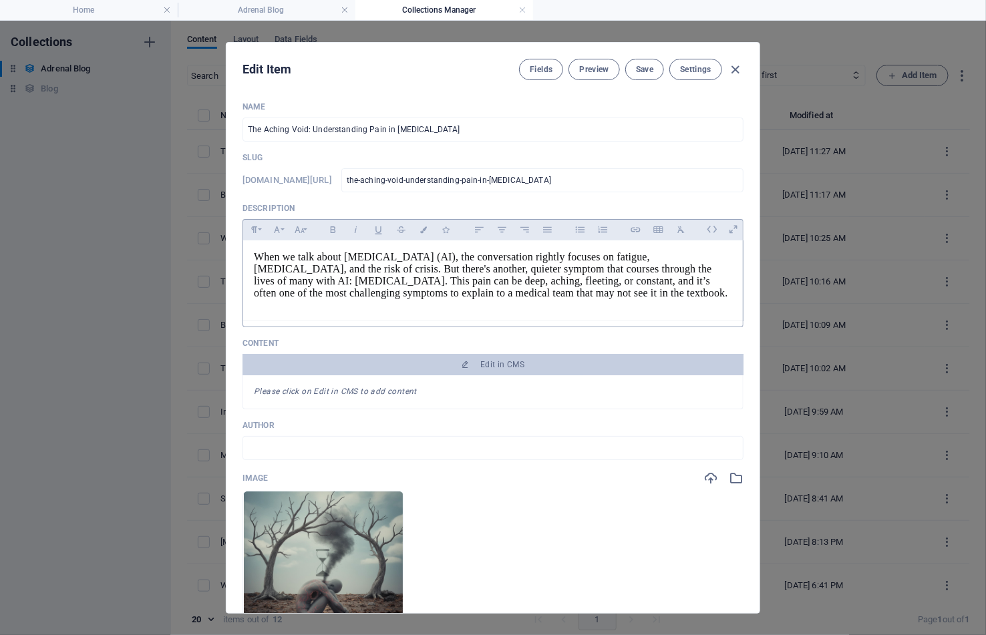
scroll to position [0, 0]
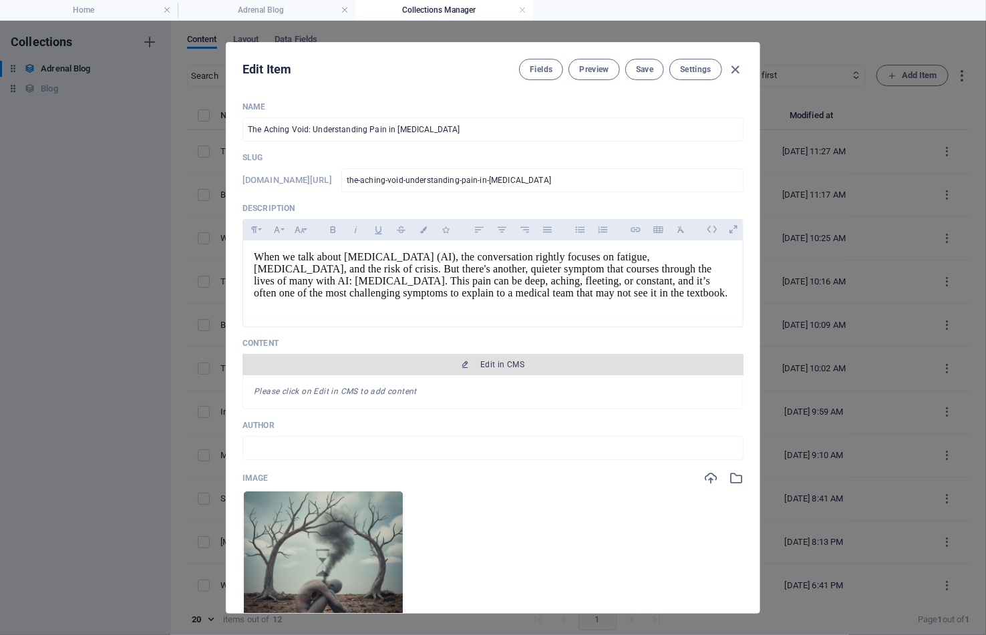
click at [500, 370] on span "Edit in CMS" at bounding box center [502, 364] width 44 height 11
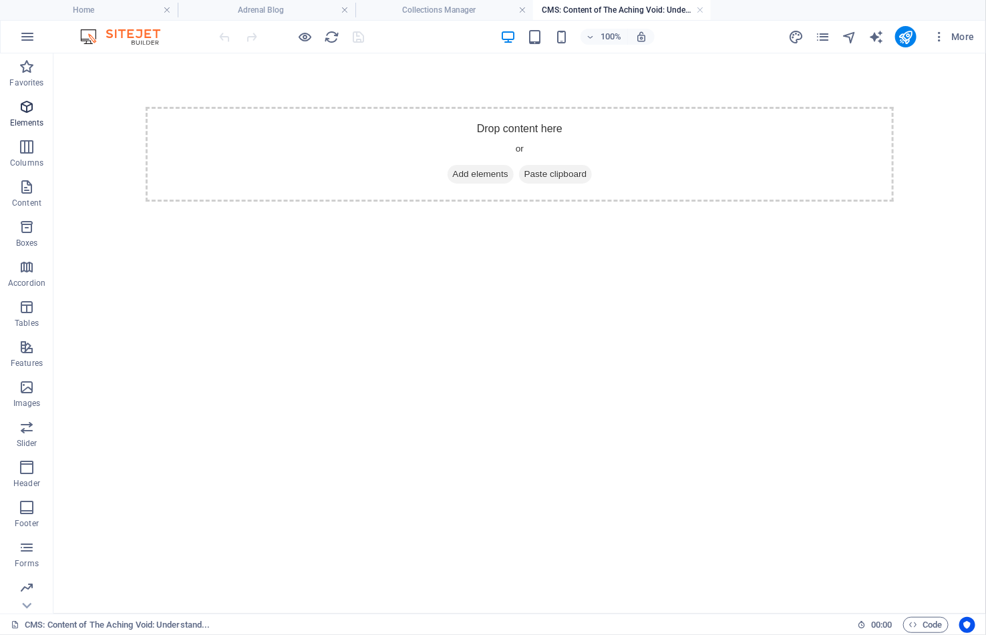
drag, startPoint x: 25, startPoint y: 108, endPoint x: 42, endPoint y: 110, distance: 17.4
click at [42, 110] on span "Elements" at bounding box center [26, 115] width 53 height 32
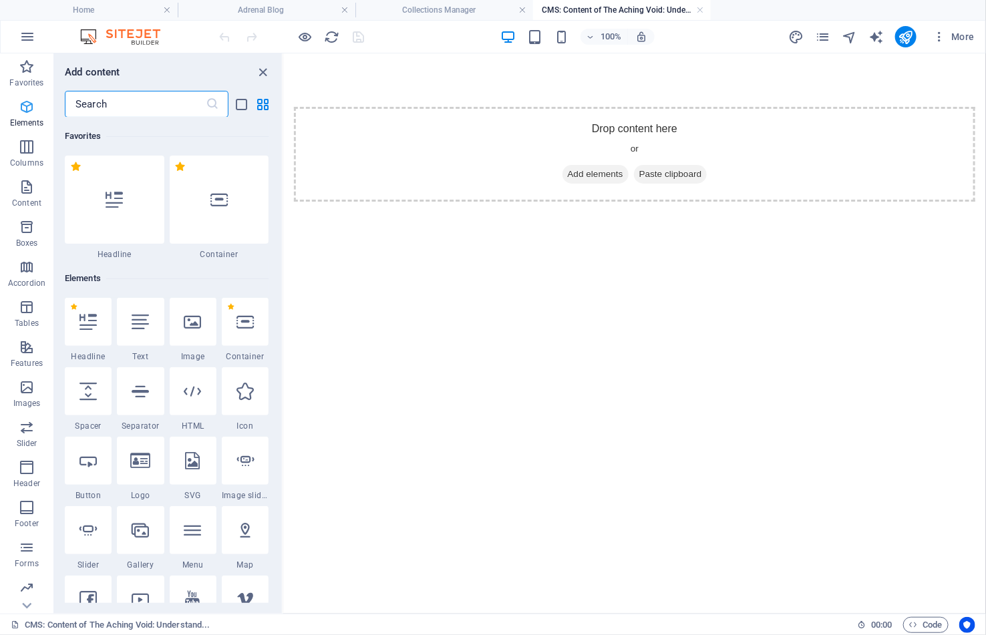
click at [42, 109] on span "Elements" at bounding box center [26, 115] width 53 height 32
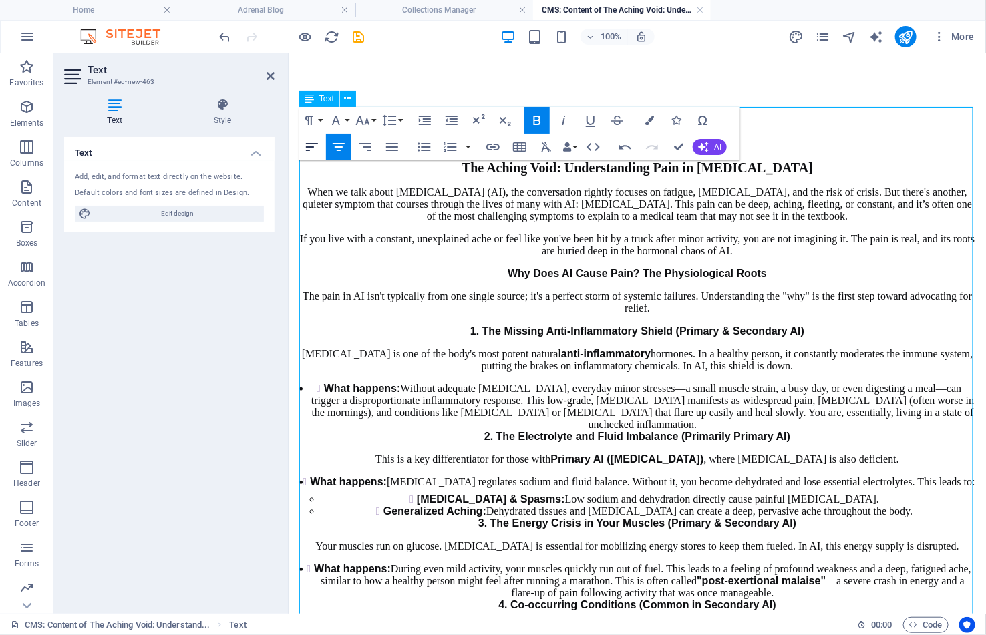
click at [313, 144] on icon "button" at bounding box center [312, 147] width 16 height 16
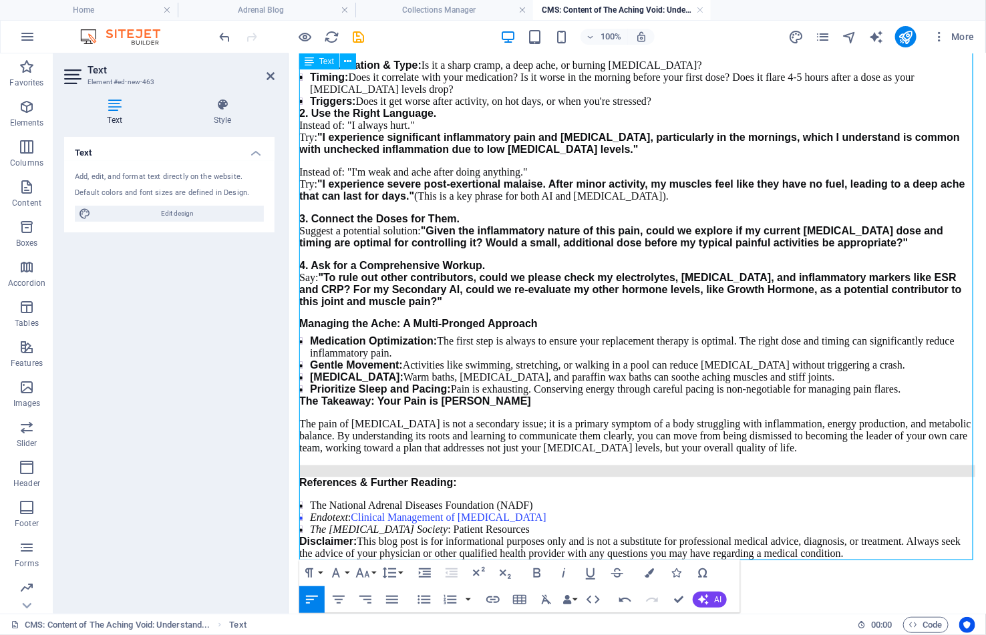
scroll to position [825, 0]
click at [526, 524] on li "The Pituitary Society : Patient Resources" at bounding box center [641, 530] width 665 height 12
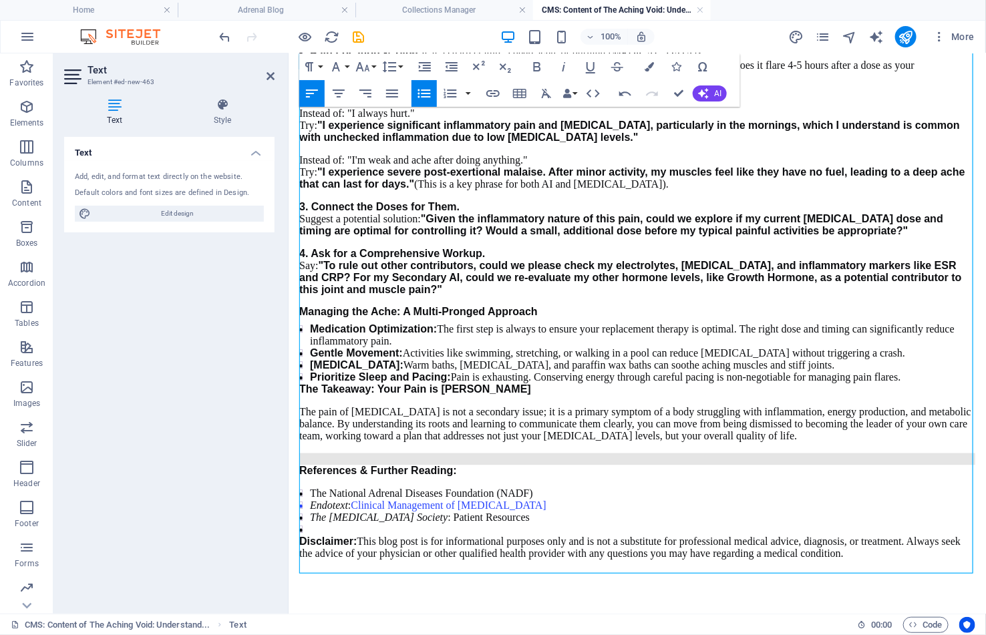
click at [422, 96] on icon "button" at bounding box center [423, 93] width 13 height 9
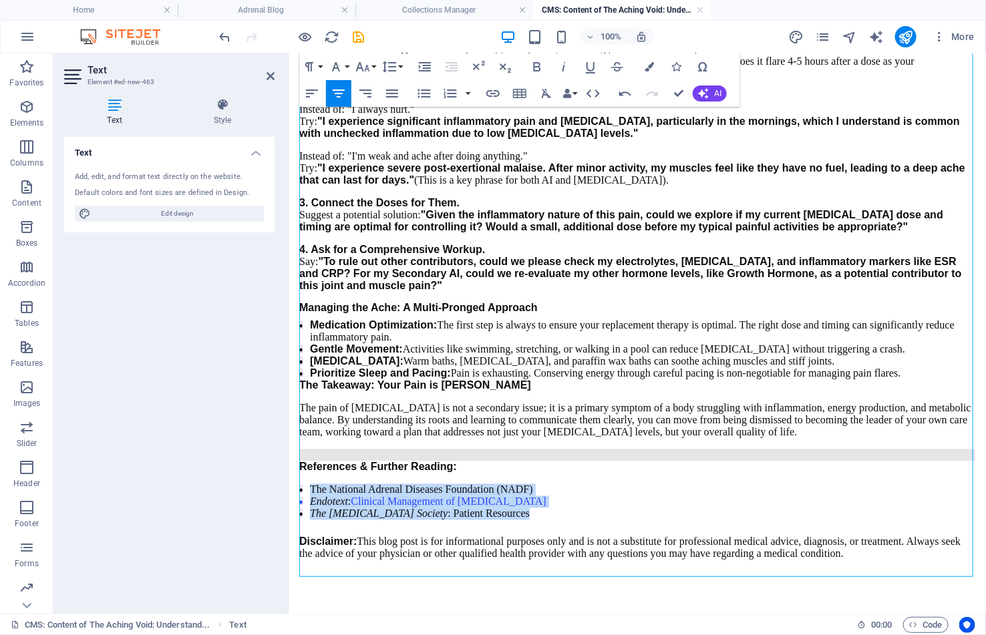
drag, startPoint x: 504, startPoint y: 530, endPoint x: 294, endPoint y: 488, distance: 214.5
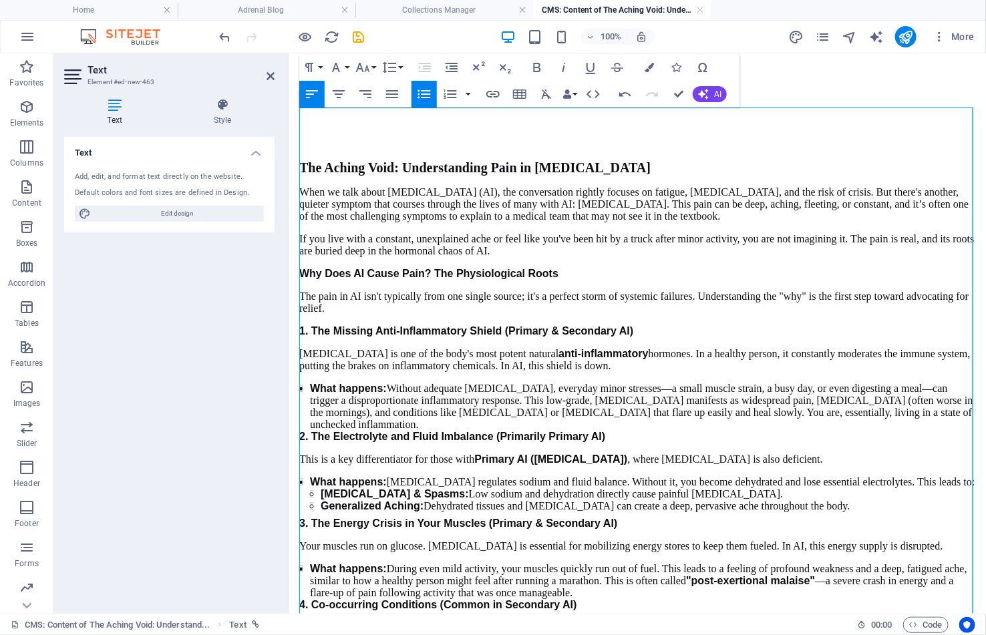
scroll to position [0, 0]
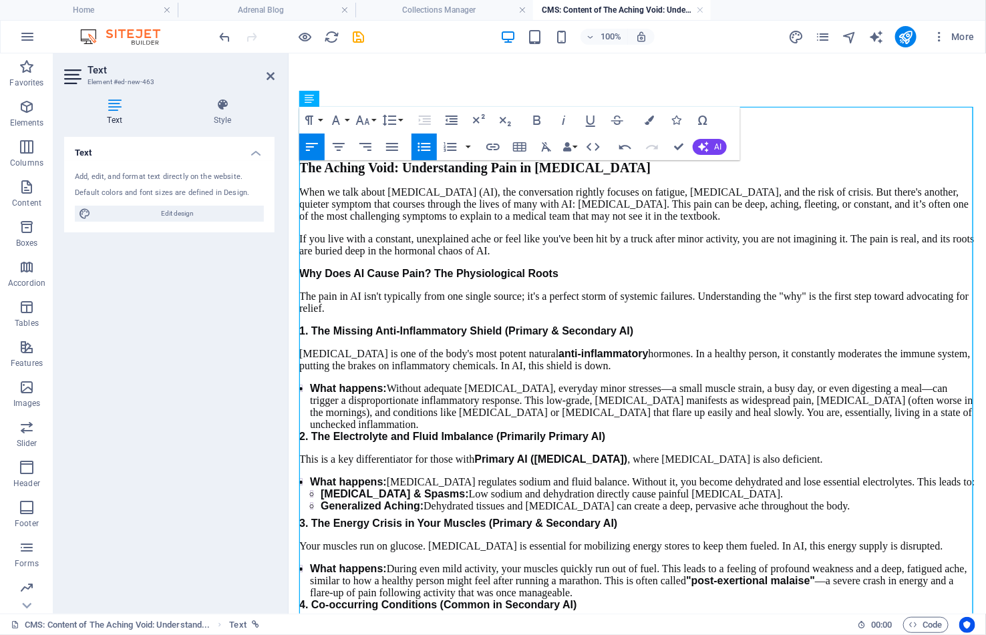
drag, startPoint x: 696, startPoint y: 163, endPoint x: 304, endPoint y: 79, distance: 400.9
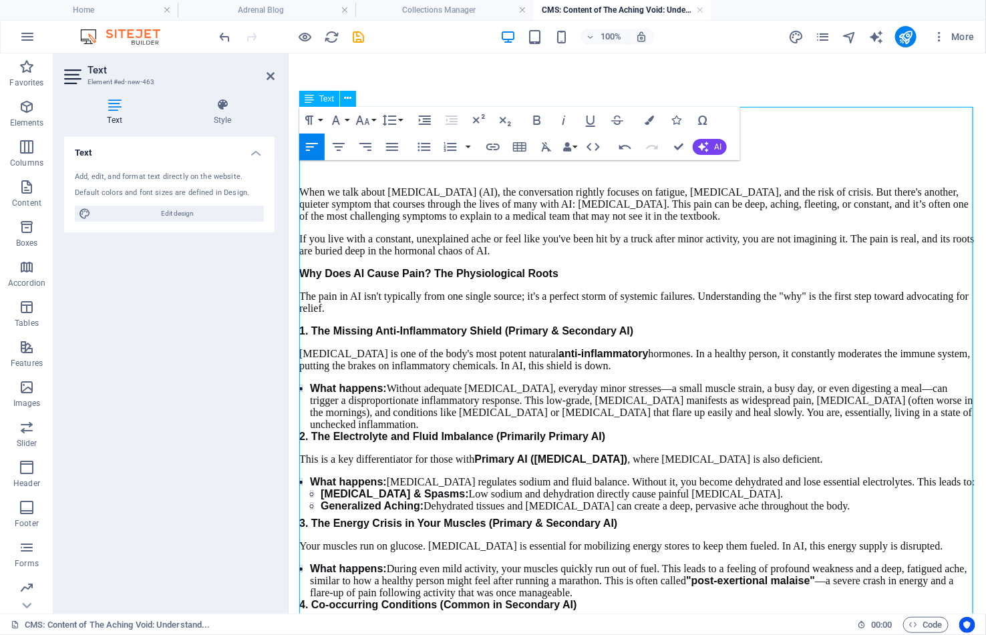
click at [300, 192] on p "When we talk about [MEDICAL_DATA] (AI), the conversation rightly focuses on fat…" at bounding box center [637, 204] width 676 height 36
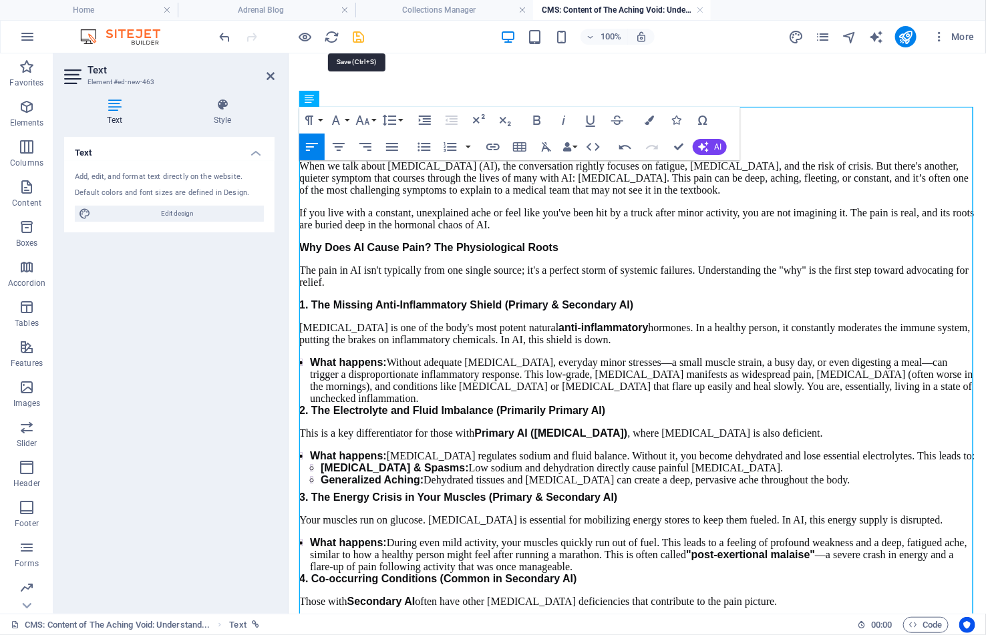
click at [355, 36] on icon "save" at bounding box center [358, 36] width 15 height 15
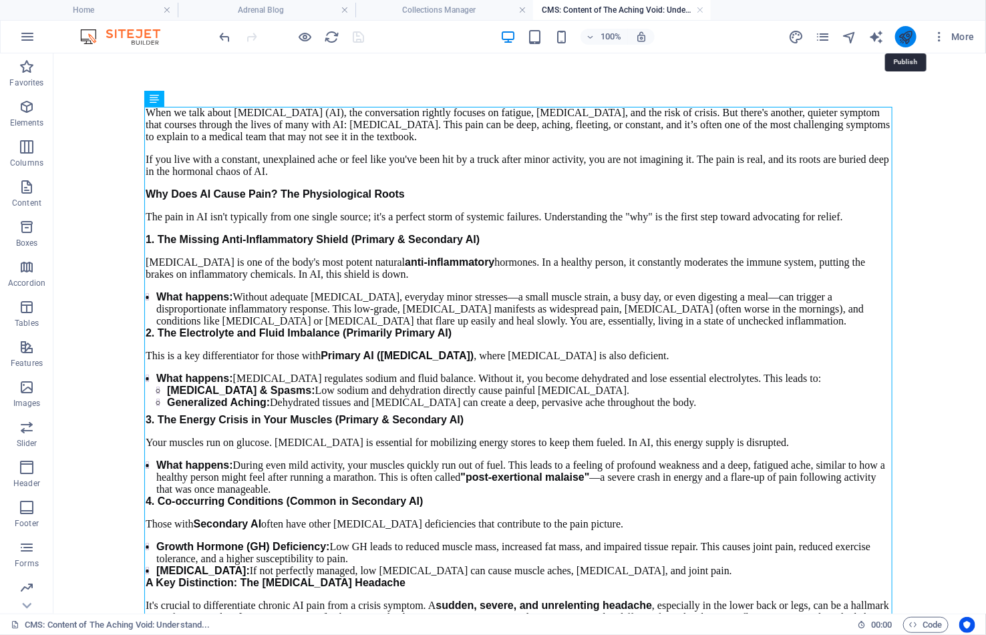
drag, startPoint x: 902, startPoint y: 37, endPoint x: 855, endPoint y: 19, distance: 49.9
click at [902, 37] on icon "publish" at bounding box center [905, 36] width 15 height 15
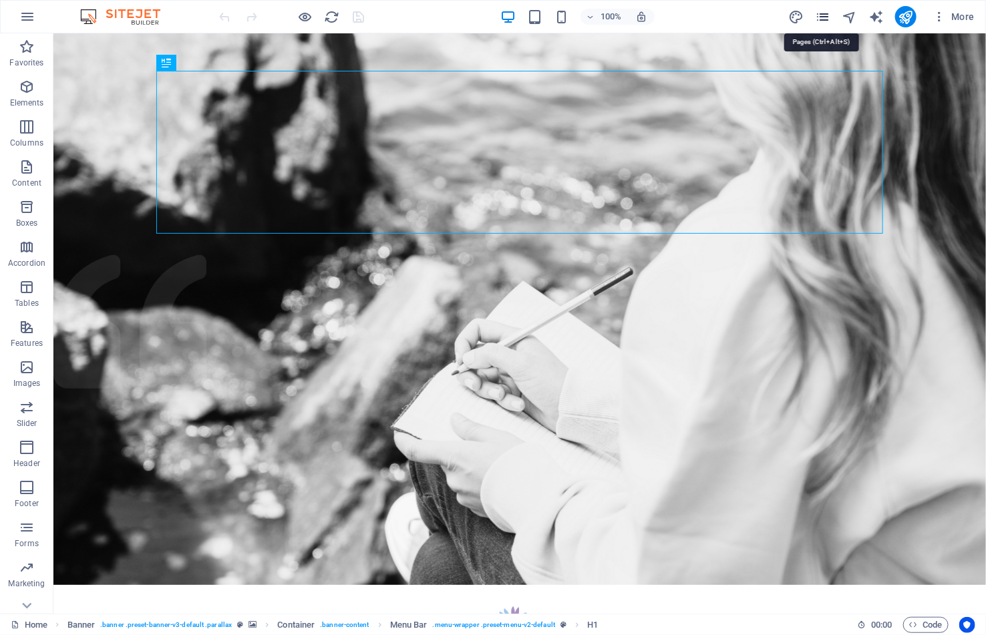
click at [821, 13] on icon "pages" at bounding box center [822, 16] width 15 height 15
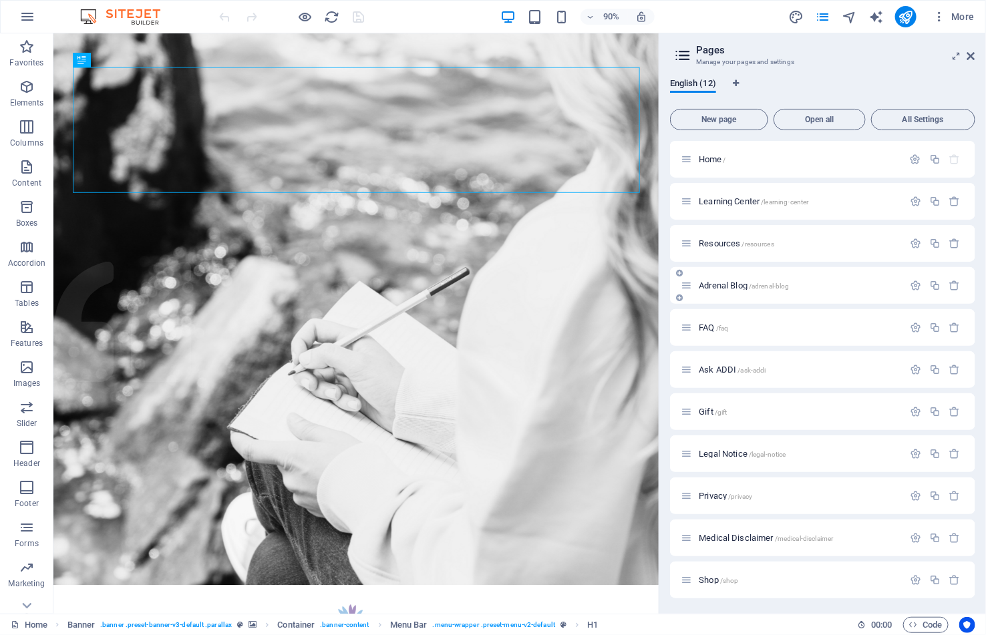
click at [749, 291] on div "Adrenal Blog /adrenal-blog" at bounding box center [792, 285] width 222 height 15
click at [751, 284] on span "/adrenal-blog" at bounding box center [769, 285] width 41 height 7
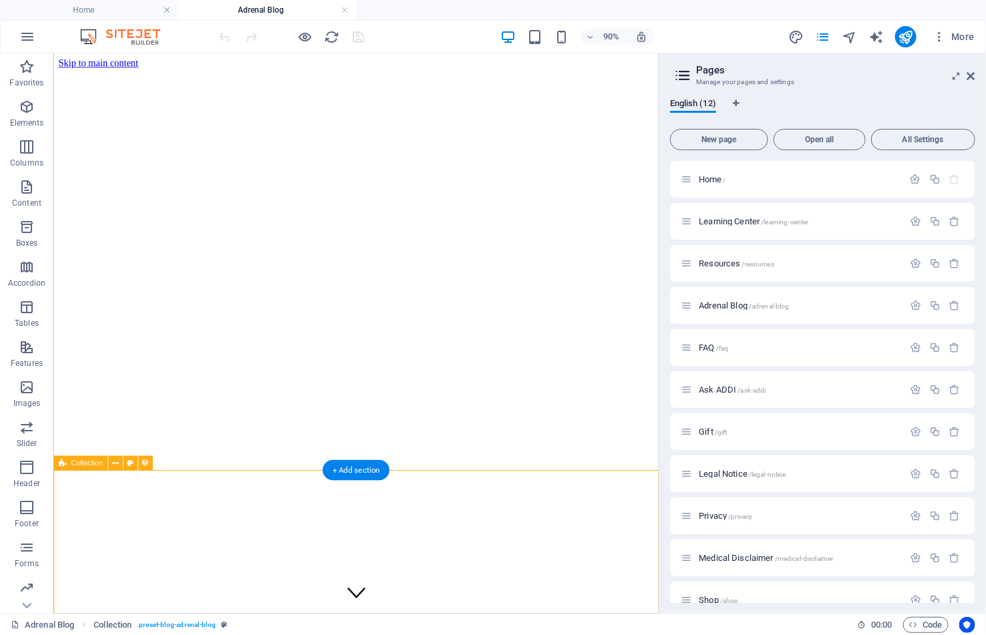
select select "columns.publishing_date_DESC"
select select "columns.status"
select select "columns.publishing_date"
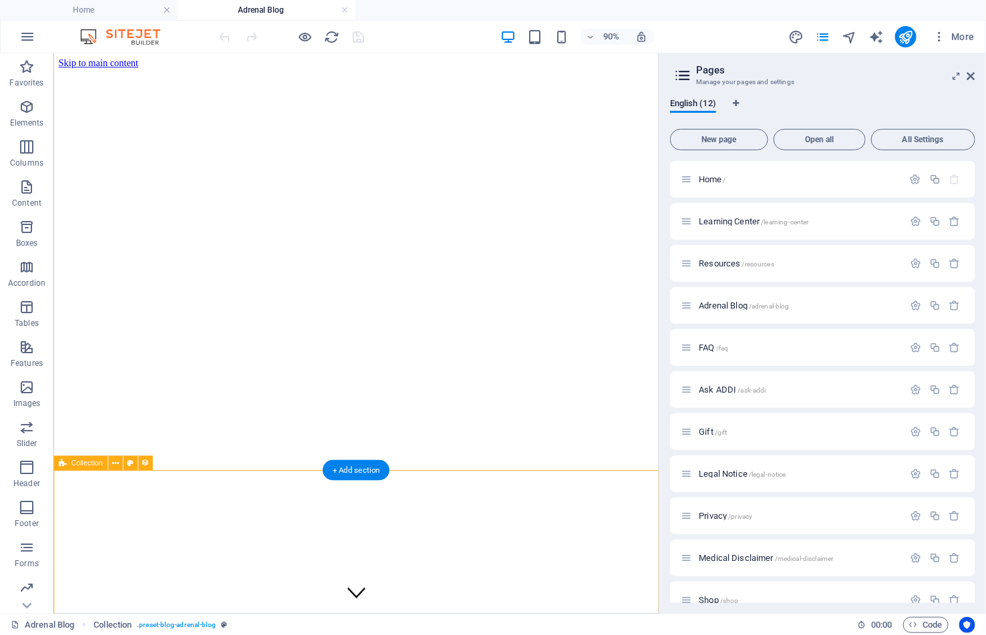
select select "past"
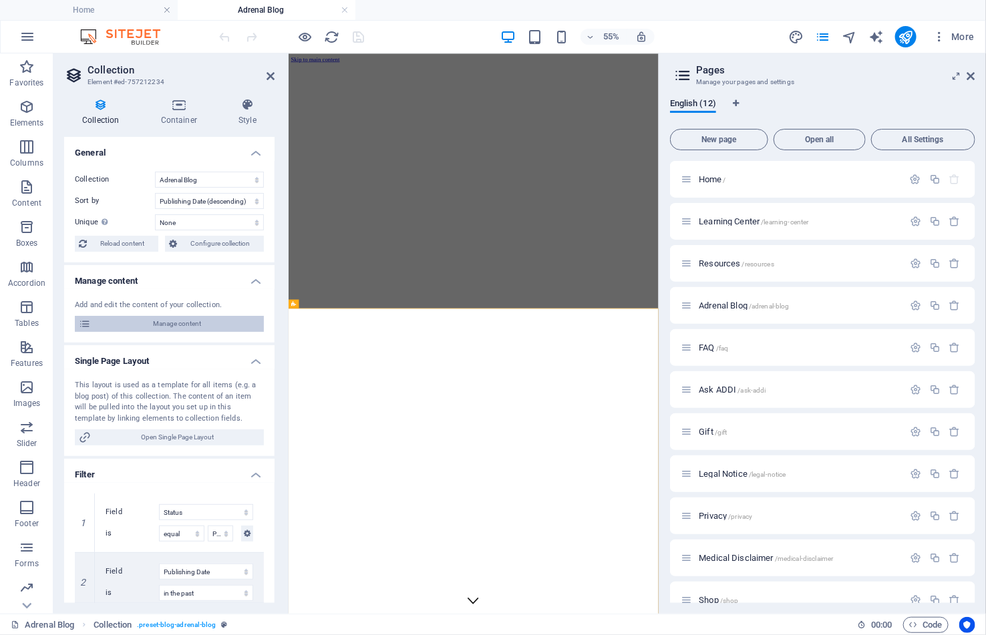
click at [176, 327] on span "Manage content" at bounding box center [177, 324] width 165 height 16
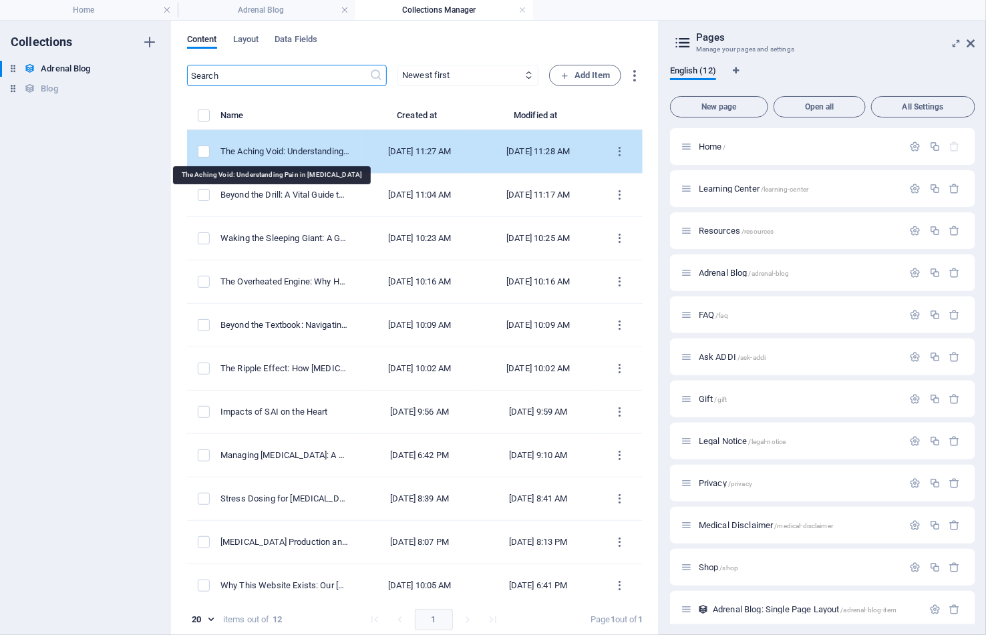
click at [305, 148] on div "The Aching Void: Understanding Pain in Adrenal Insufficiency" at bounding box center [285, 152] width 130 height 12
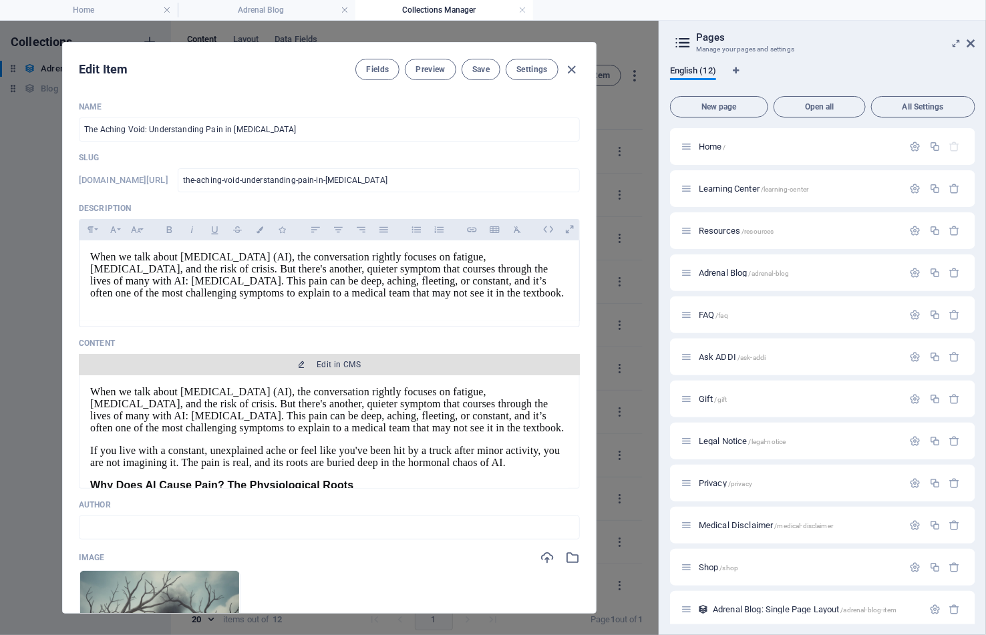
click at [333, 370] on span "Edit in CMS" at bounding box center [339, 364] width 44 height 11
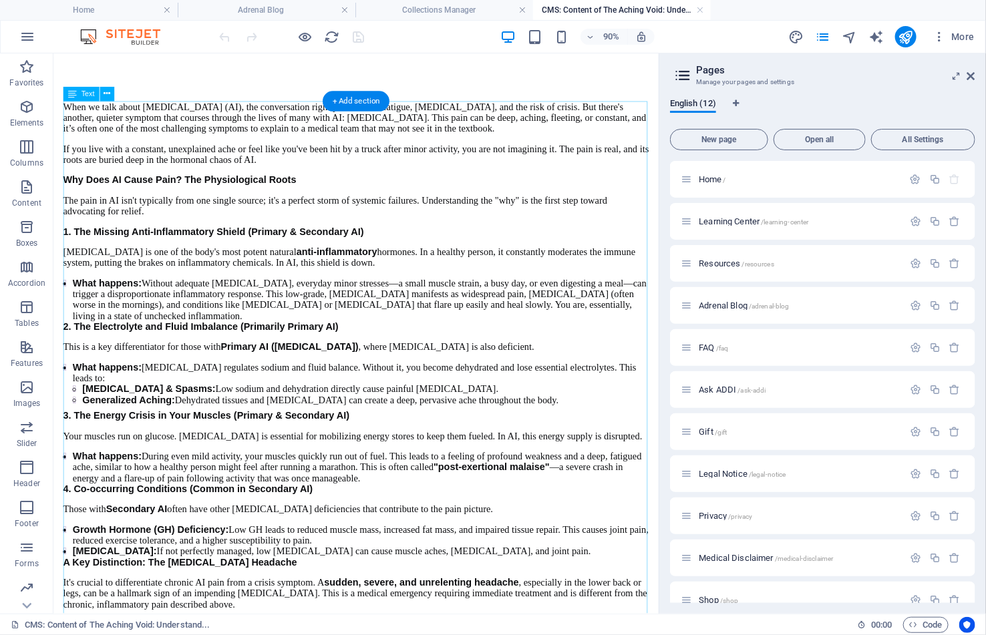
click at [351, 39] on div at bounding box center [292, 36] width 150 height 21
click at [306, 37] on icon "button" at bounding box center [305, 36] width 15 height 15
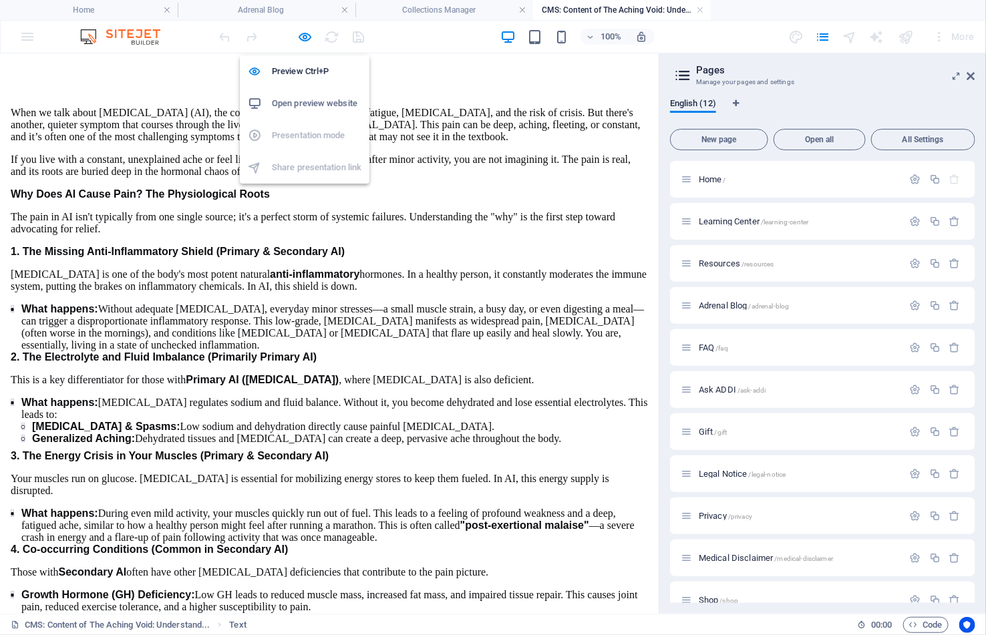
click at [311, 98] on h6 "Open preview website" at bounding box center [316, 103] width 89 height 16
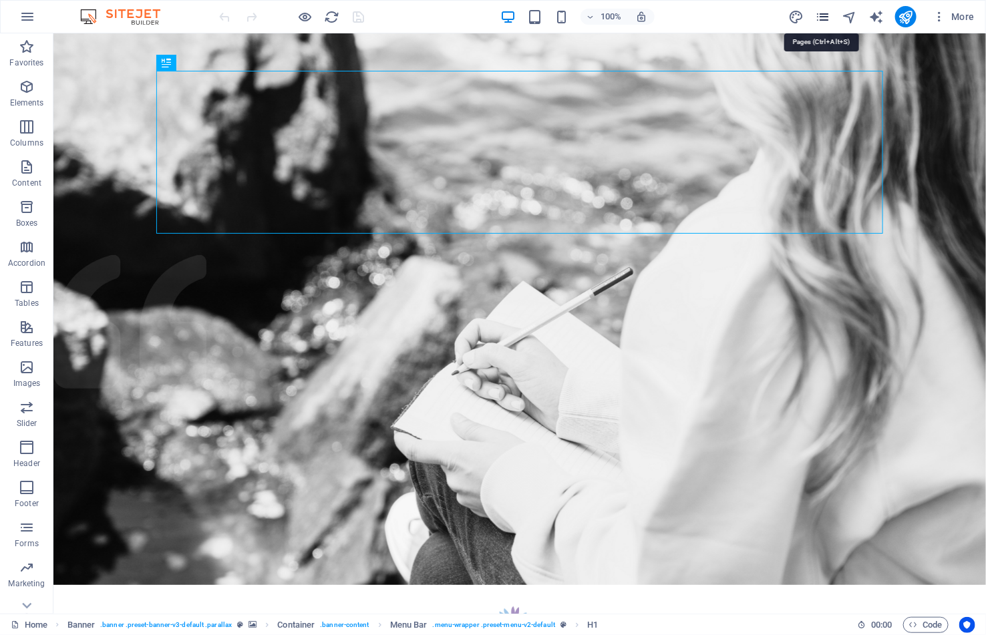
click at [819, 9] on icon "pages" at bounding box center [822, 16] width 15 height 15
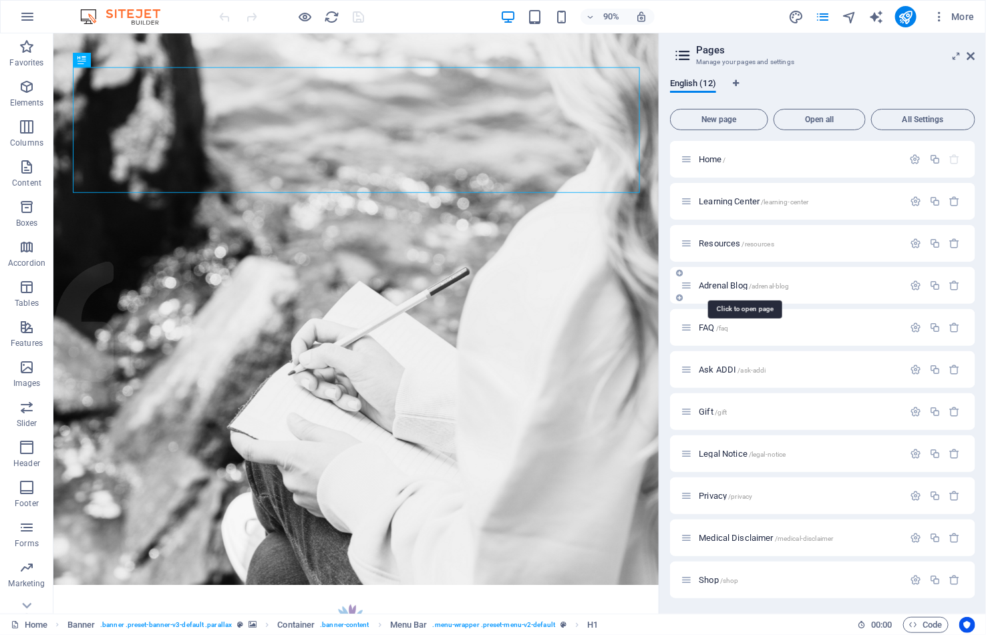
click at [734, 285] on span "Adrenal Blog /adrenal-blog" at bounding box center [744, 285] width 90 height 10
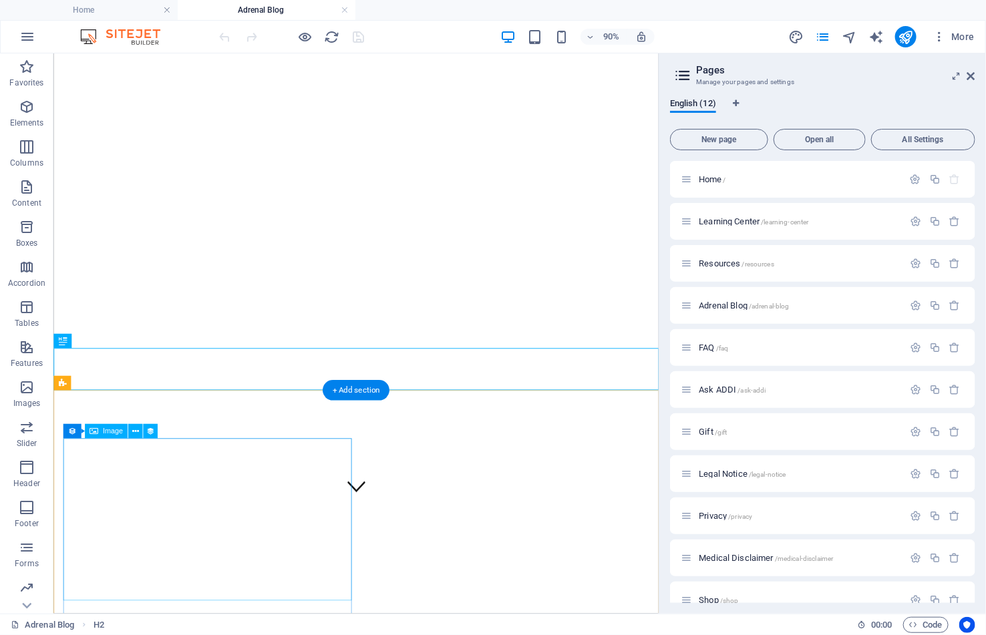
scroll to position [140, 0]
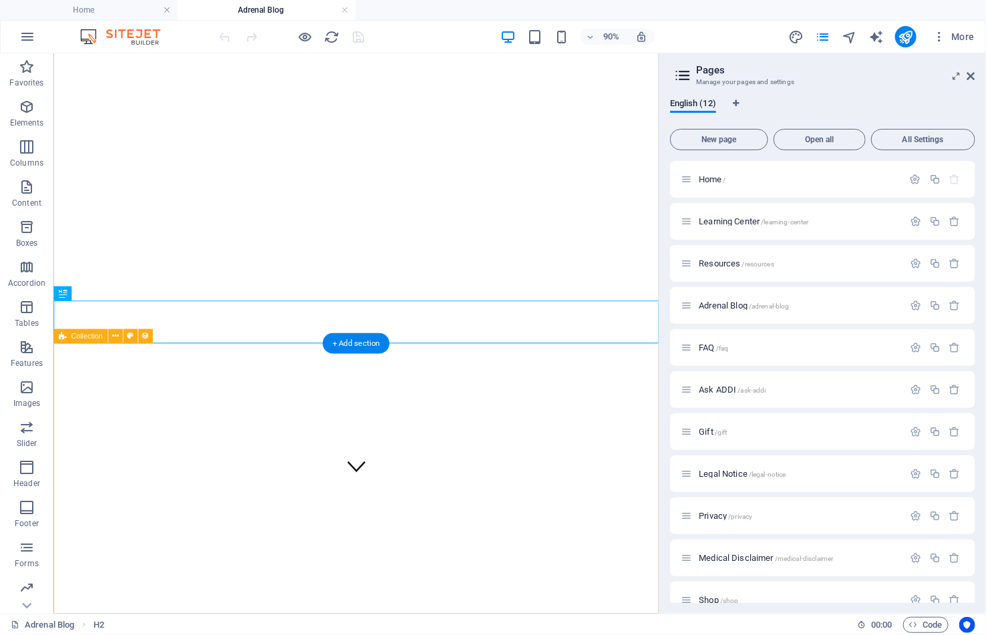
select select "columns.publishing_date_DESC"
select select "columns.status"
select select "columns.publishing_date"
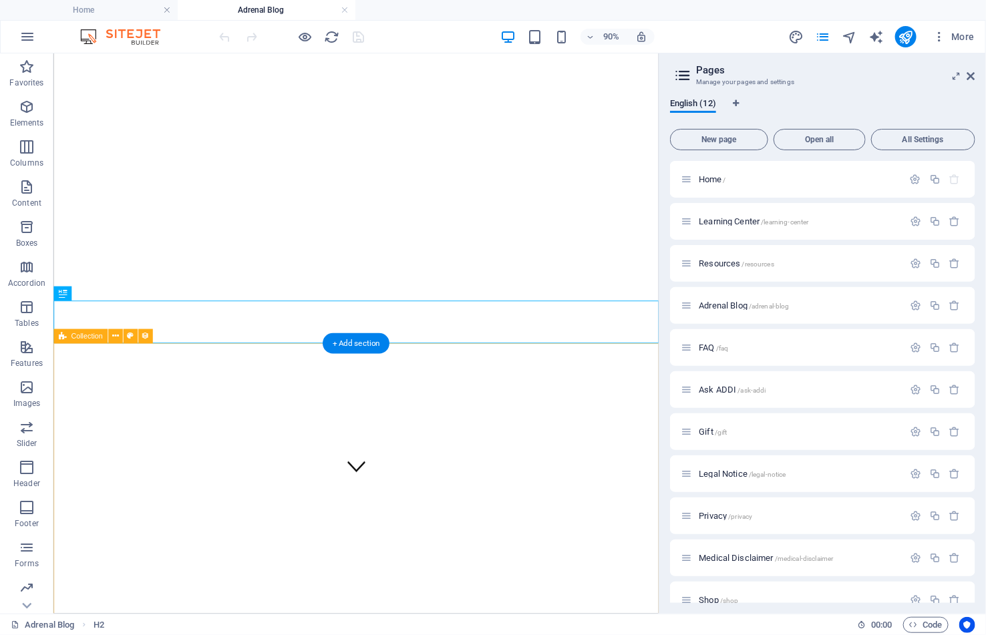
select select "past"
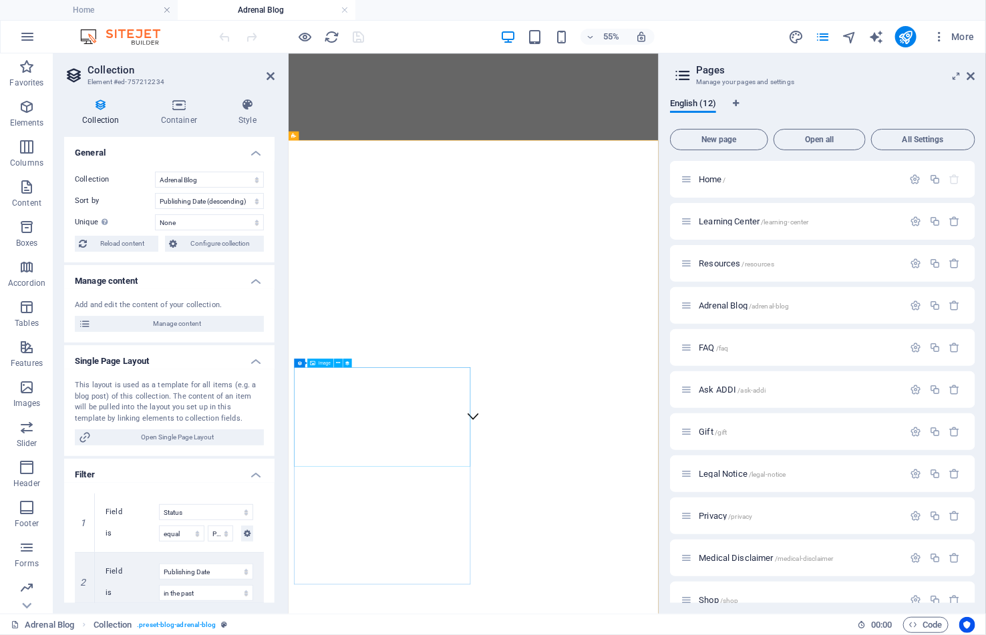
scroll to position [337, 0]
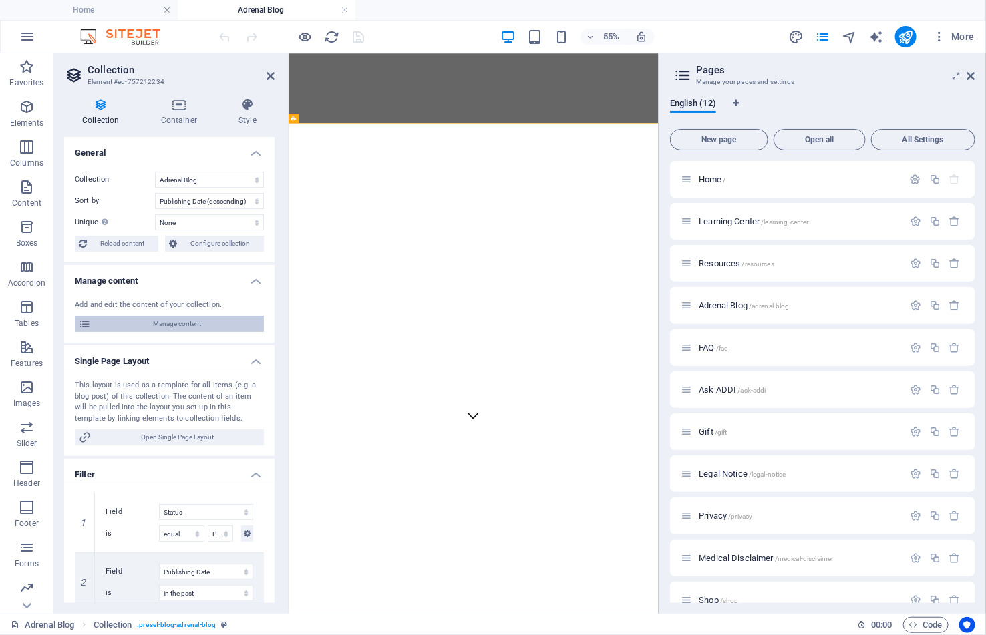
click at [142, 317] on span "Manage content" at bounding box center [177, 324] width 165 height 16
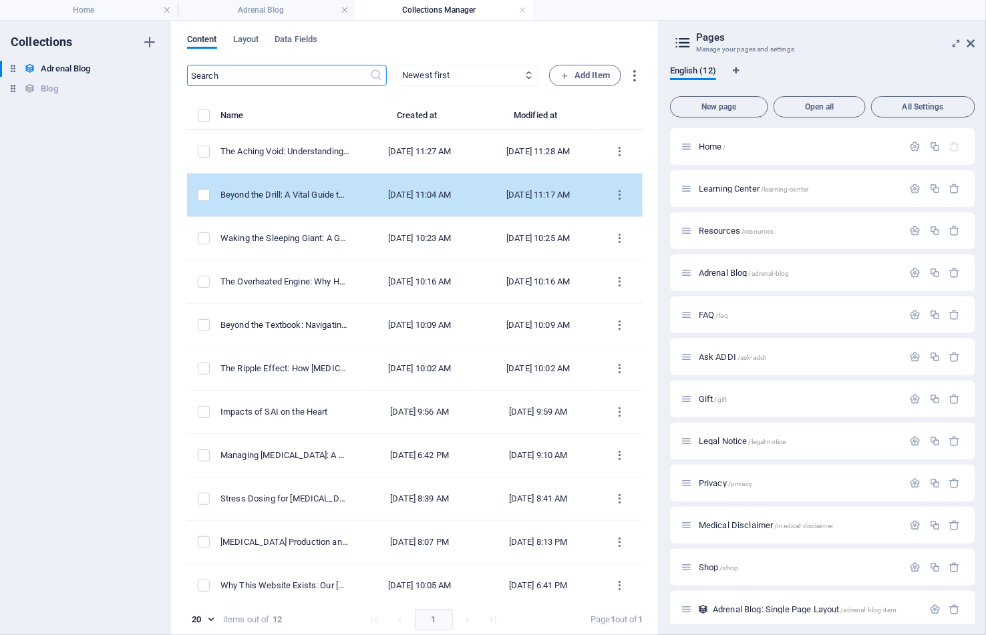
click at [291, 192] on div "Beyond the Drill: A Vital Guide to [MEDICAL_DATA] and [MEDICAL_DATA]" at bounding box center [285, 195] width 130 height 12
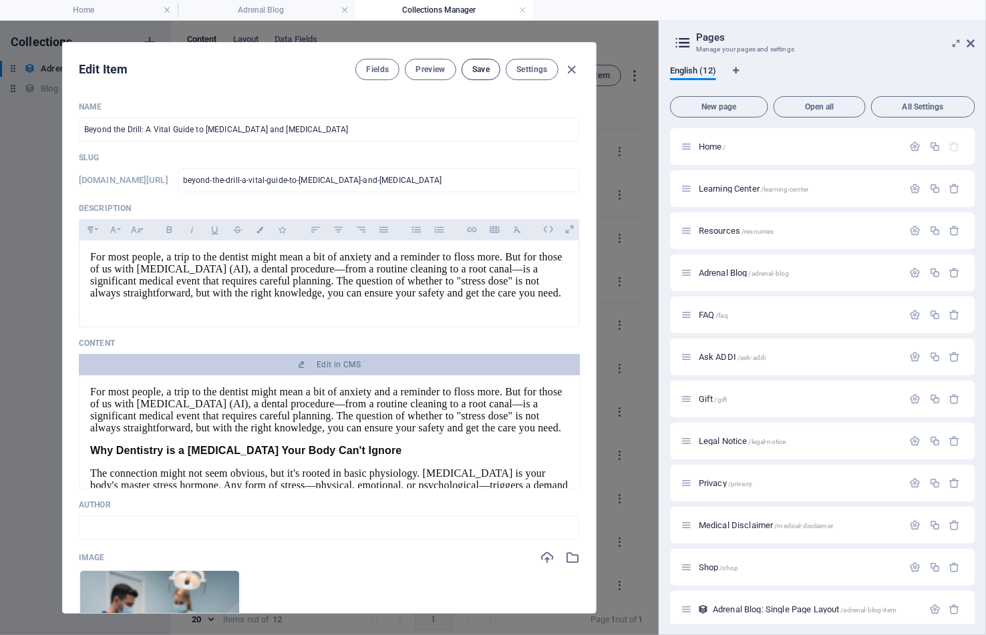
click at [477, 66] on span "Save" at bounding box center [480, 69] width 17 height 11
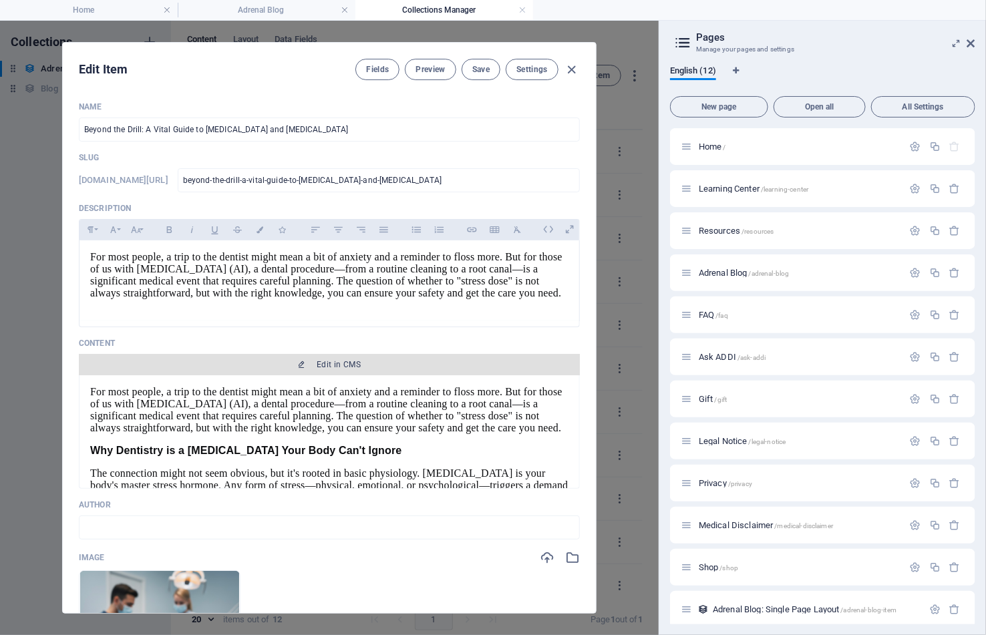
click at [331, 370] on span "Edit in CMS" at bounding box center [339, 364] width 44 height 11
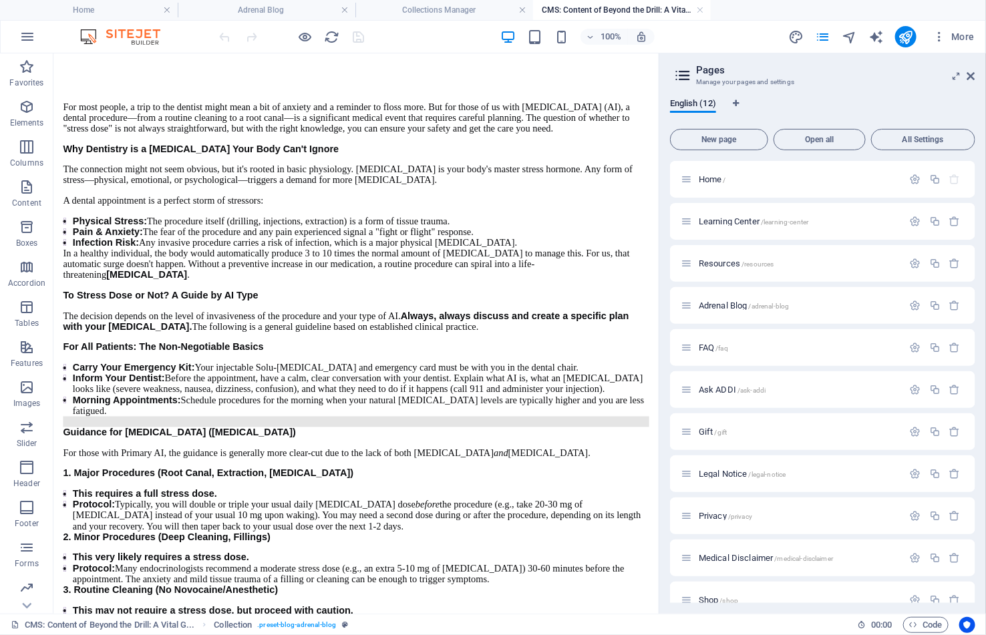
scroll to position [0, 0]
click at [358, 35] on div at bounding box center [292, 36] width 150 height 21
click at [906, 37] on icon "publish" at bounding box center [905, 36] width 15 height 15
